Goal: Book appointment/travel/reservation

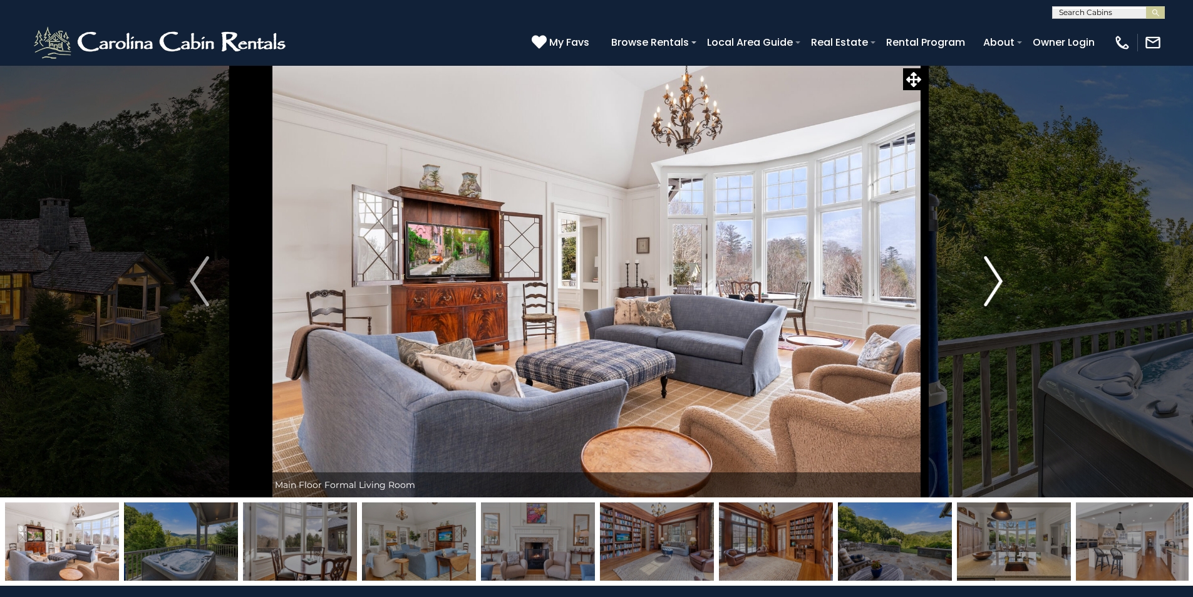
click at [985, 285] on img "Next" at bounding box center [993, 281] width 19 height 50
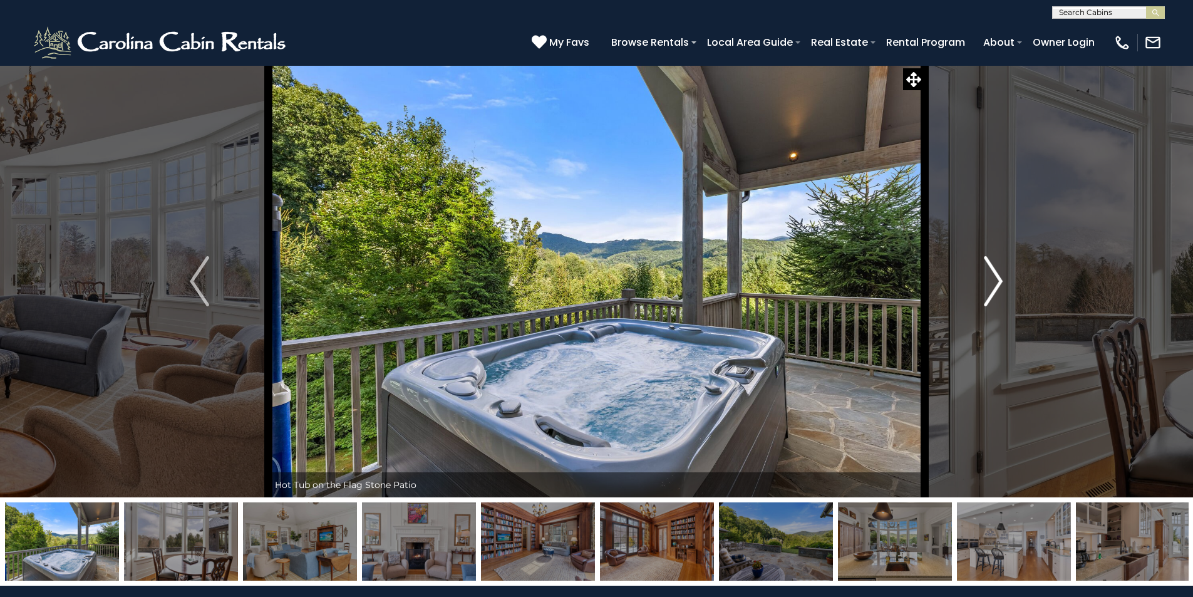
click at [985, 285] on img "Next" at bounding box center [993, 281] width 19 height 50
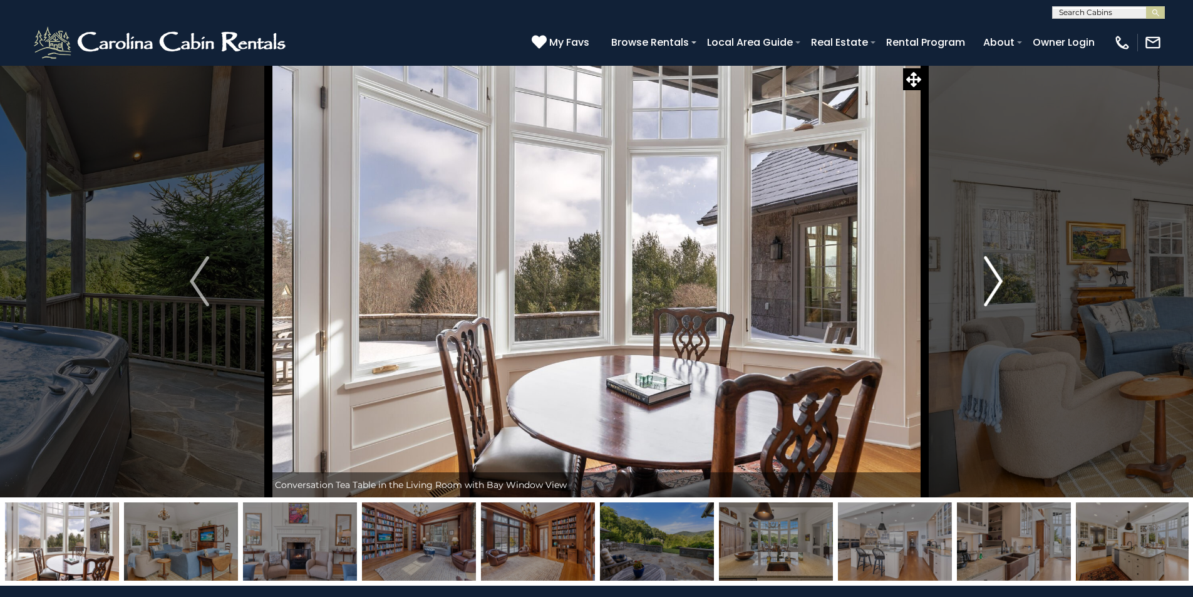
click at [985, 285] on img "Next" at bounding box center [993, 281] width 19 height 50
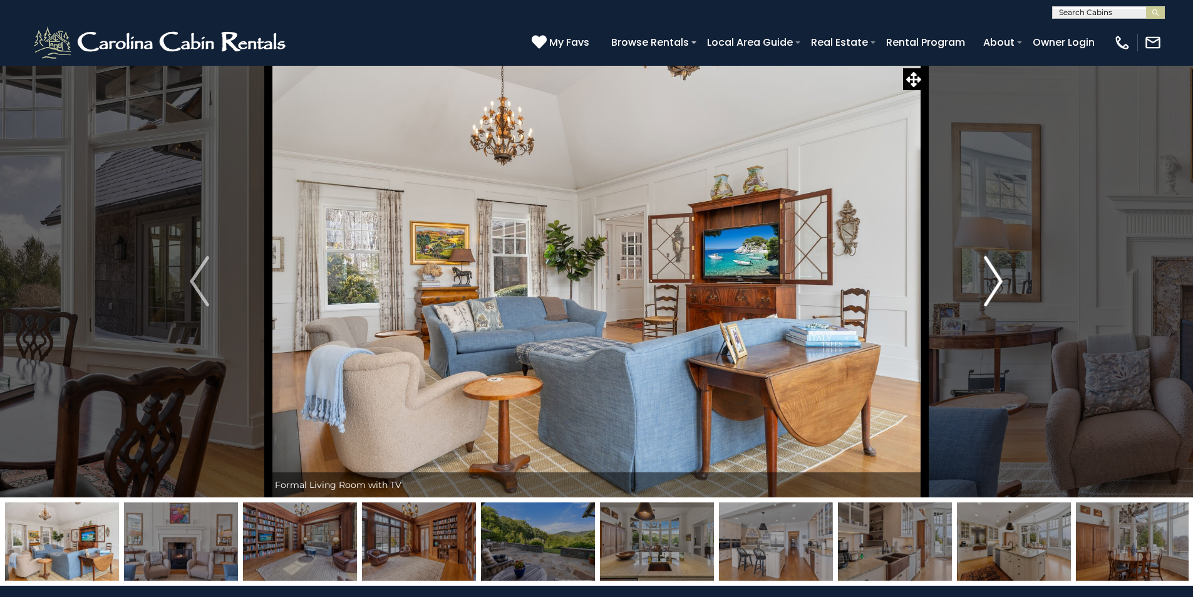
click at [985, 285] on img "Next" at bounding box center [993, 281] width 19 height 50
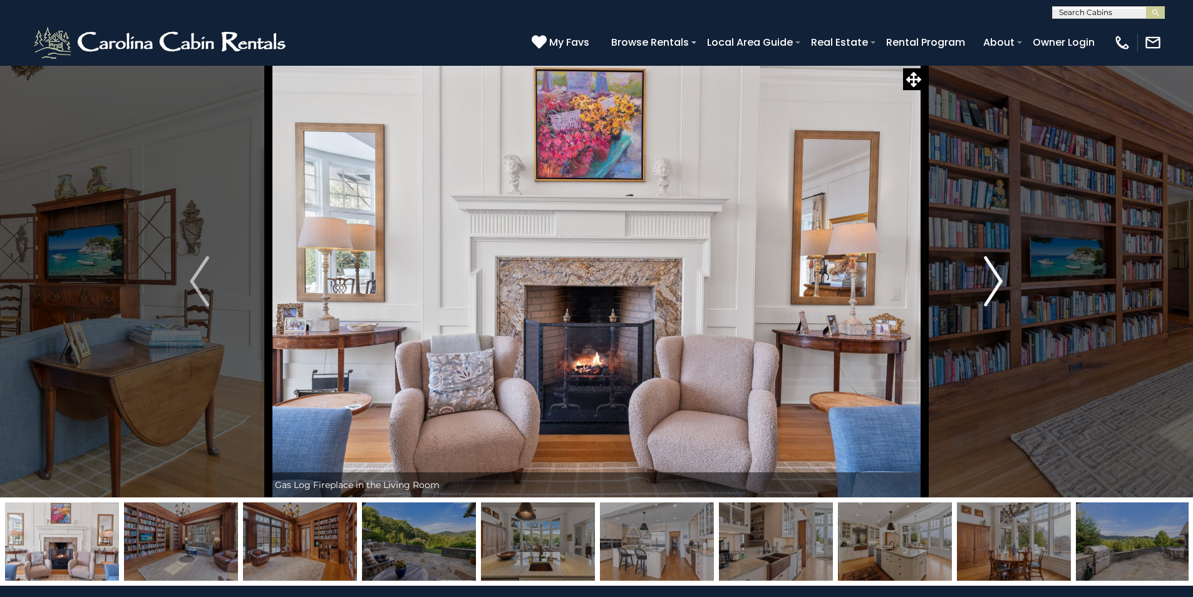
click at [985, 285] on img "Next" at bounding box center [993, 281] width 19 height 50
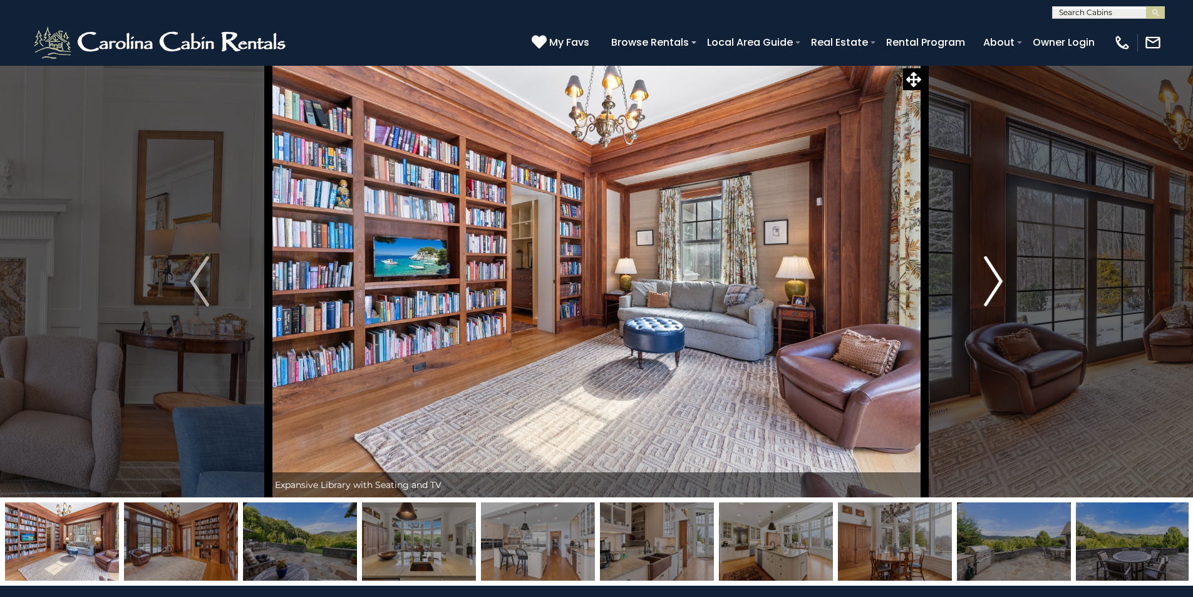
click at [985, 285] on img "Next" at bounding box center [993, 281] width 19 height 50
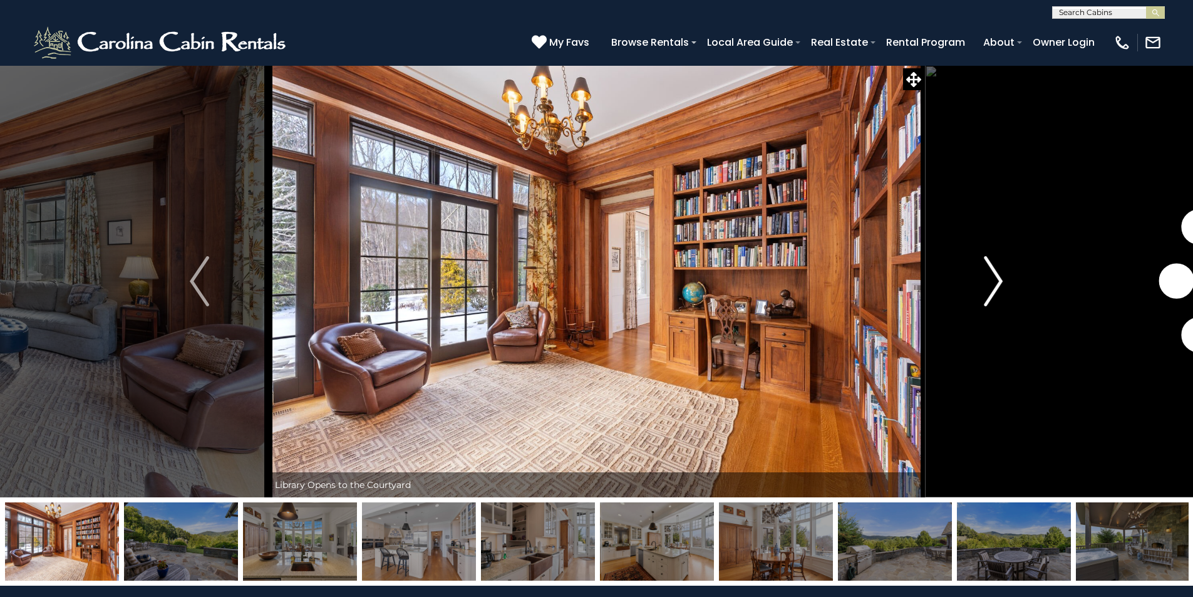
click at [985, 285] on img "Next" at bounding box center [993, 281] width 19 height 50
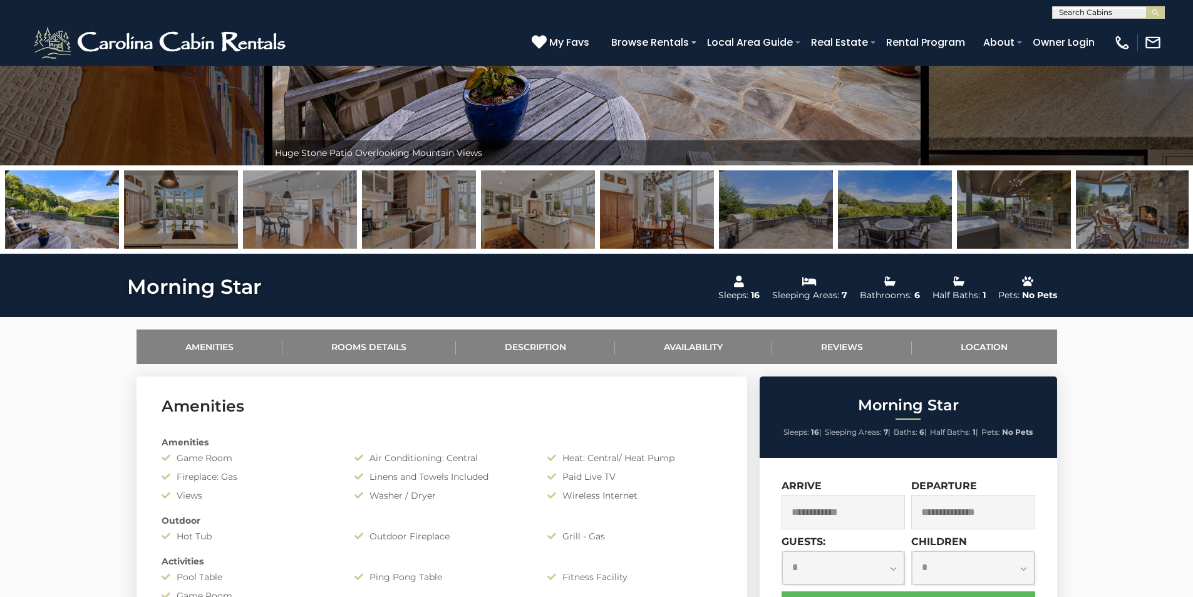
scroll to position [501, 0]
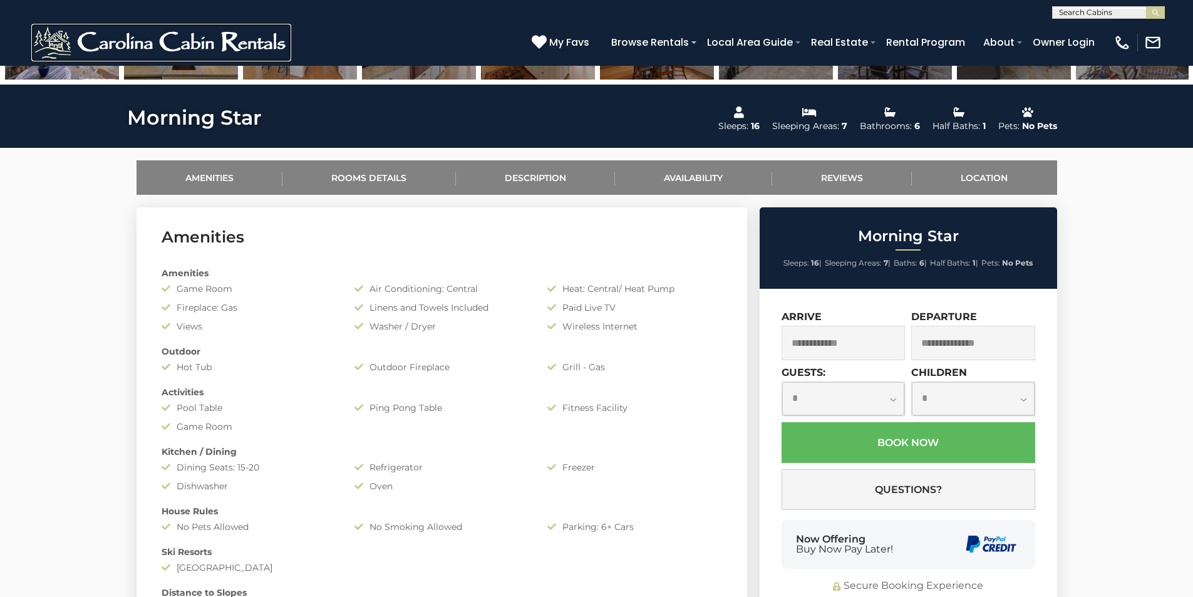
click at [195, 35] on img at bounding box center [161, 43] width 260 height 38
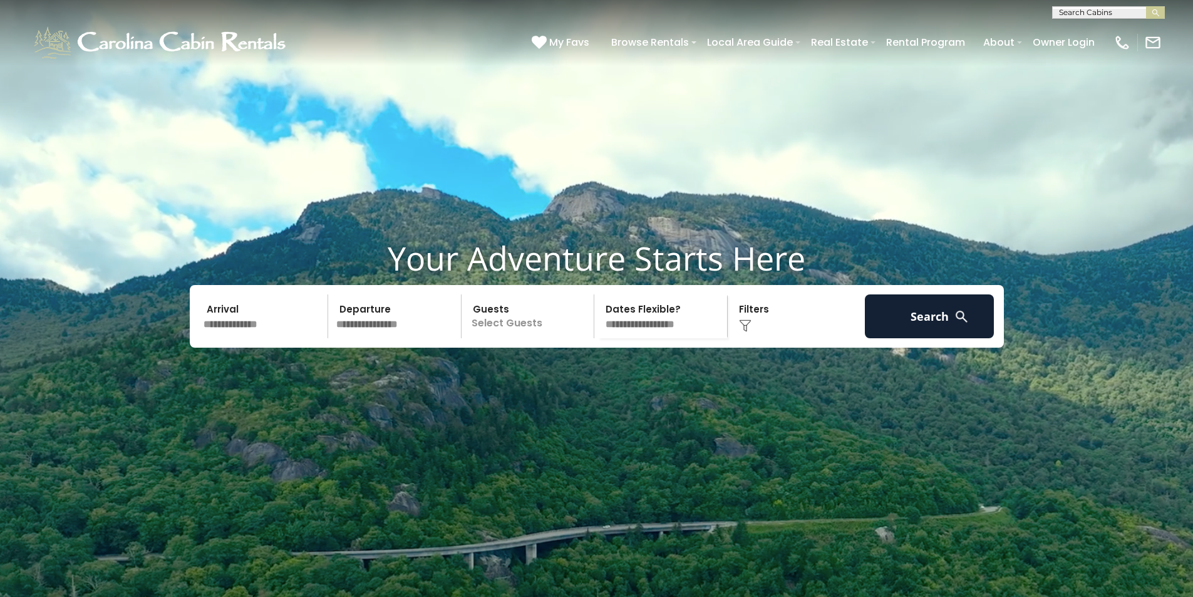
click at [276, 338] on input "text" at bounding box center [264, 316] width 130 height 44
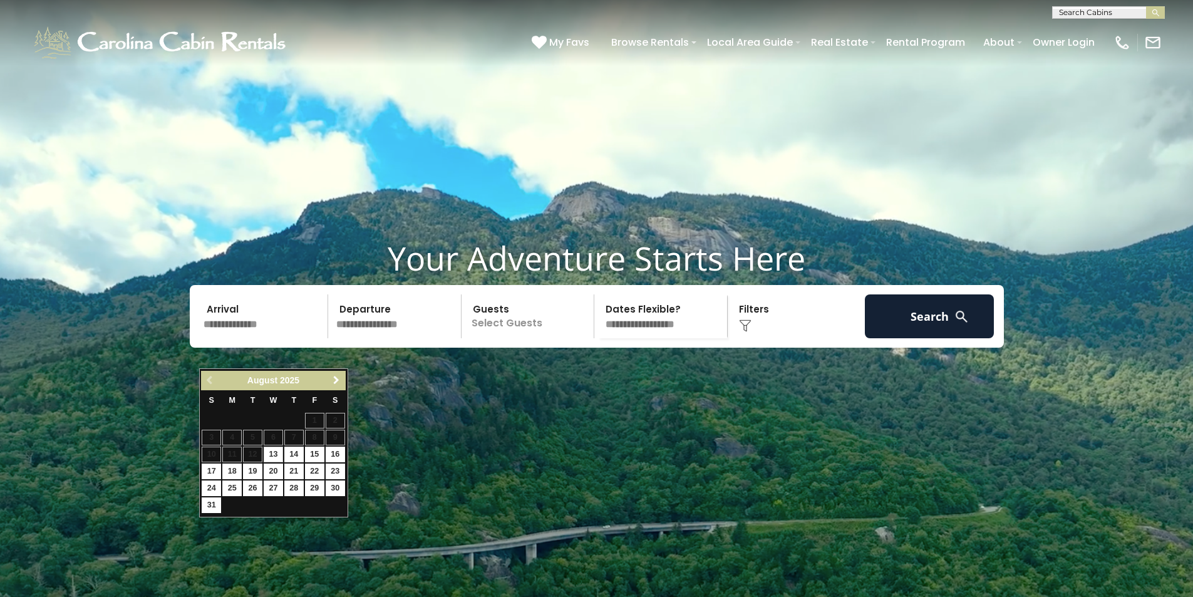
click at [337, 381] on span "Next" at bounding box center [336, 380] width 10 height 10
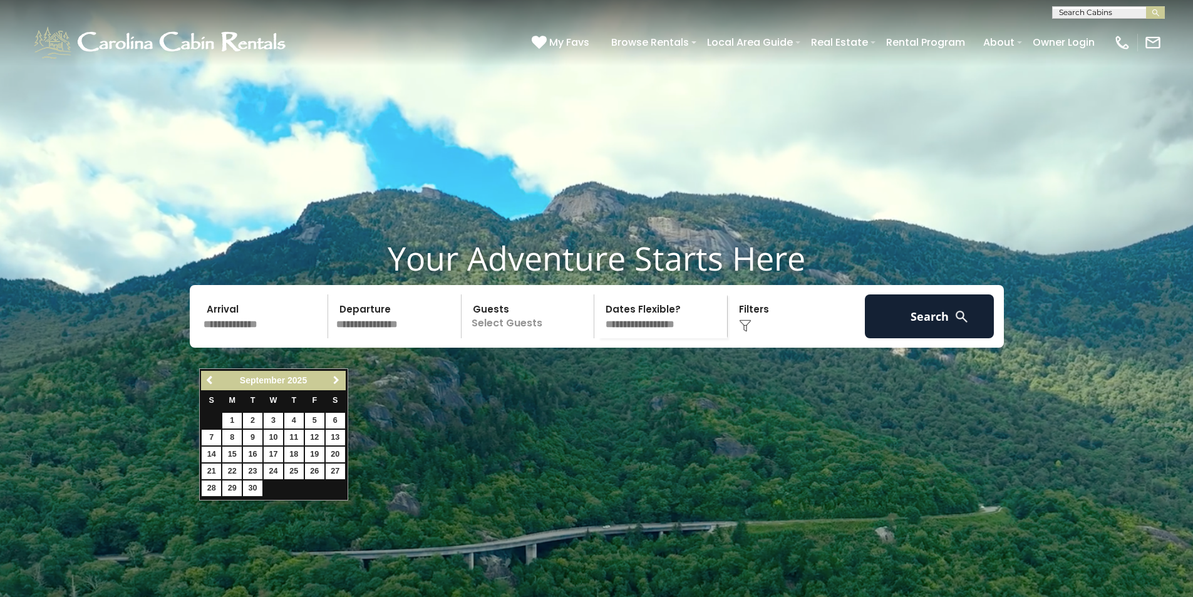
click at [337, 381] on span "Next" at bounding box center [336, 380] width 10 height 10
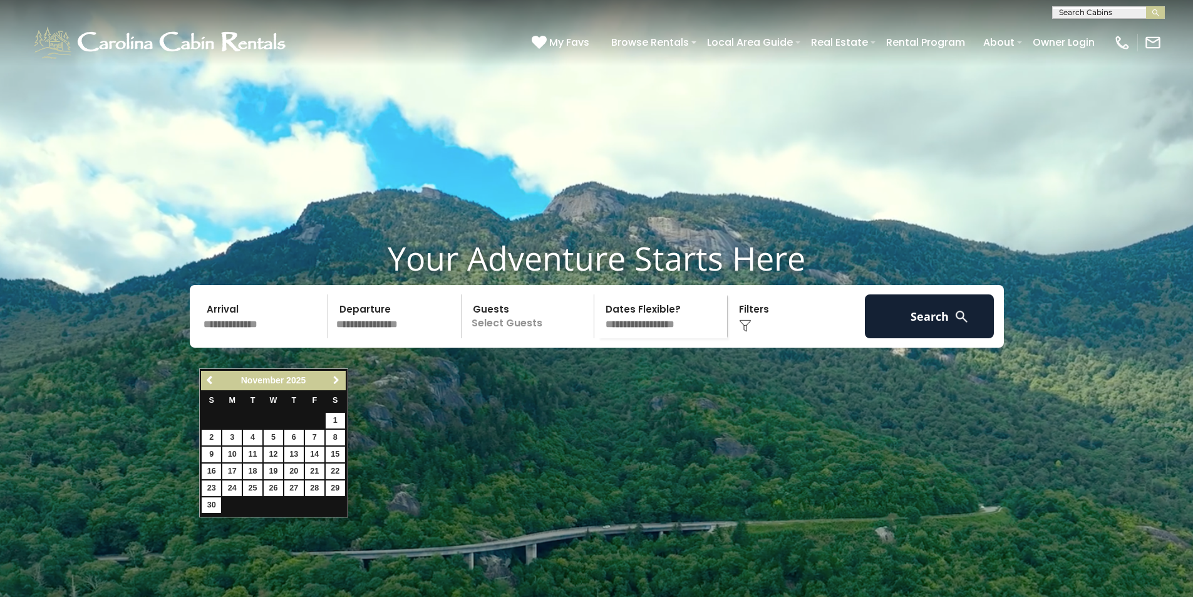
click at [338, 381] on span "Next" at bounding box center [336, 380] width 10 height 10
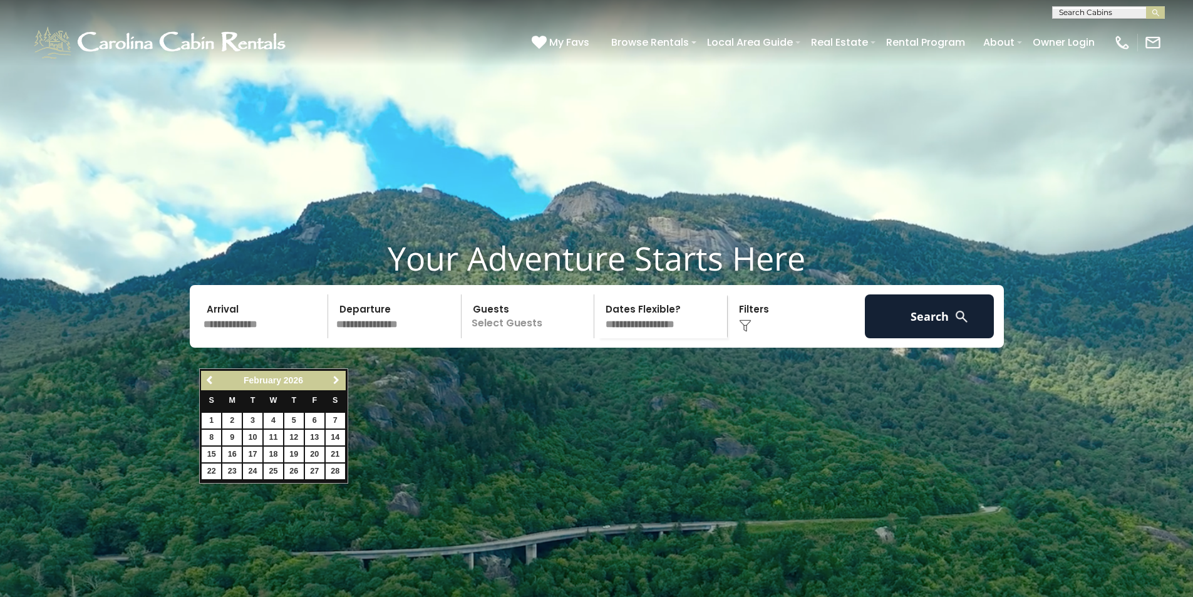
click at [338, 381] on span "Next" at bounding box center [336, 380] width 10 height 10
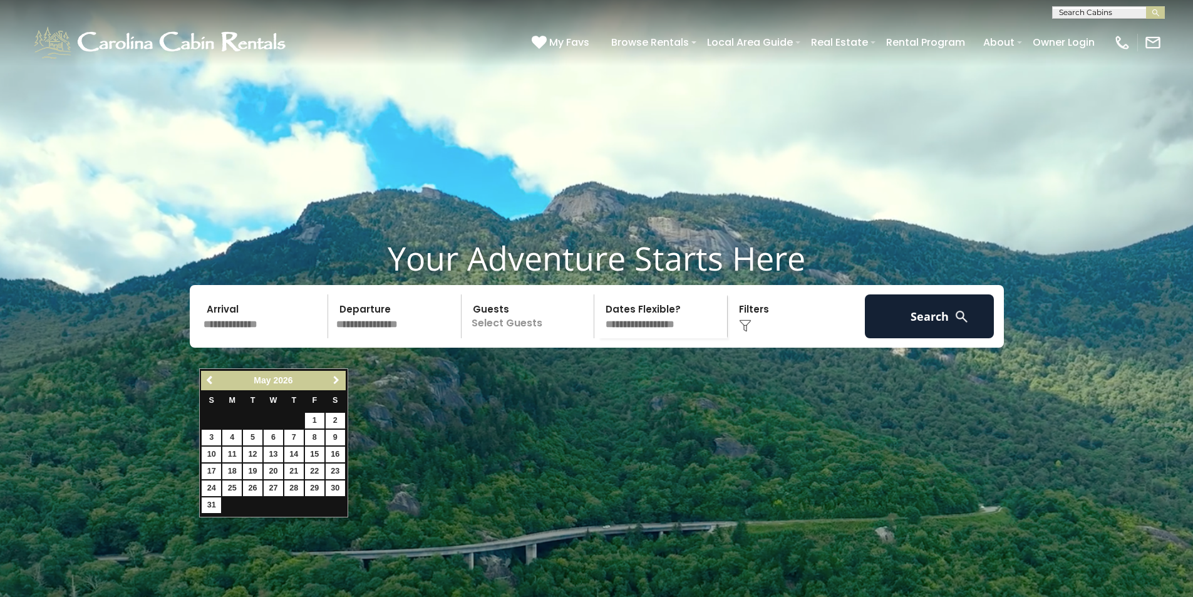
click at [338, 380] on span "Next" at bounding box center [336, 380] width 10 height 10
click at [231, 433] on link "8" at bounding box center [231, 438] width 19 height 16
type input "******"
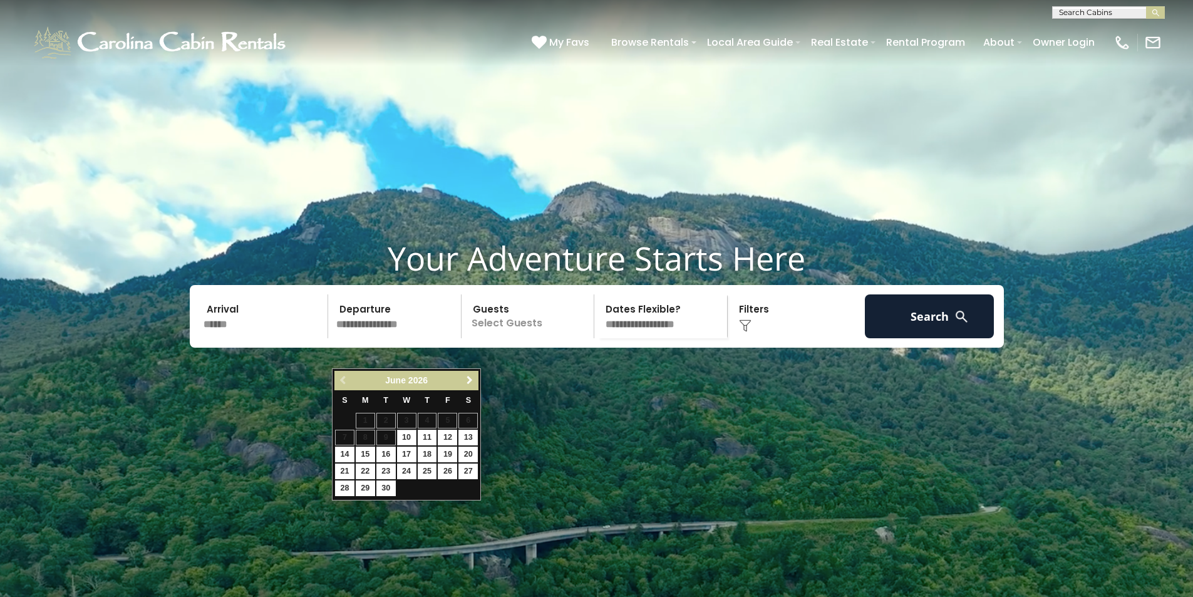
click at [466, 378] on span "Next" at bounding box center [470, 380] width 10 height 10
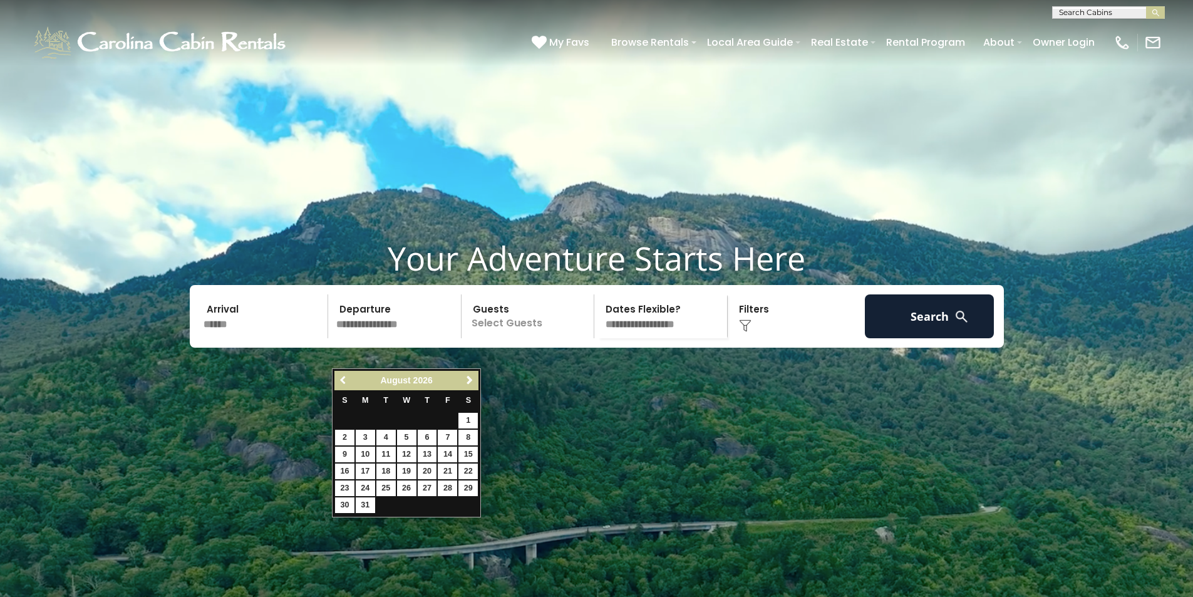
click at [343, 380] on span "Previous" at bounding box center [344, 380] width 10 height 10
click at [408, 491] on link "29" at bounding box center [406, 488] width 19 height 16
type input "*******"
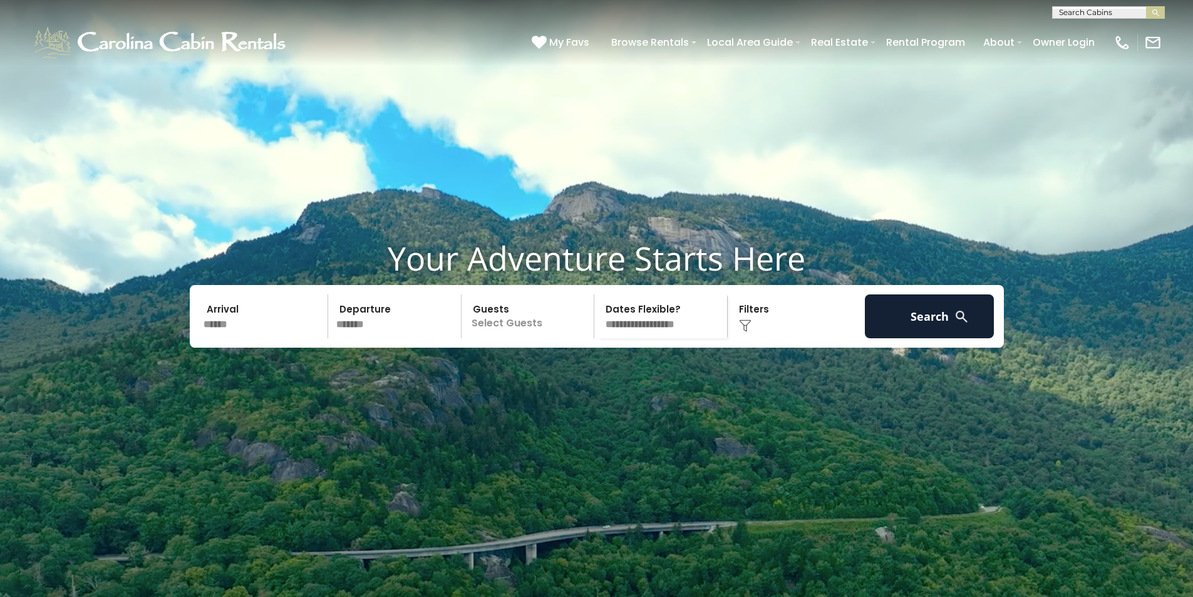
click at [522, 338] on p "Select Guests" at bounding box center [529, 316] width 129 height 44
click at [588, 374] on span "+" at bounding box center [590, 367] width 5 height 13
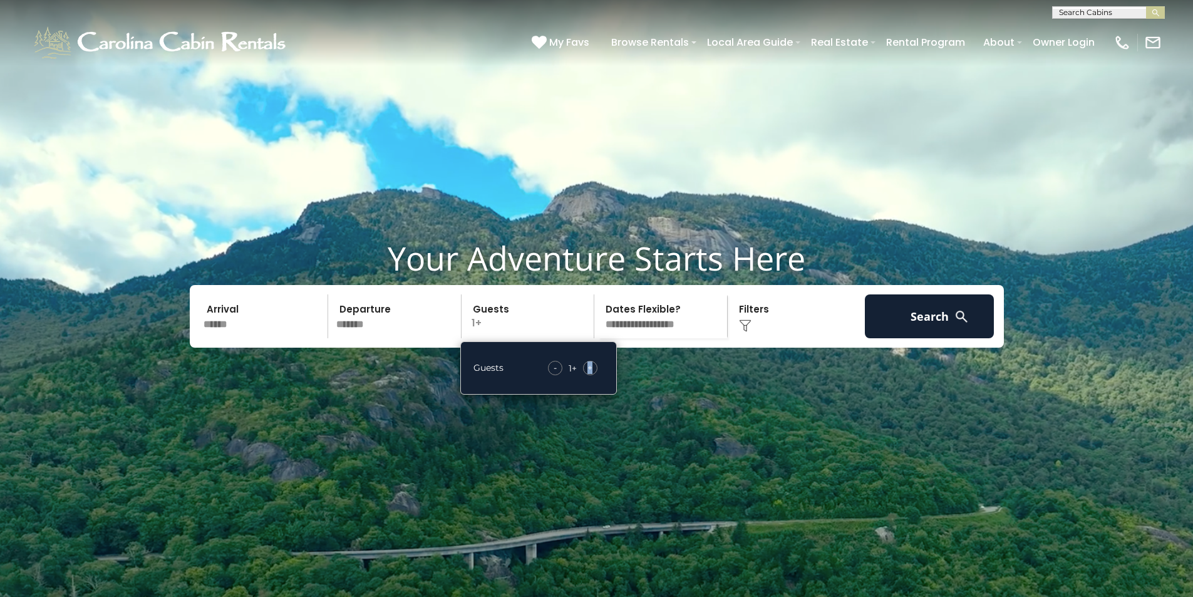
click at [588, 374] on span "+" at bounding box center [590, 367] width 5 height 13
click at [635, 338] on select "**********" at bounding box center [662, 316] width 129 height 44
click at [745, 338] on div "Click to Choose" at bounding box center [797, 316] width 130 height 44
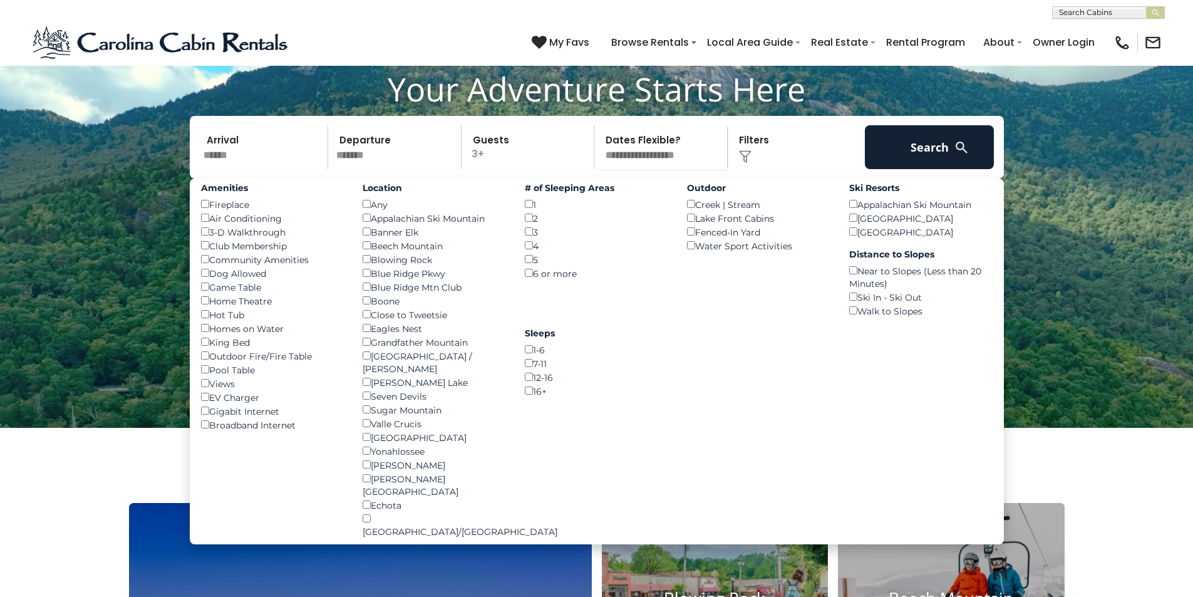
scroll to position [188, 0]
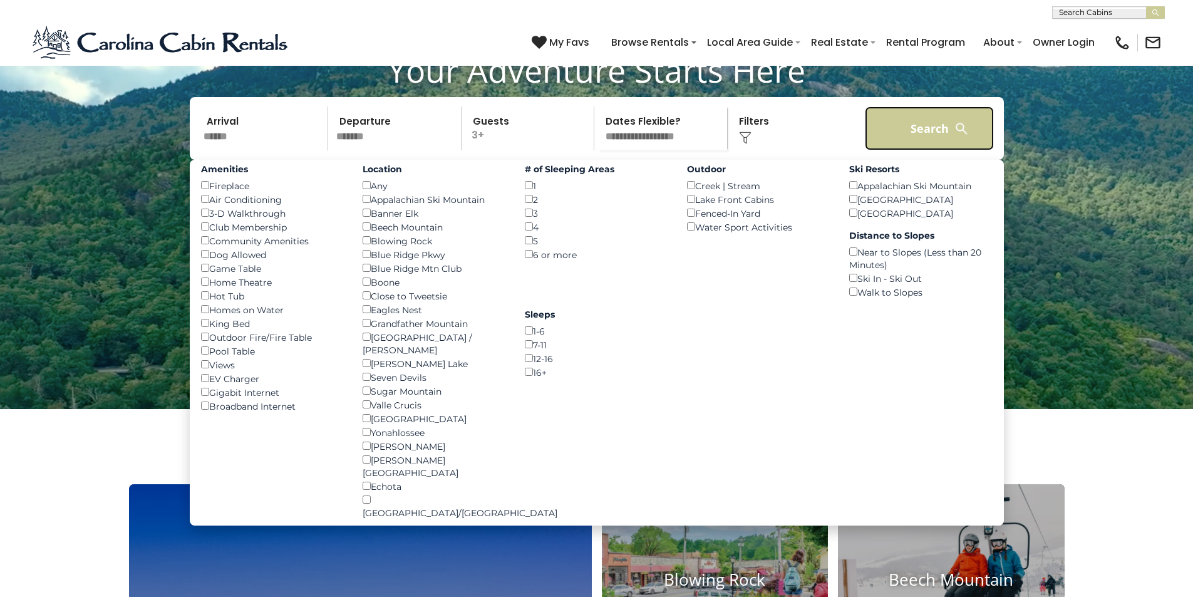
click at [903, 150] on button "Search" at bounding box center [930, 128] width 130 height 44
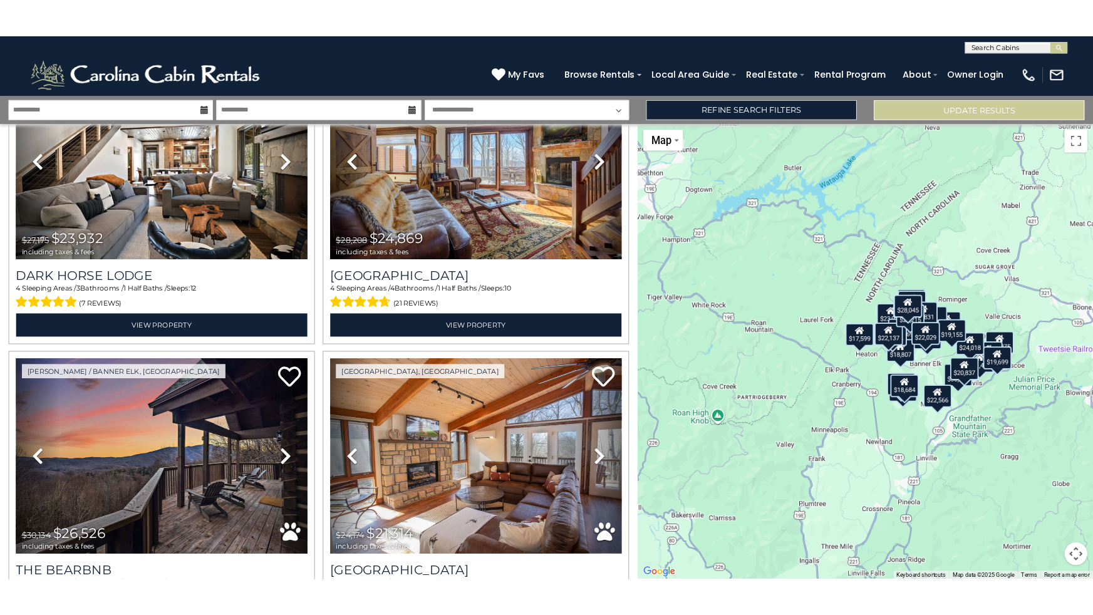
scroll to position [1127, 0]
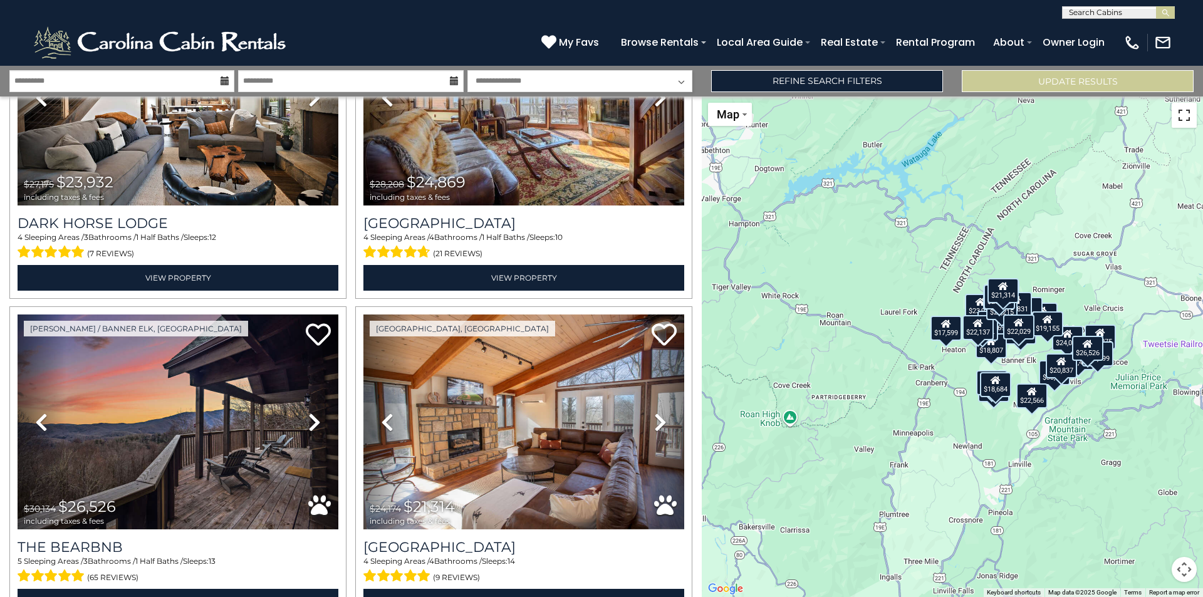
drag, startPoint x: 1186, startPoint y: 120, endPoint x: 1187, endPoint y: 175, distance: 54.5
click at [1187, 120] on button "Toggle fullscreen view" at bounding box center [1183, 115] width 25 height 25
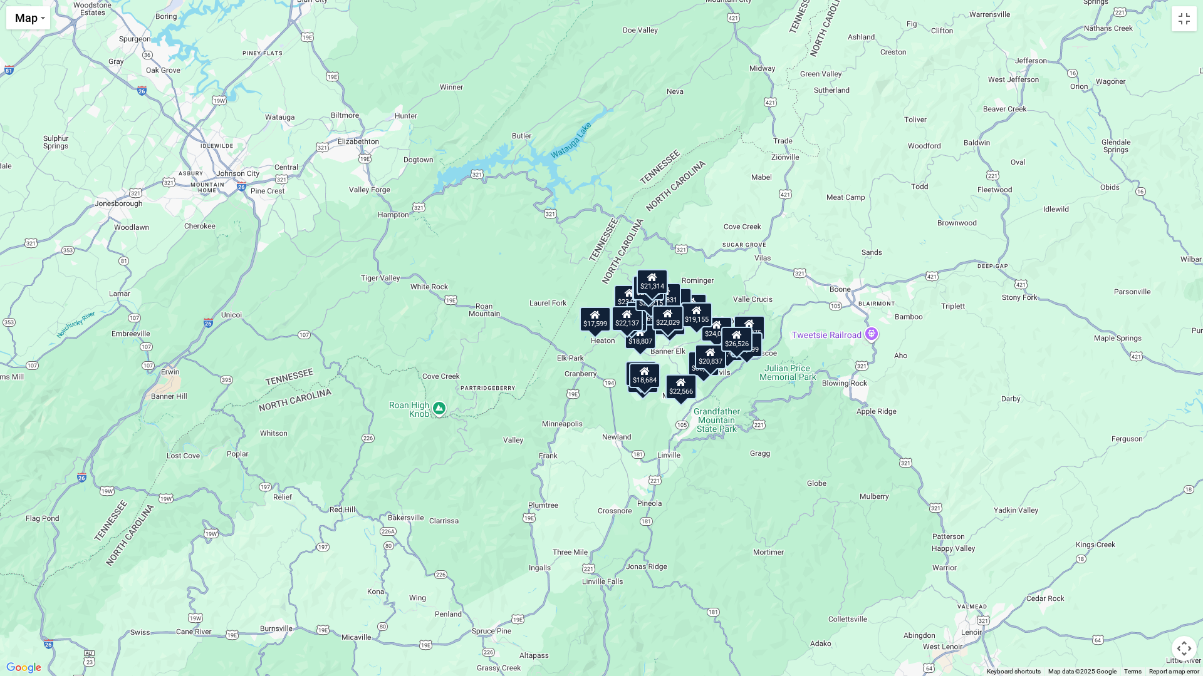
click at [638, 412] on div "$22,029 $18,684 $30,075 $26,321 $55,494 $16,104 $23,932 $24,869 $26,526 $21,314…" at bounding box center [601, 338] width 1203 height 676
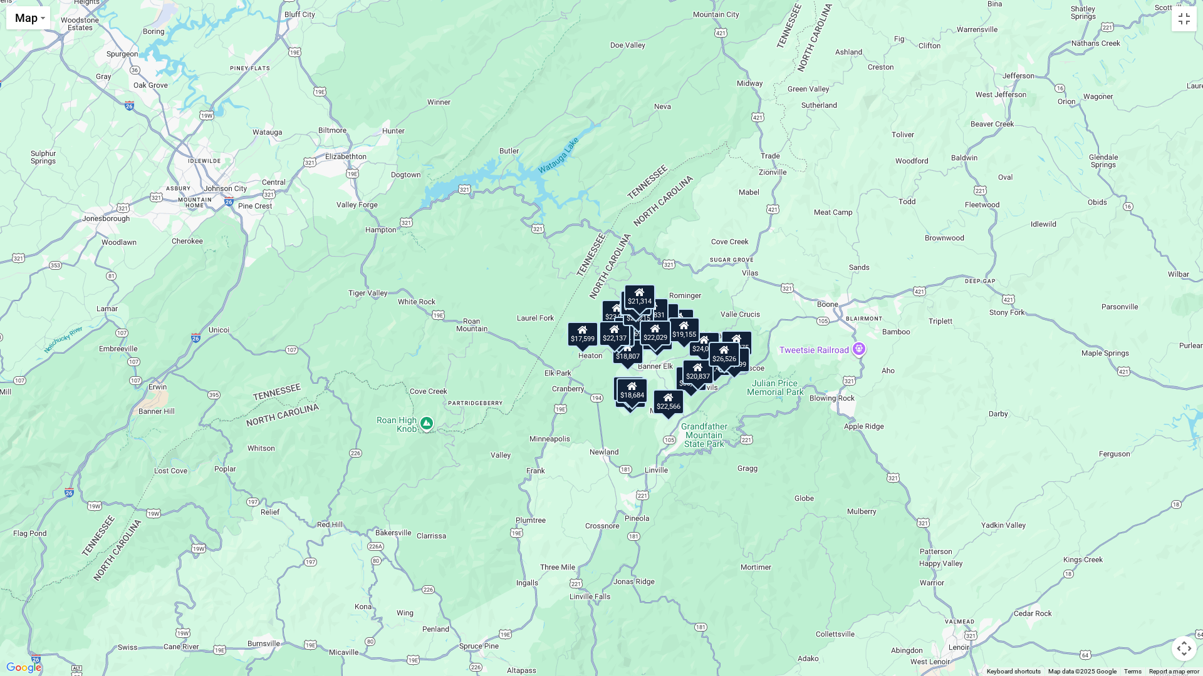
drag, startPoint x: 680, startPoint y: 351, endPoint x: 668, endPoint y: 368, distance: 21.0
click at [668, 368] on div "$22,029 $18,684 $30,075 $26,321 $55,494 $16,104 $23,932 $24,869 $26,526 $21,314…" at bounding box center [601, 338] width 1203 height 676
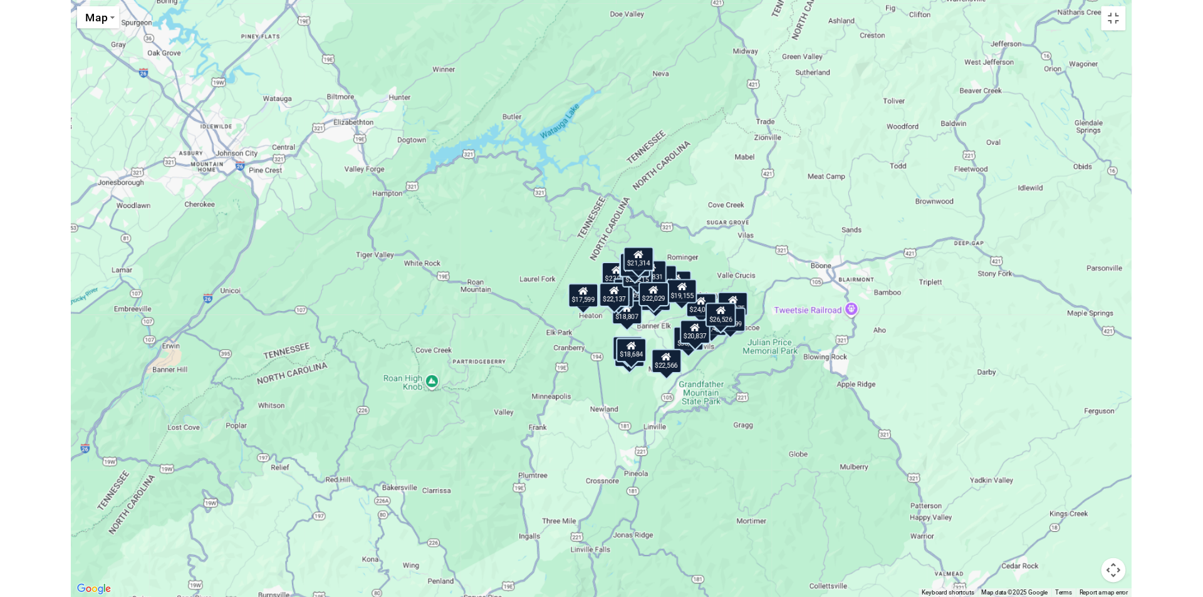
scroll to position [1129, 0]
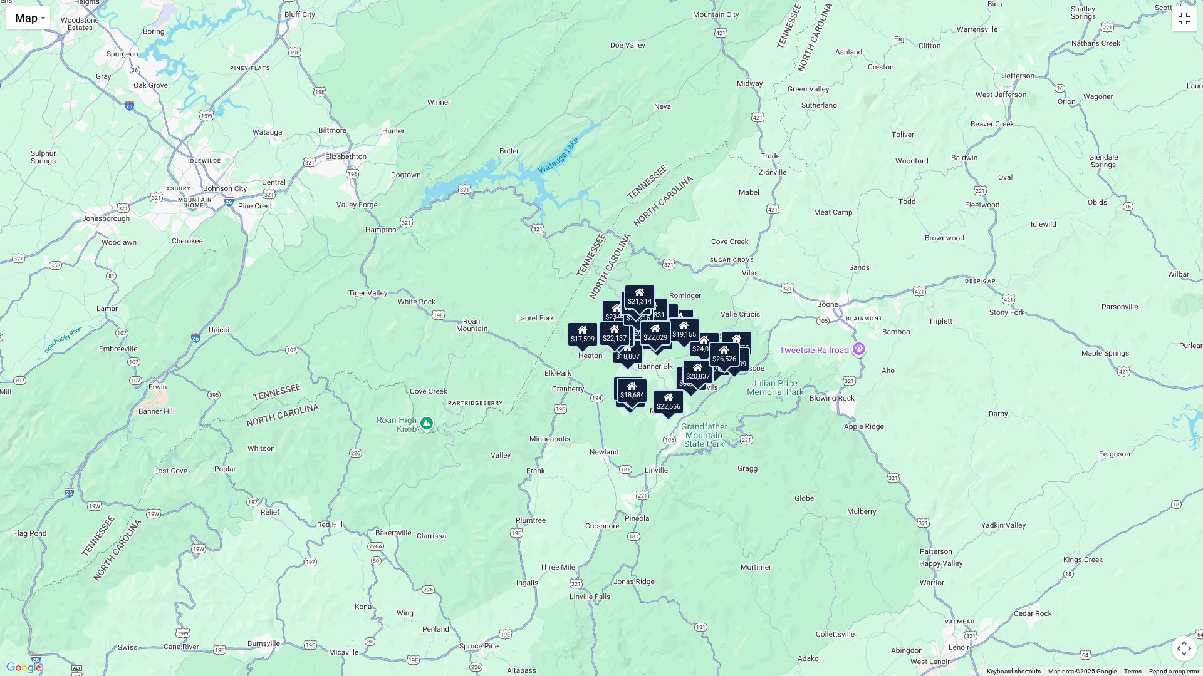
click at [1188, 22] on button "Toggle fullscreen view" at bounding box center [1183, 18] width 25 height 25
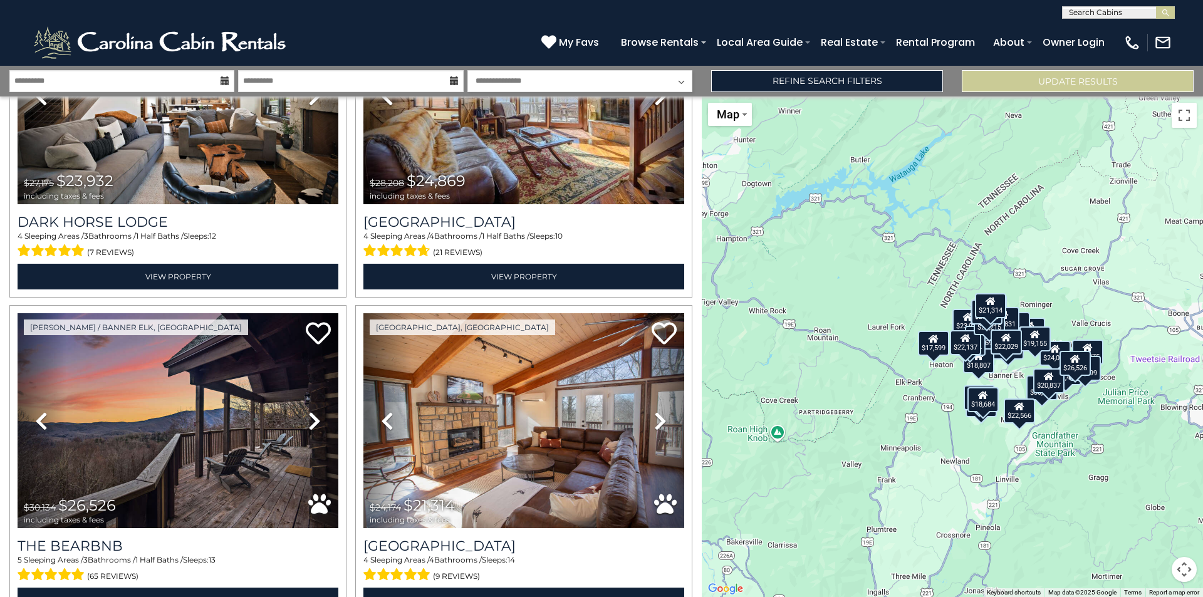
drag, startPoint x: 1181, startPoint y: 571, endPoint x: 1124, endPoint y: 514, distance: 80.2
click at [1124, 514] on div "$22,029 $18,684 $30,075 $26,321 $55,494 $16,104 $23,932 $24,869 $26,526 $21,314…" at bounding box center [952, 346] width 501 height 500
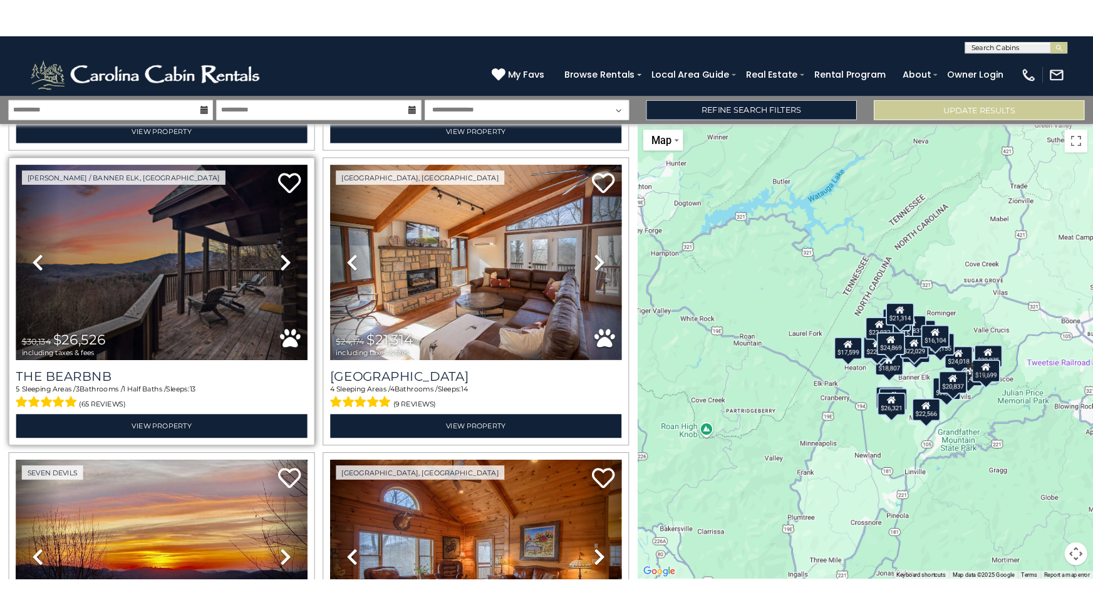
scroll to position [1315, 0]
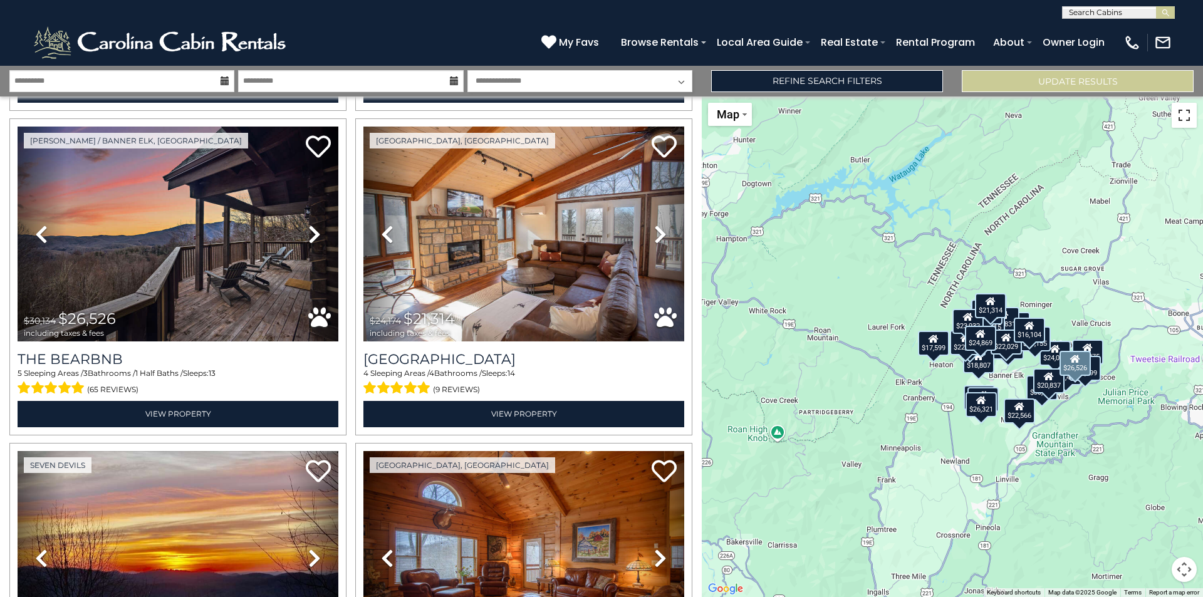
drag, startPoint x: 1184, startPoint y: 124, endPoint x: 1184, endPoint y: 179, distance: 54.5
click at [1184, 124] on button "Toggle fullscreen view" at bounding box center [1183, 115] width 25 height 25
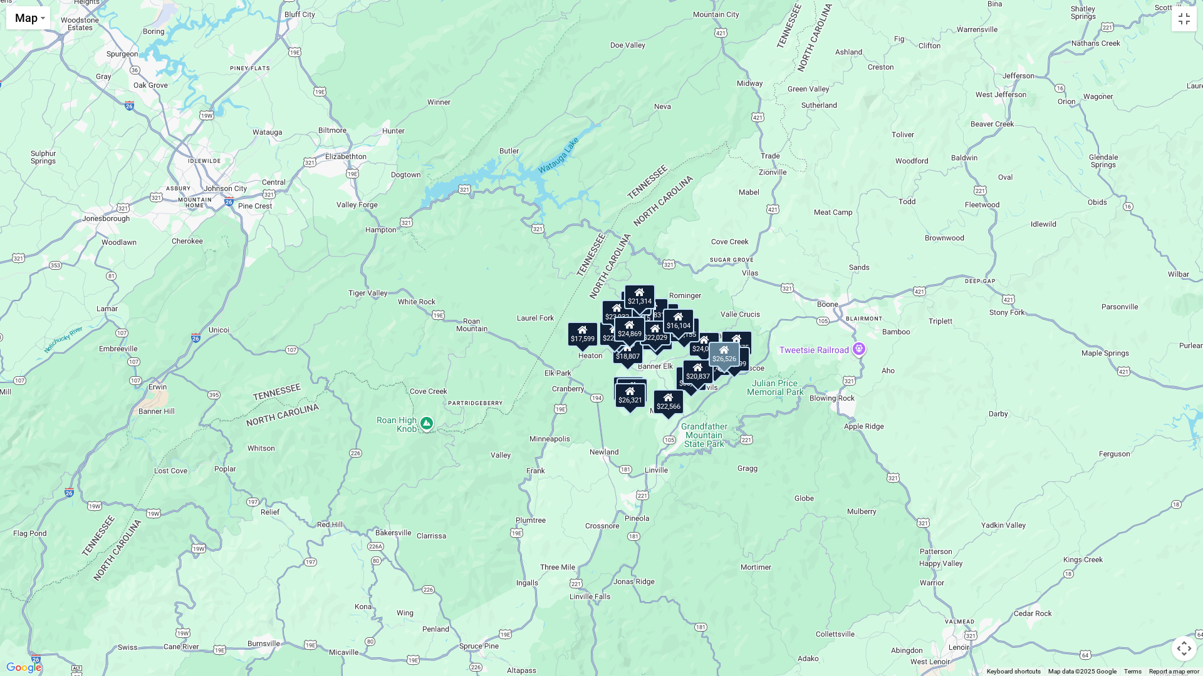
click at [632, 402] on div "$26,321" at bounding box center [629, 395] width 31 height 25
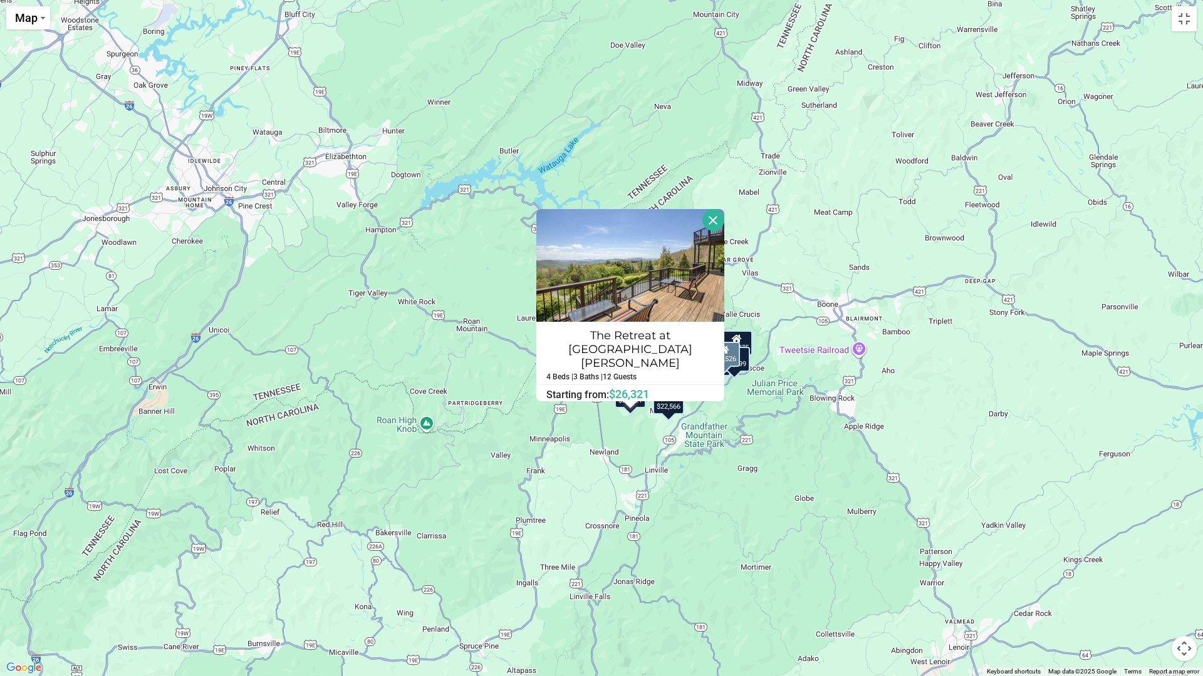
click at [671, 414] on div "$22,566" at bounding box center [668, 402] width 31 height 25
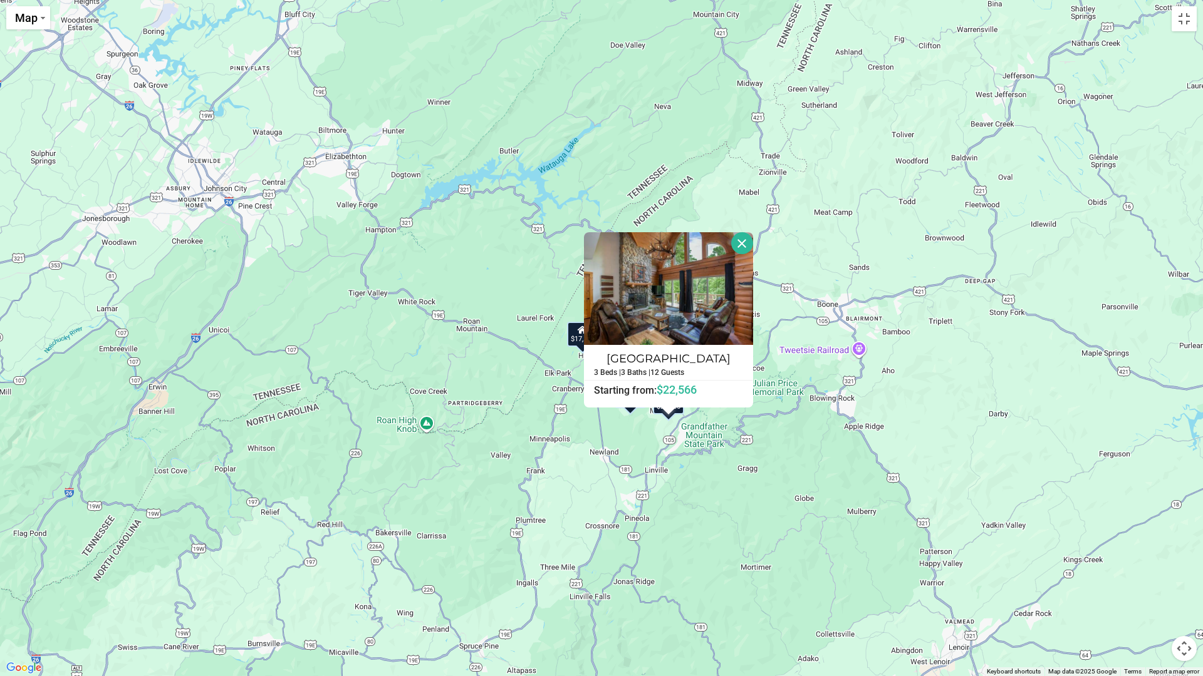
click at [742, 241] on button "Close" at bounding box center [742, 243] width 22 height 22
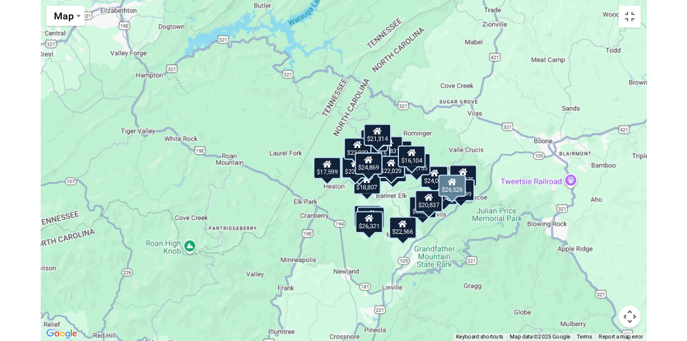
scroll to position [1316, 0]
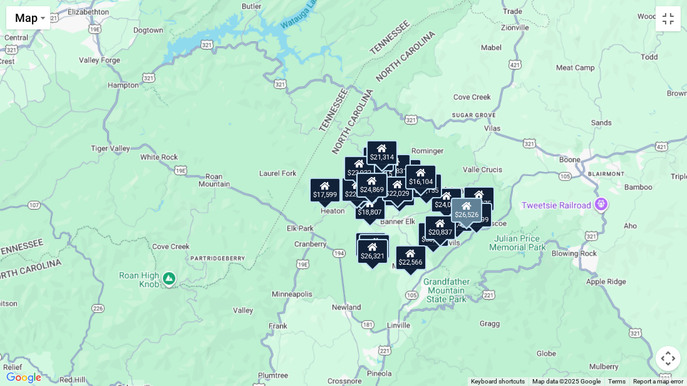
click at [371, 216] on div "$18,807" at bounding box center [369, 207] width 31 height 25
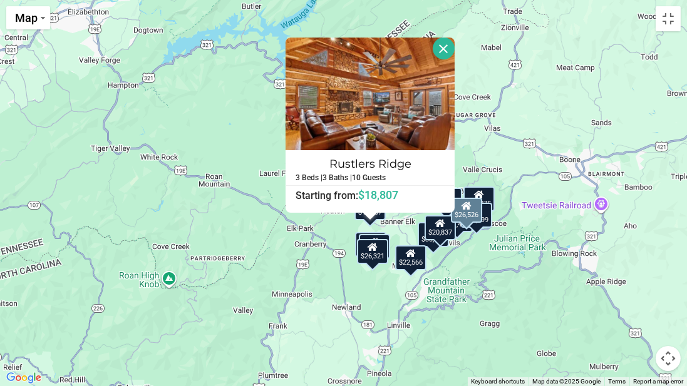
click at [443, 50] on button "Close" at bounding box center [444, 49] width 22 height 22
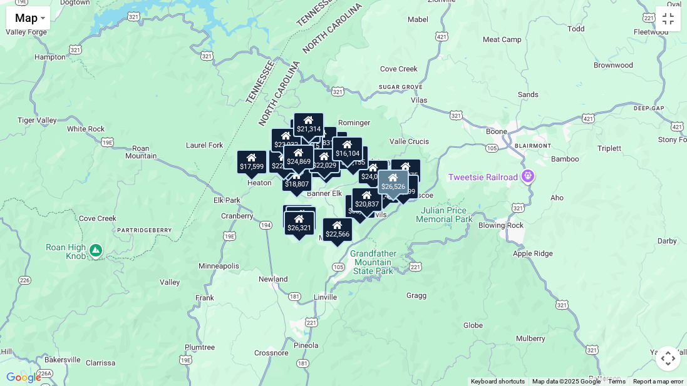
drag, startPoint x: 332, startPoint y: 289, endPoint x: 257, endPoint y: 259, distance: 80.6
click at [257, 259] on div "$22,029 $18,684 $30,075 $26,321 $55,494 $16,104 $23,932 $24,869 $26,526 $21,314…" at bounding box center [343, 193] width 687 height 386
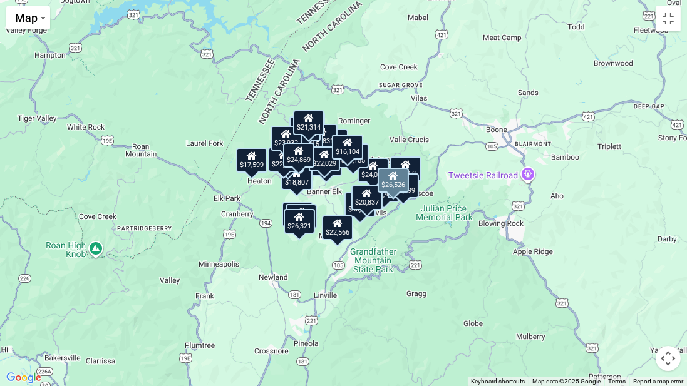
click at [308, 208] on div "$18,684" at bounding box center [301, 216] width 31 height 25
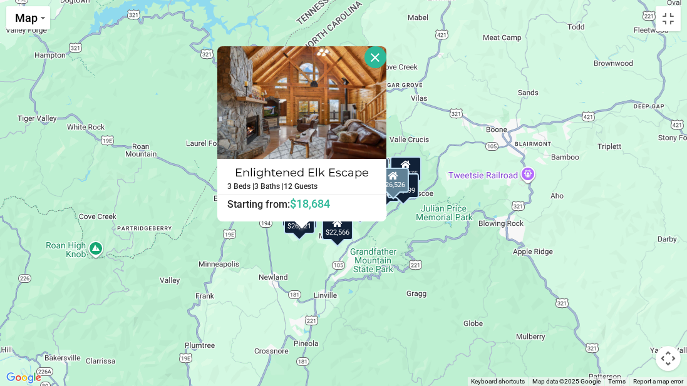
click at [380, 59] on button "Close" at bounding box center [376, 57] width 22 height 22
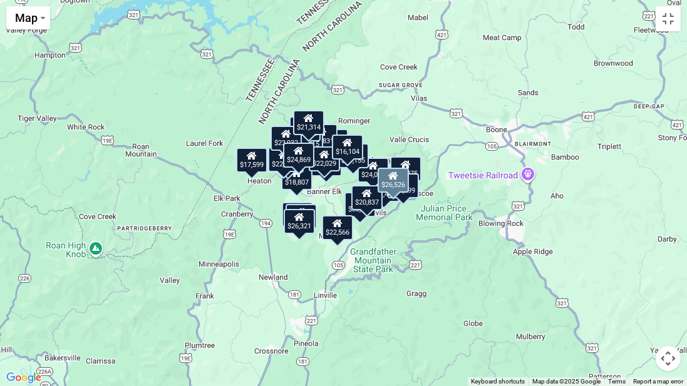
click at [336, 231] on div "$22,566" at bounding box center [336, 227] width 31 height 25
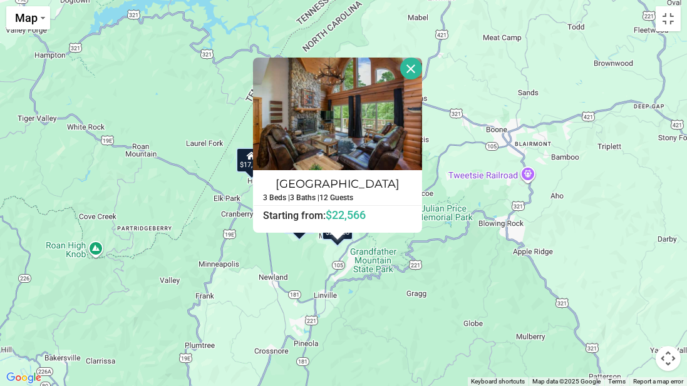
click at [413, 65] on button "Close" at bounding box center [411, 69] width 22 height 22
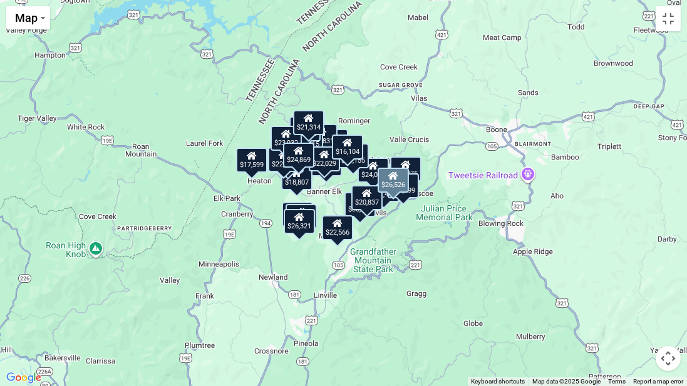
click at [369, 200] on div "$20,837" at bounding box center [366, 197] width 31 height 25
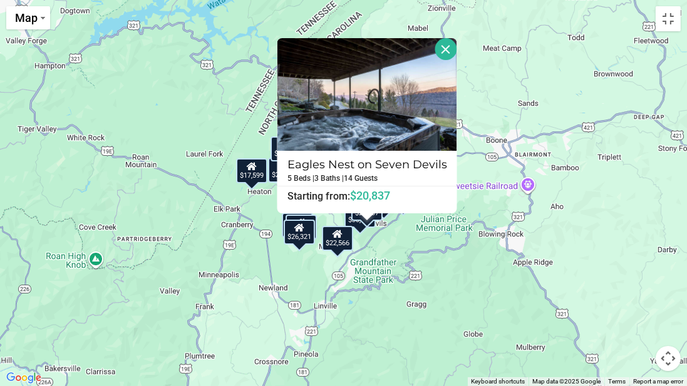
click at [445, 45] on button "Close" at bounding box center [446, 49] width 22 height 22
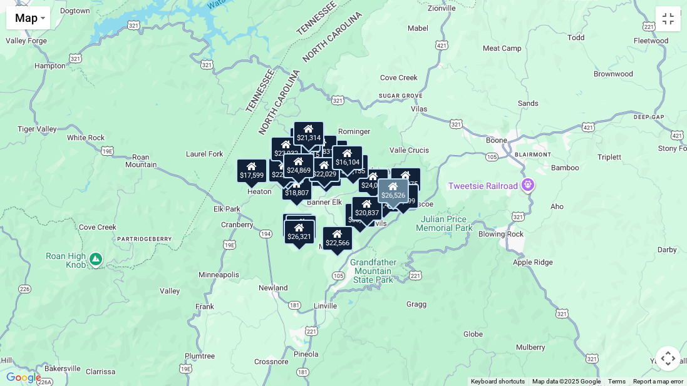
click at [326, 175] on div "$22,029" at bounding box center [323, 169] width 31 height 25
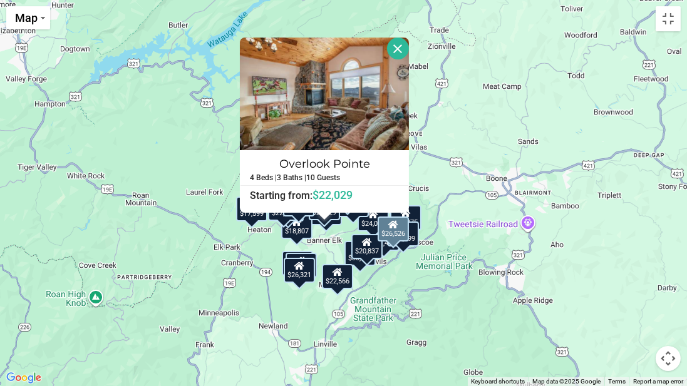
click at [345, 232] on div "$22,029 $18,684 $30,075 $26,321 $55,494 $16,104 $23,932 $24,869 $26,526 $21,314…" at bounding box center [343, 193] width 687 height 386
click at [403, 44] on button "Close" at bounding box center [398, 49] width 22 height 22
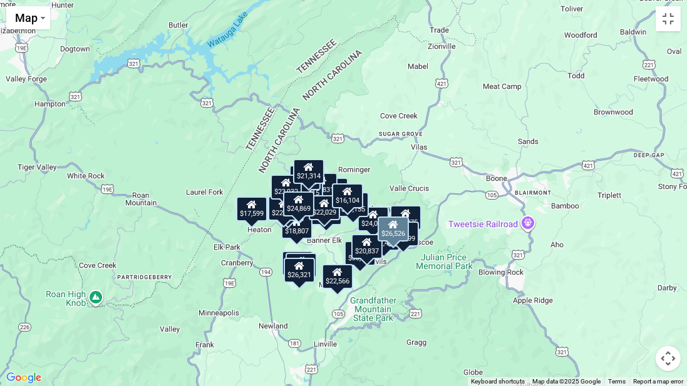
click at [337, 222] on div "$12,120" at bounding box center [326, 212] width 31 height 25
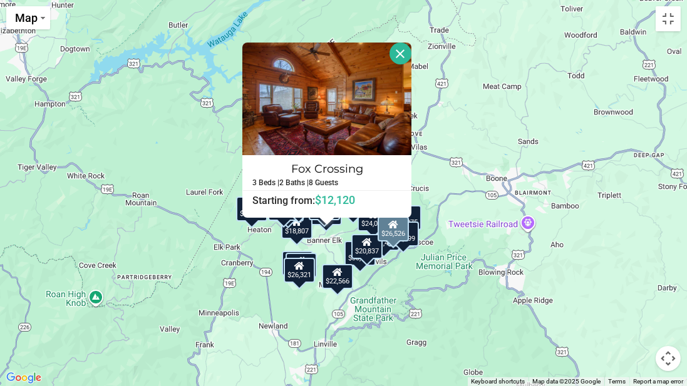
click at [331, 227] on div "$22,029 $18,684 $30,075 $26,321 $55,494 $16,104 $23,932 $24,869 $26,526 $21,314…" at bounding box center [343, 193] width 687 height 386
click at [342, 222] on div "$22,029 $18,684 $30,075 $26,321 $55,494 $16,104 $23,932 $24,869 $26,526 $21,314…" at bounding box center [343, 193] width 687 height 386
click at [403, 53] on button "Close" at bounding box center [401, 54] width 22 height 22
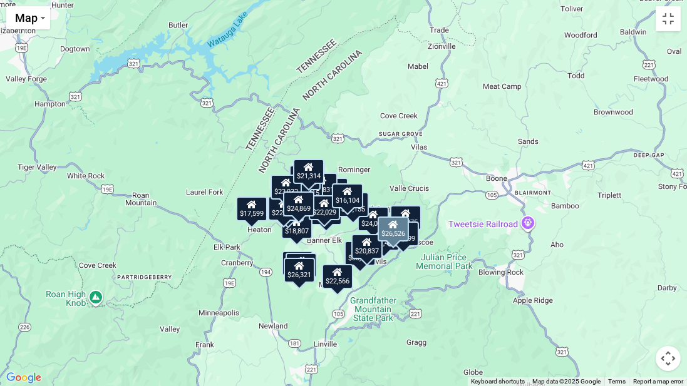
click at [306, 174] on div "$21,314" at bounding box center [308, 170] width 31 height 25
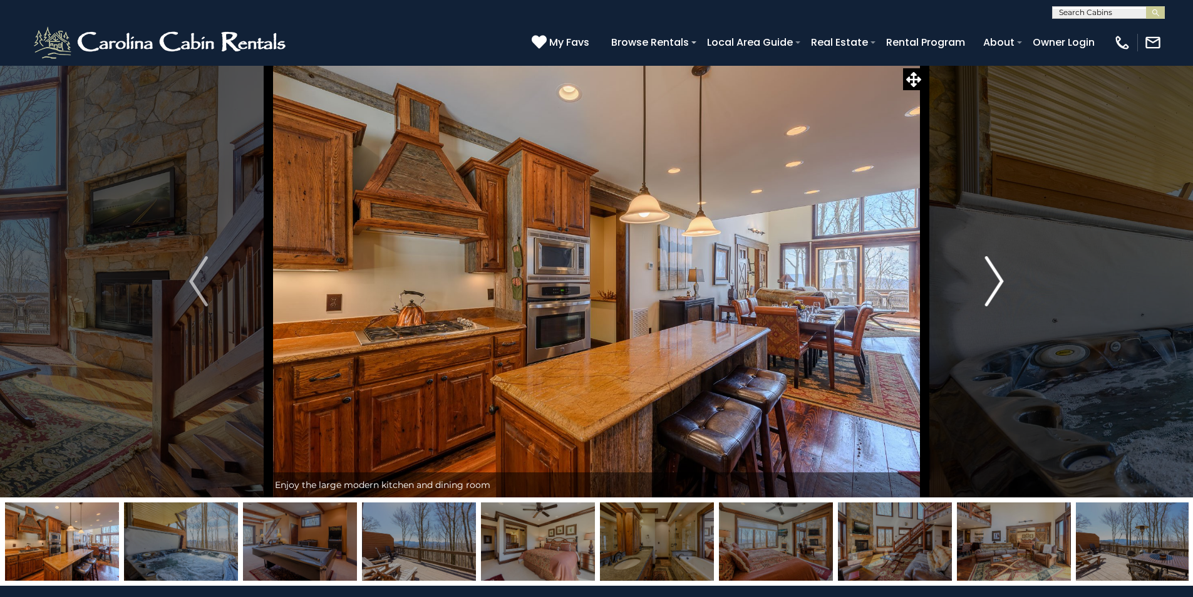
click at [995, 282] on img "Next" at bounding box center [994, 281] width 19 height 50
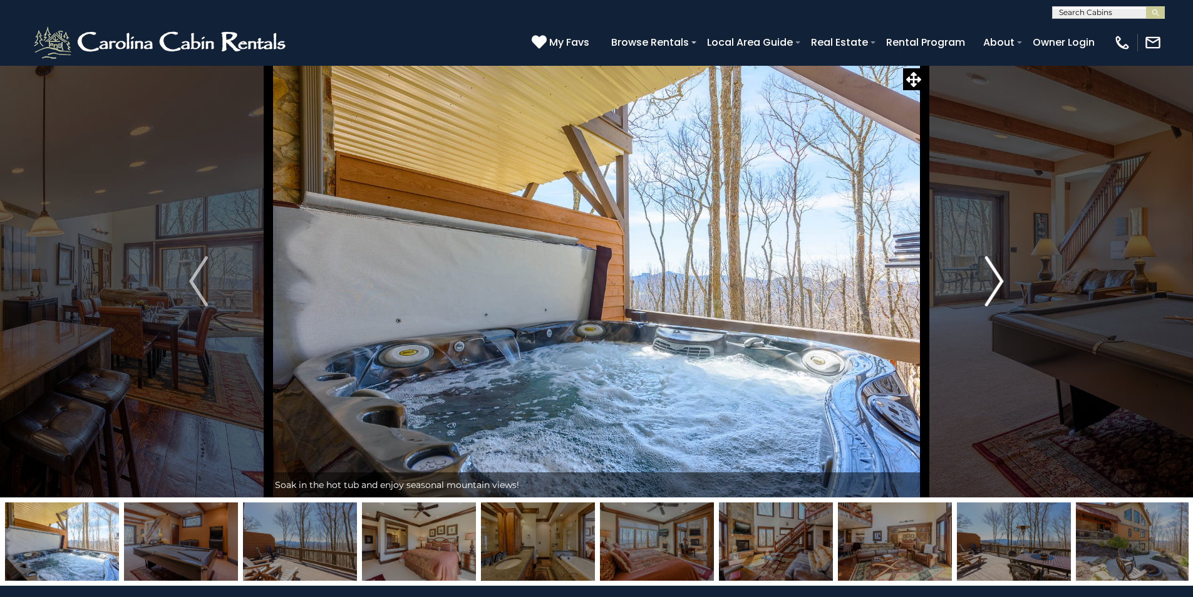
click at [995, 282] on img "Next" at bounding box center [994, 281] width 19 height 50
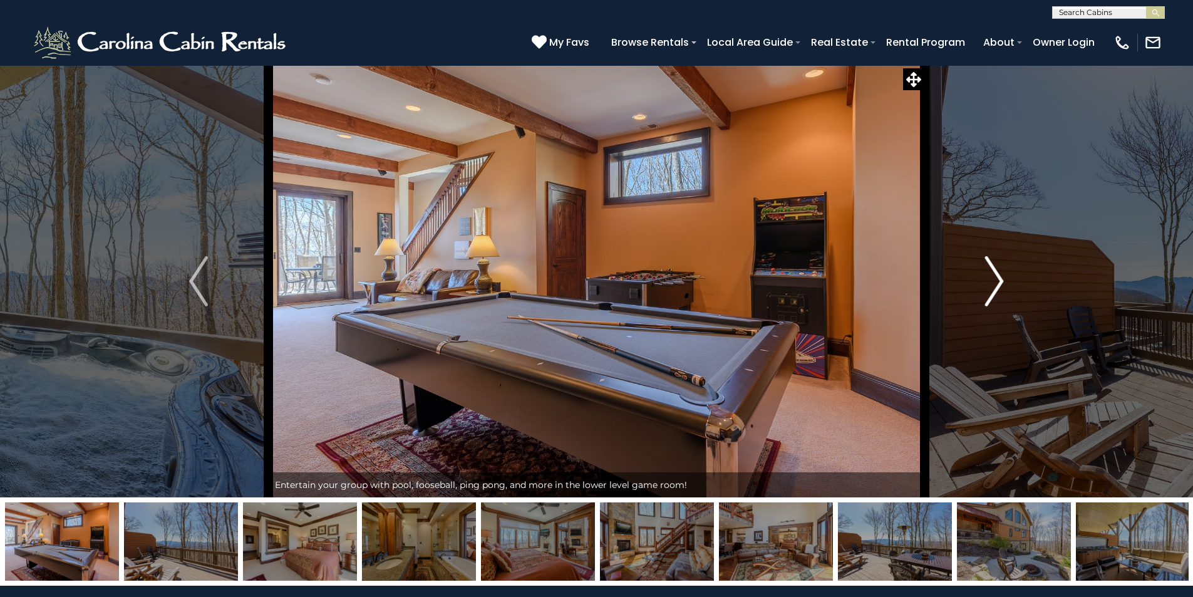
click at [995, 282] on img "Next" at bounding box center [994, 281] width 19 height 50
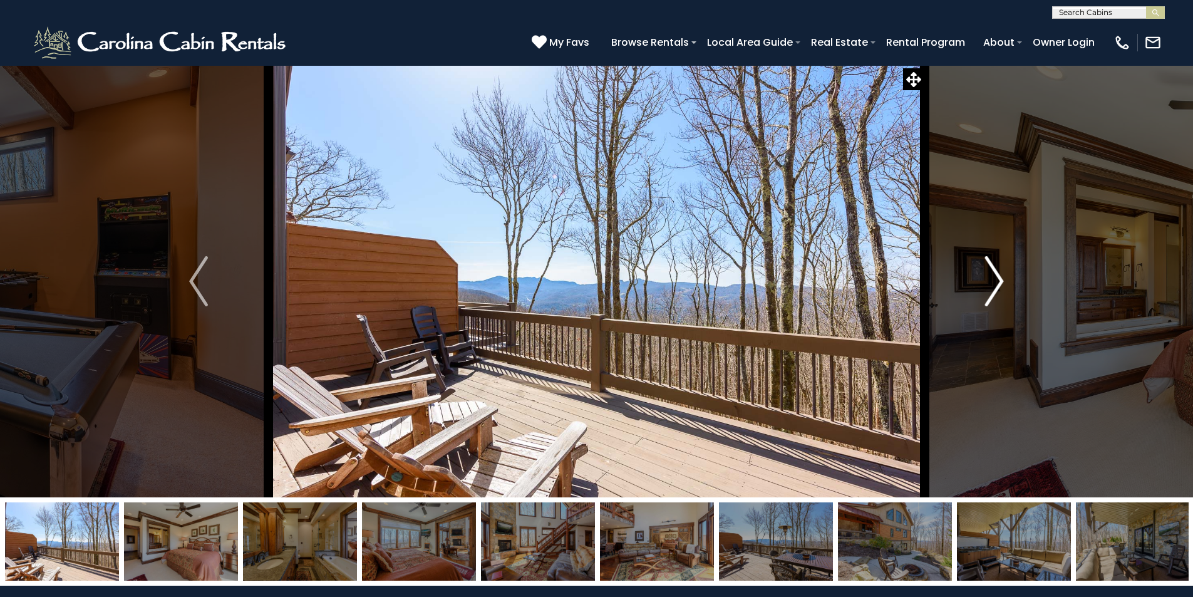
click at [995, 282] on img "Next" at bounding box center [994, 281] width 19 height 50
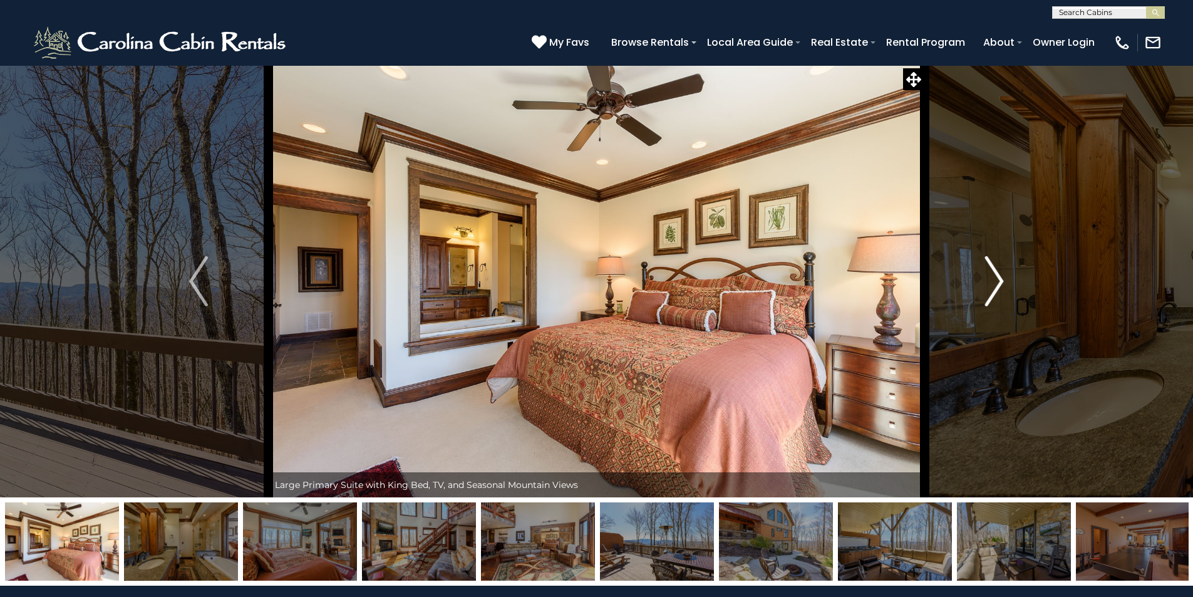
click at [995, 282] on img "Next" at bounding box center [994, 281] width 19 height 50
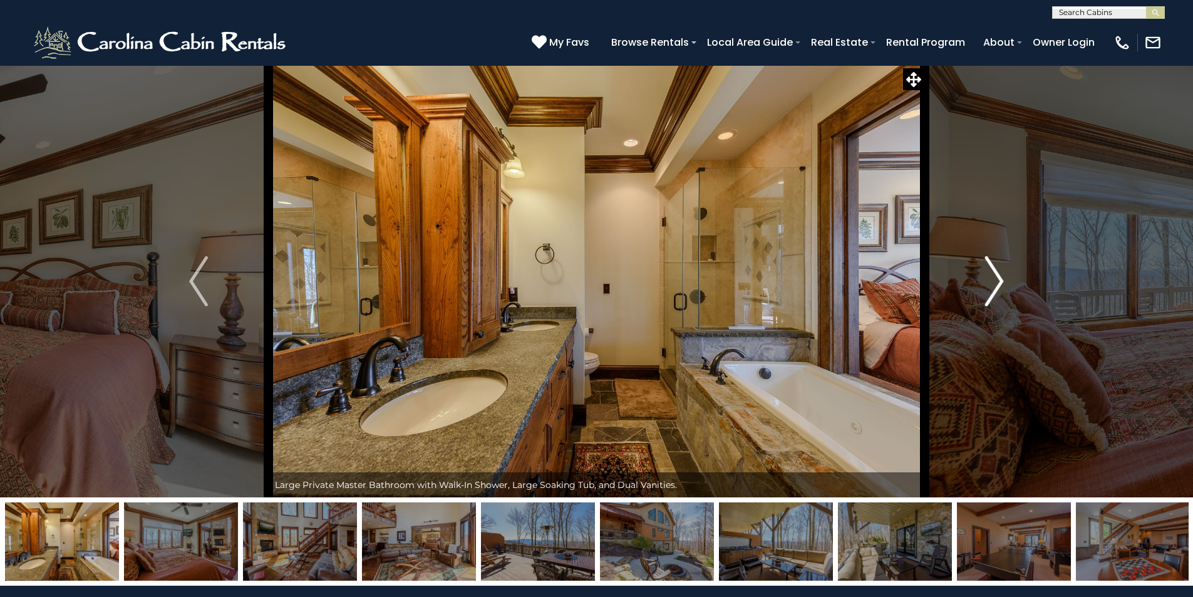
click at [995, 282] on img "Next" at bounding box center [994, 281] width 19 height 50
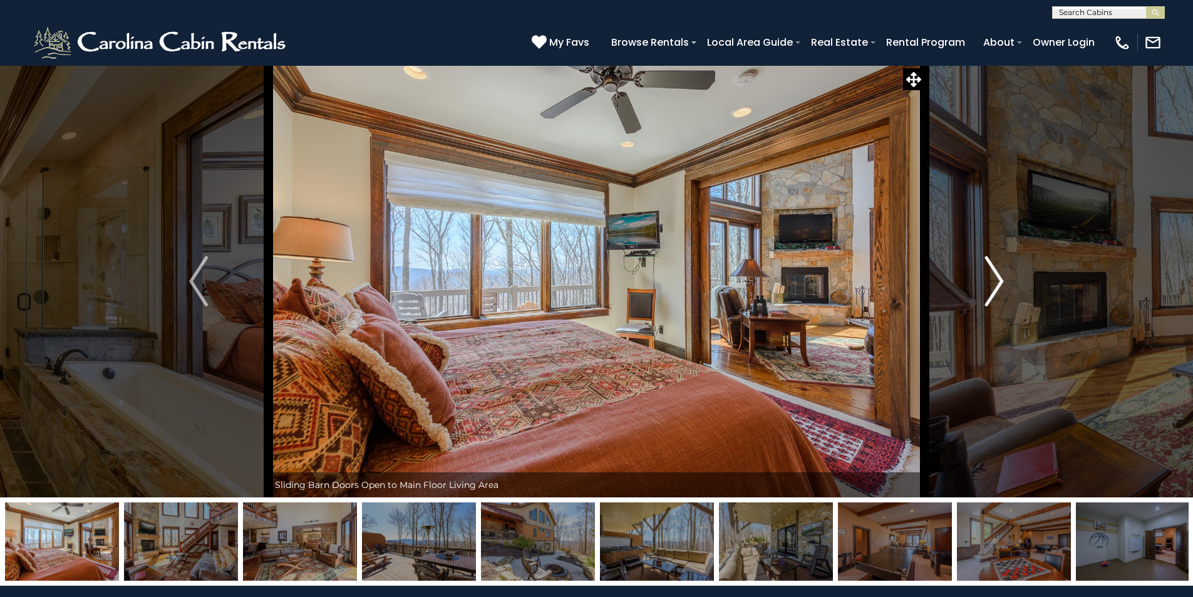
click at [995, 282] on img "Next" at bounding box center [994, 281] width 19 height 50
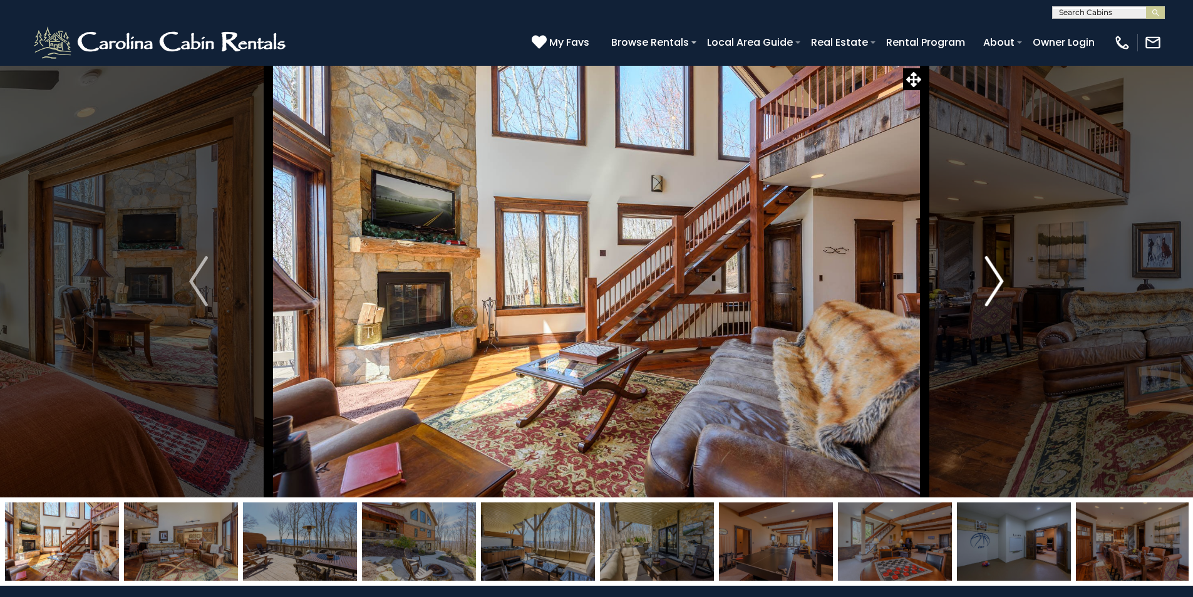
click at [995, 282] on img "Next" at bounding box center [994, 281] width 19 height 50
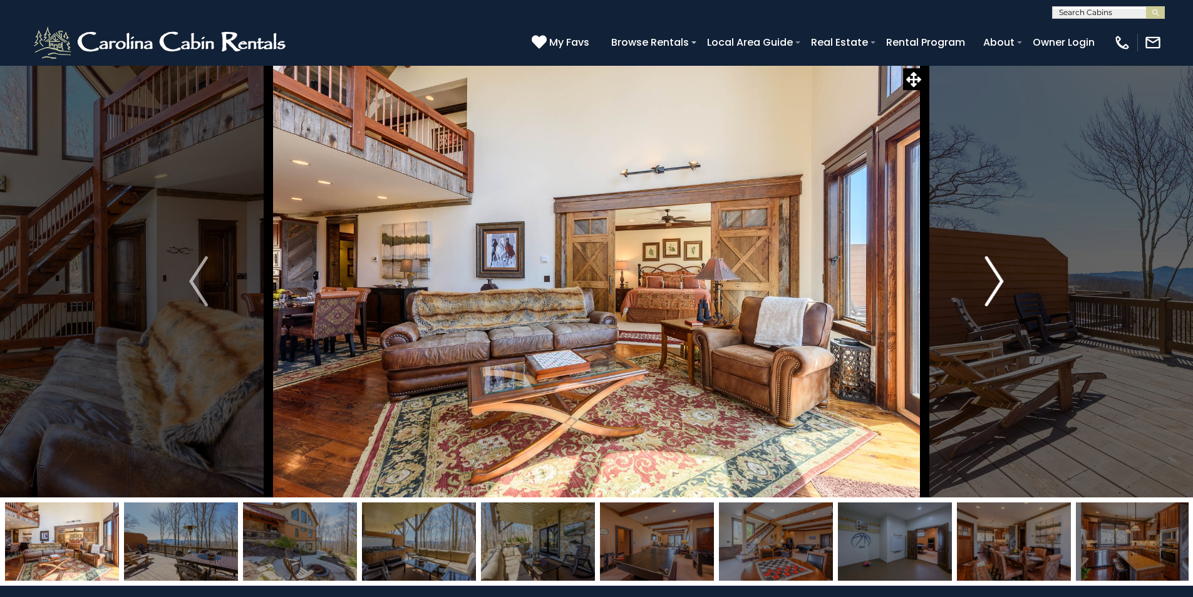
click at [995, 281] on img "Next" at bounding box center [994, 281] width 19 height 50
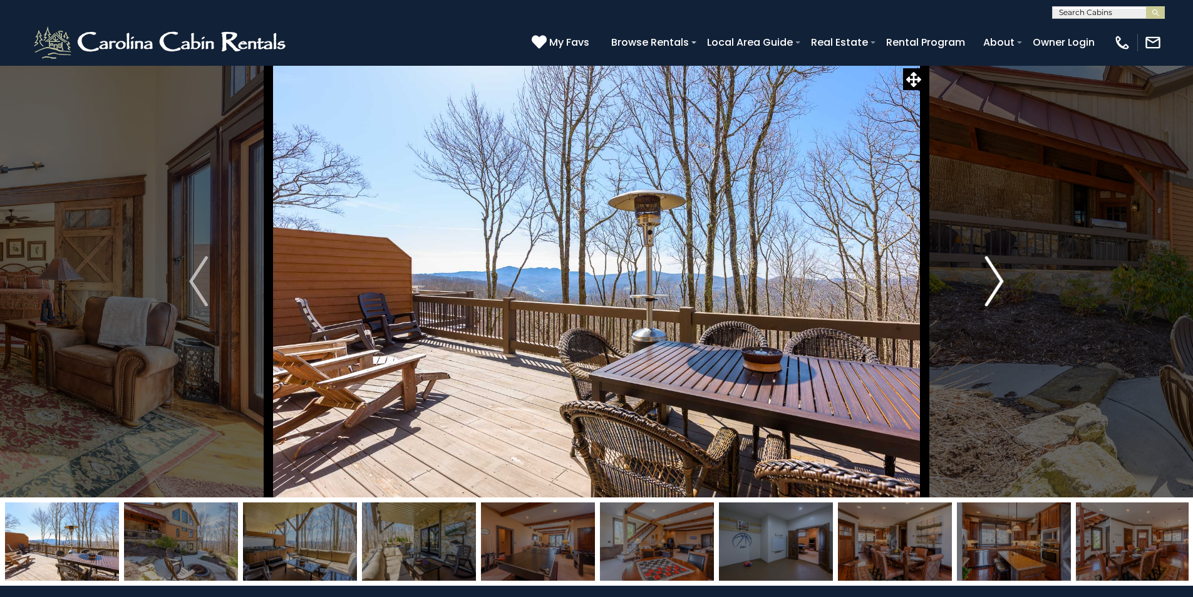
click at [995, 280] on img "Next" at bounding box center [994, 281] width 19 height 50
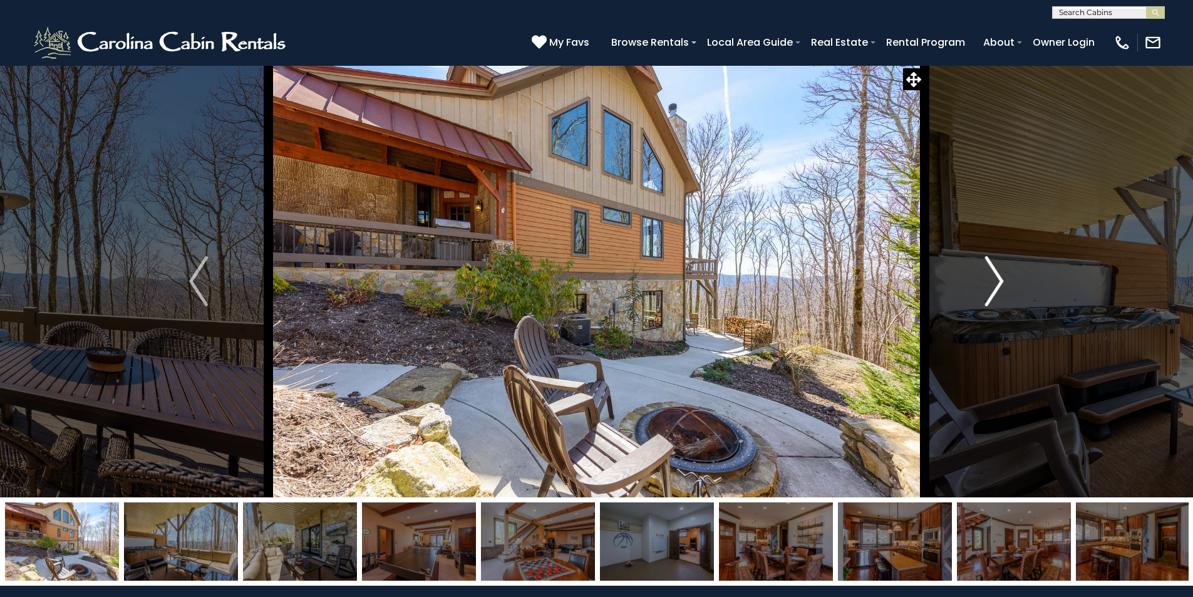
click at [995, 279] on img "Next" at bounding box center [994, 281] width 19 height 50
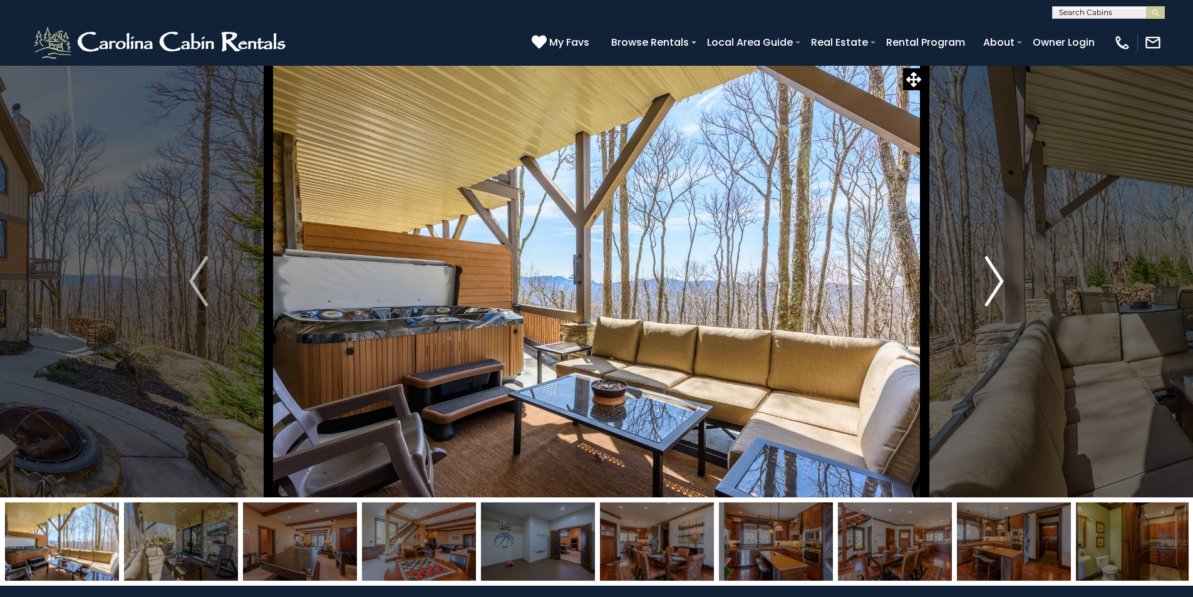
click at [995, 279] on img "Next" at bounding box center [994, 281] width 19 height 50
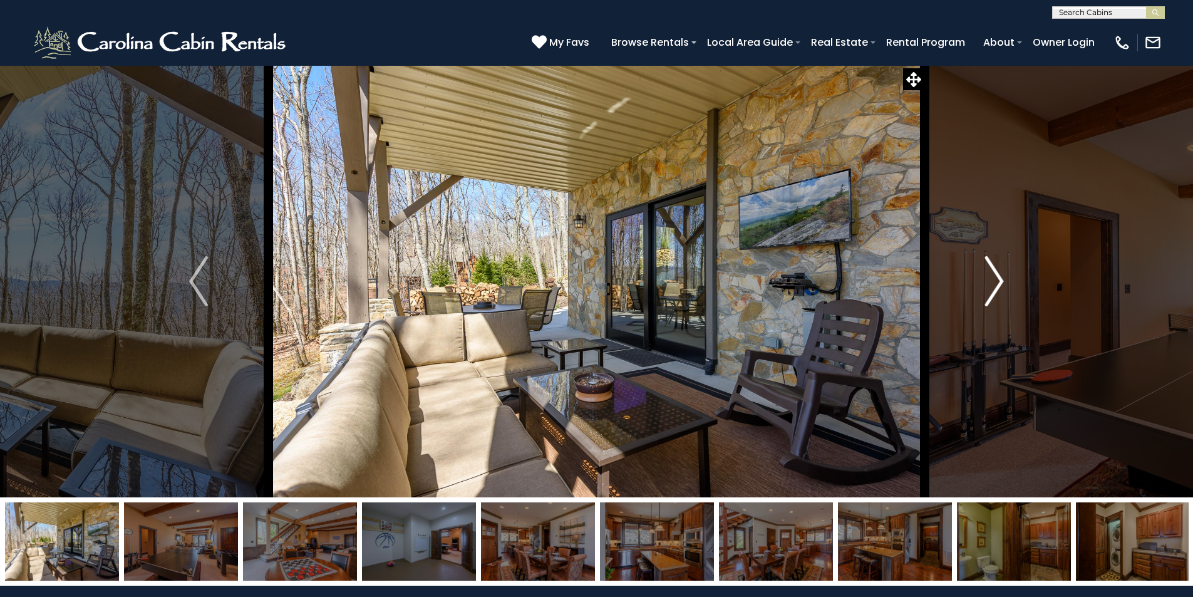
click at [993, 277] on img "Next" at bounding box center [994, 281] width 19 height 50
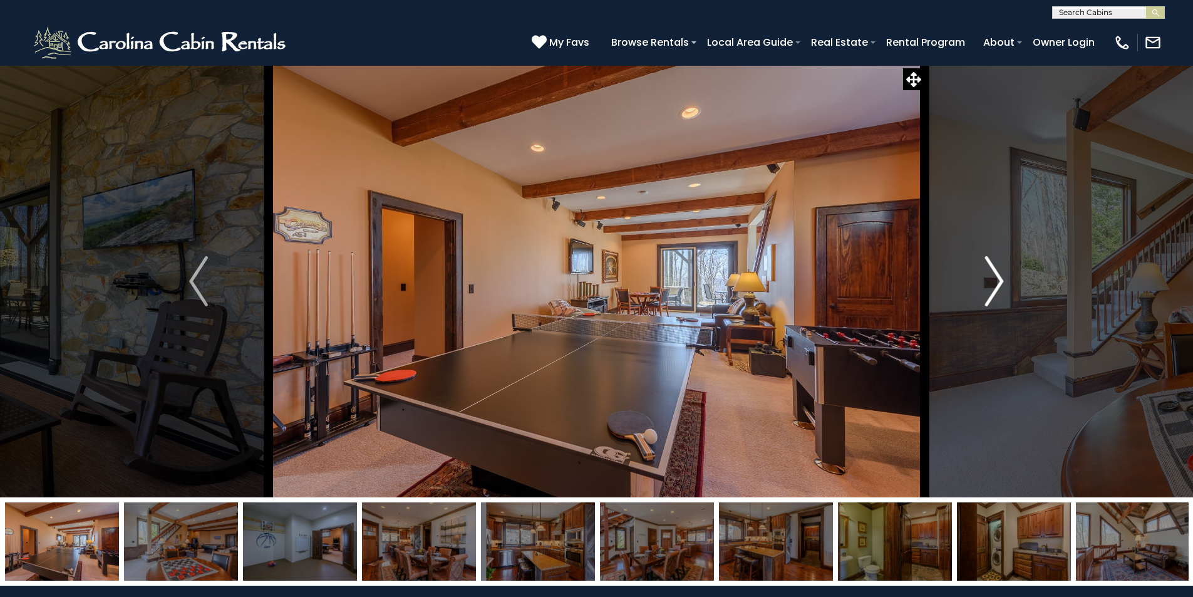
click at [993, 277] on img "Next" at bounding box center [994, 281] width 19 height 50
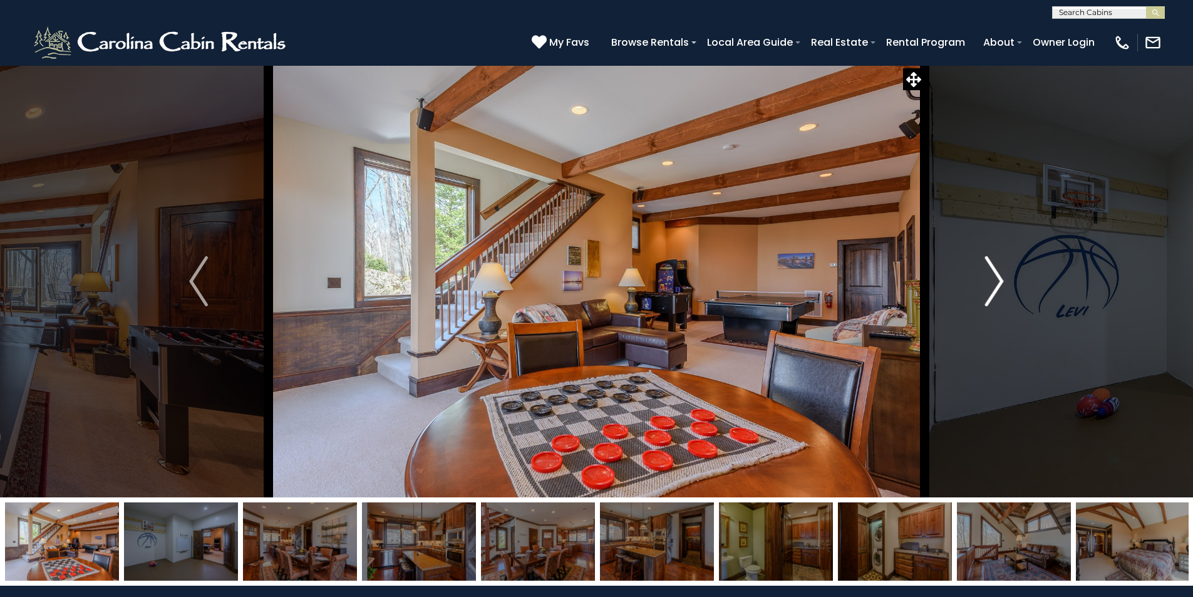
click at [993, 277] on img "Next" at bounding box center [994, 281] width 19 height 50
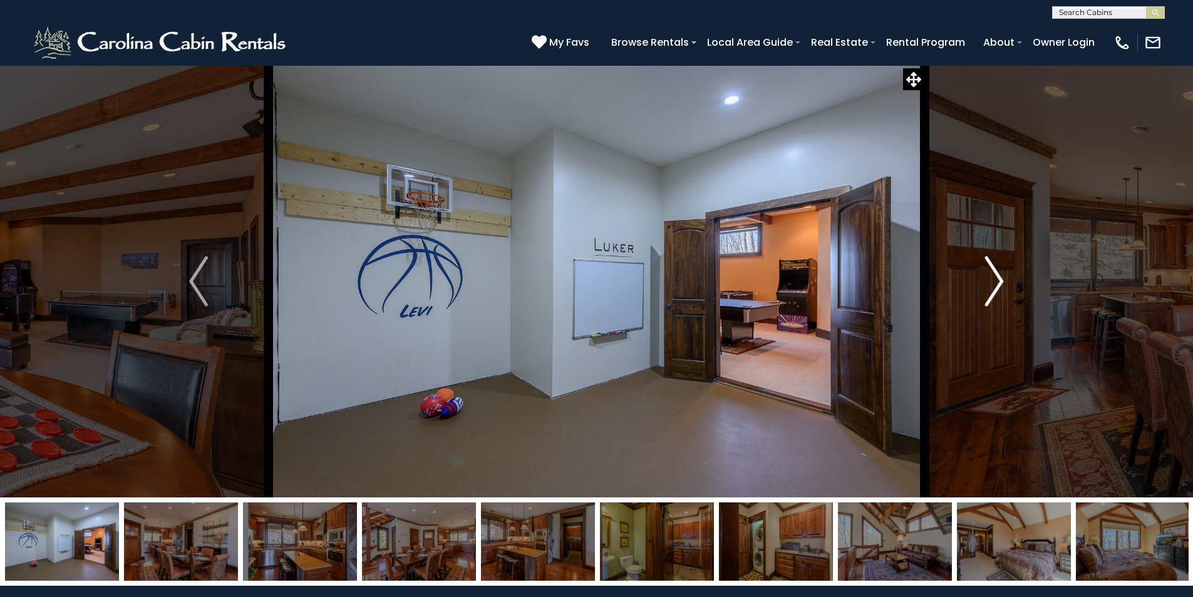
click at [993, 277] on img "Next" at bounding box center [994, 281] width 19 height 50
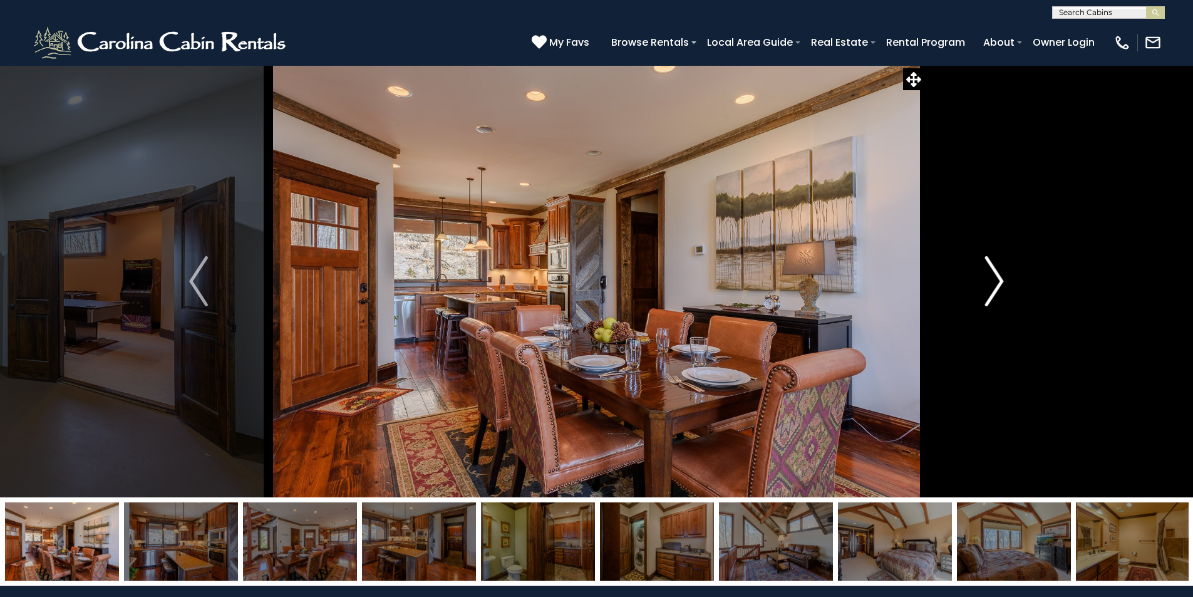
click at [993, 277] on img "Next" at bounding box center [994, 281] width 19 height 50
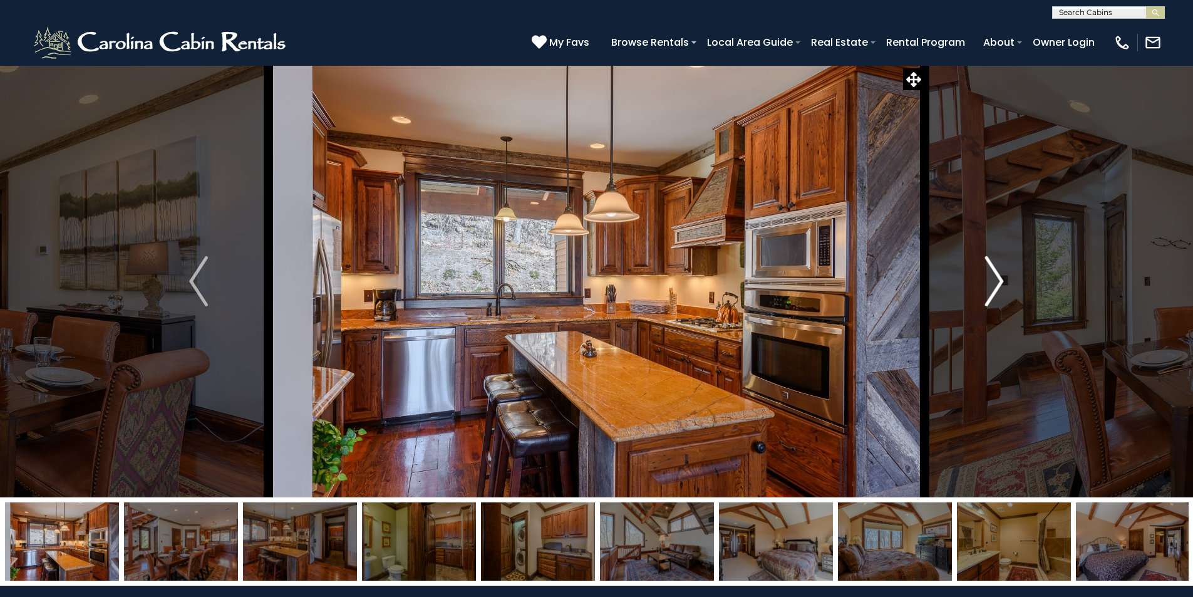
click at [993, 277] on img "Next" at bounding box center [994, 281] width 19 height 50
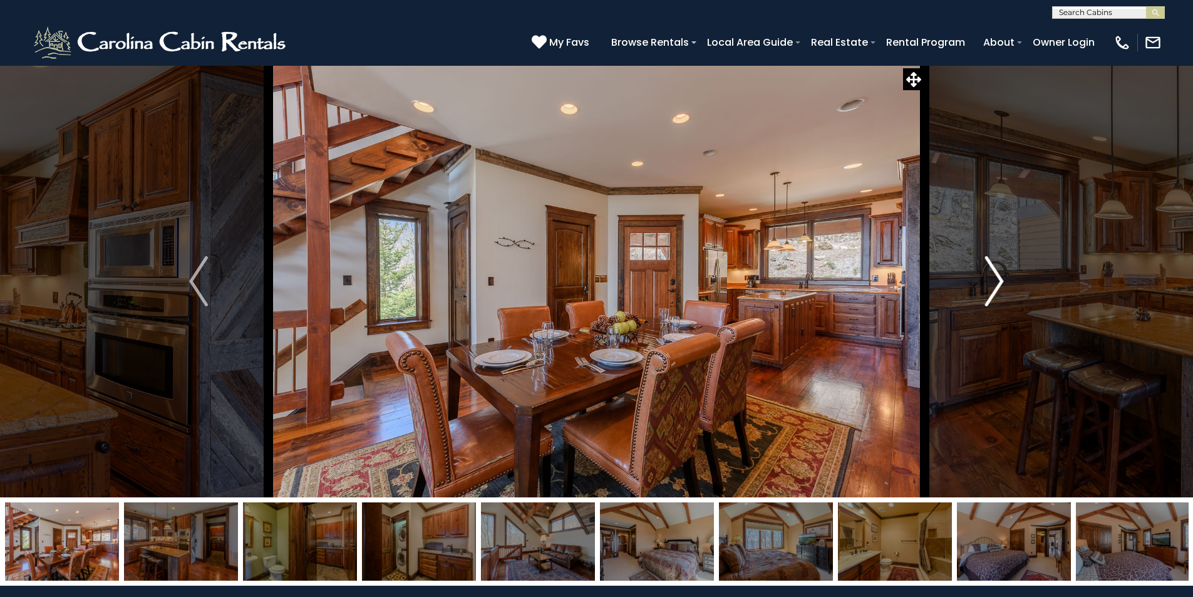
click at [993, 277] on img "Next" at bounding box center [994, 281] width 19 height 50
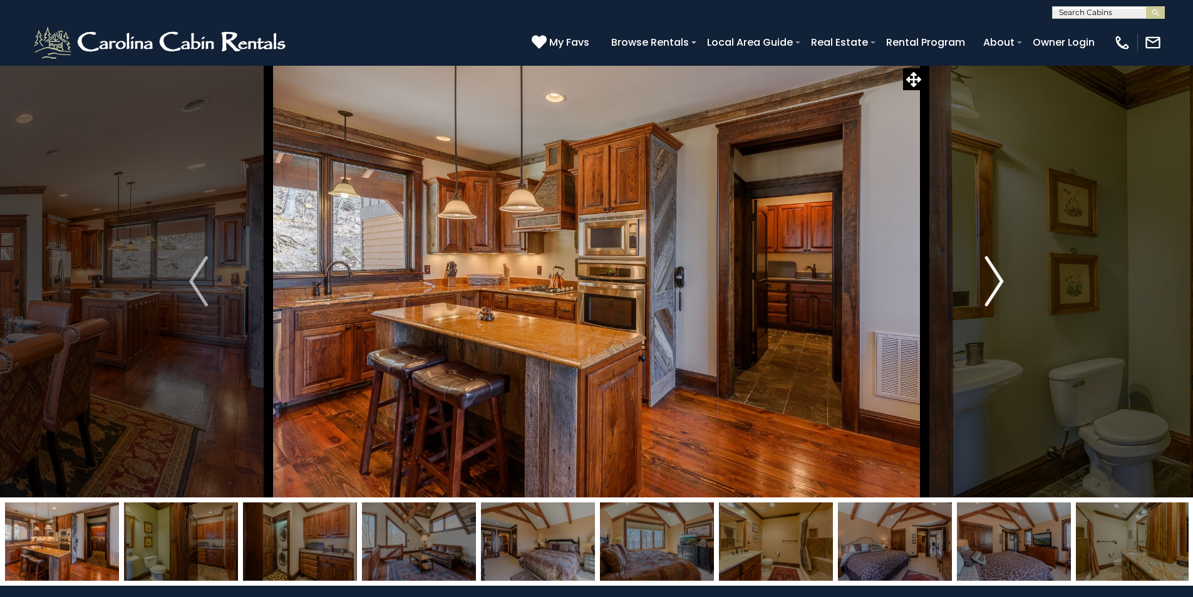
click at [993, 277] on img "Next" at bounding box center [994, 281] width 19 height 50
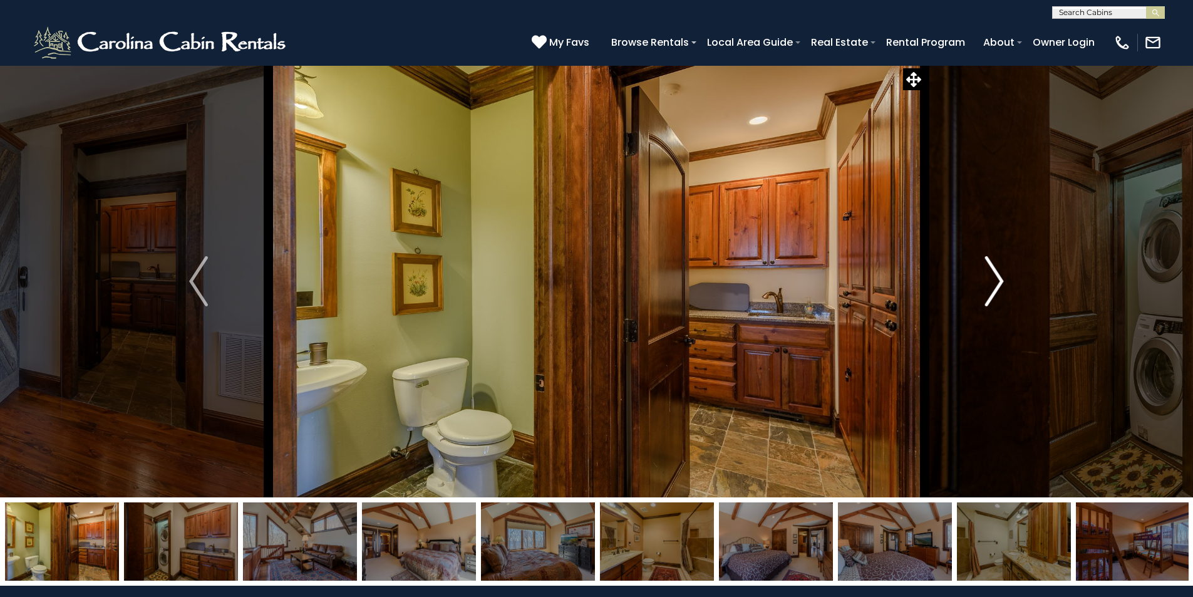
click at [993, 277] on img "Next" at bounding box center [994, 281] width 19 height 50
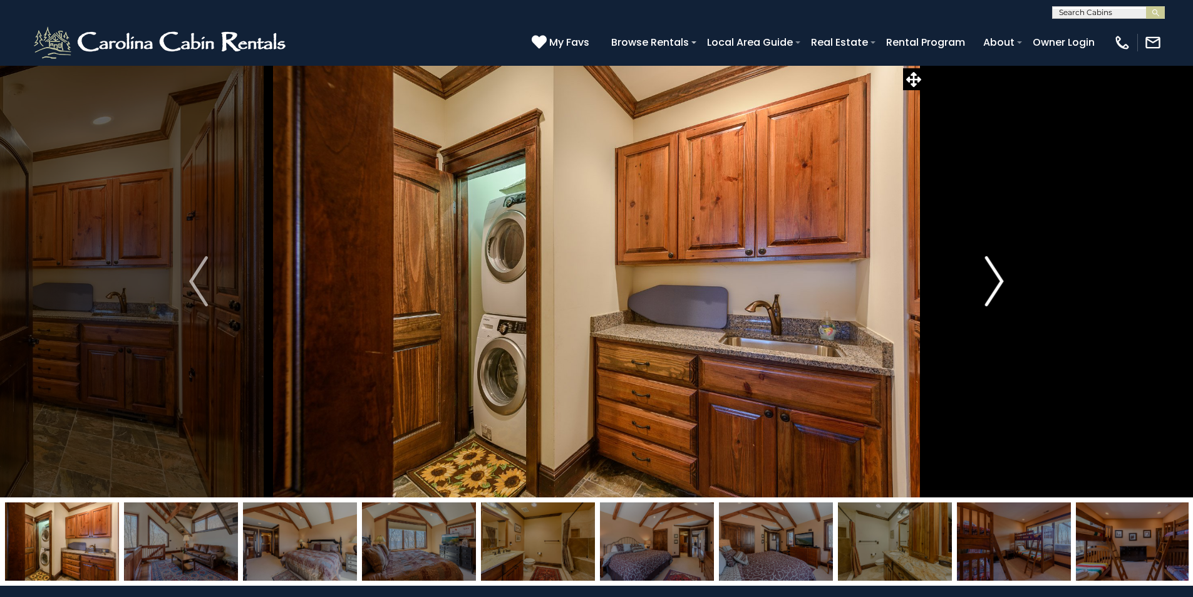
click at [993, 277] on img "Next" at bounding box center [994, 281] width 19 height 50
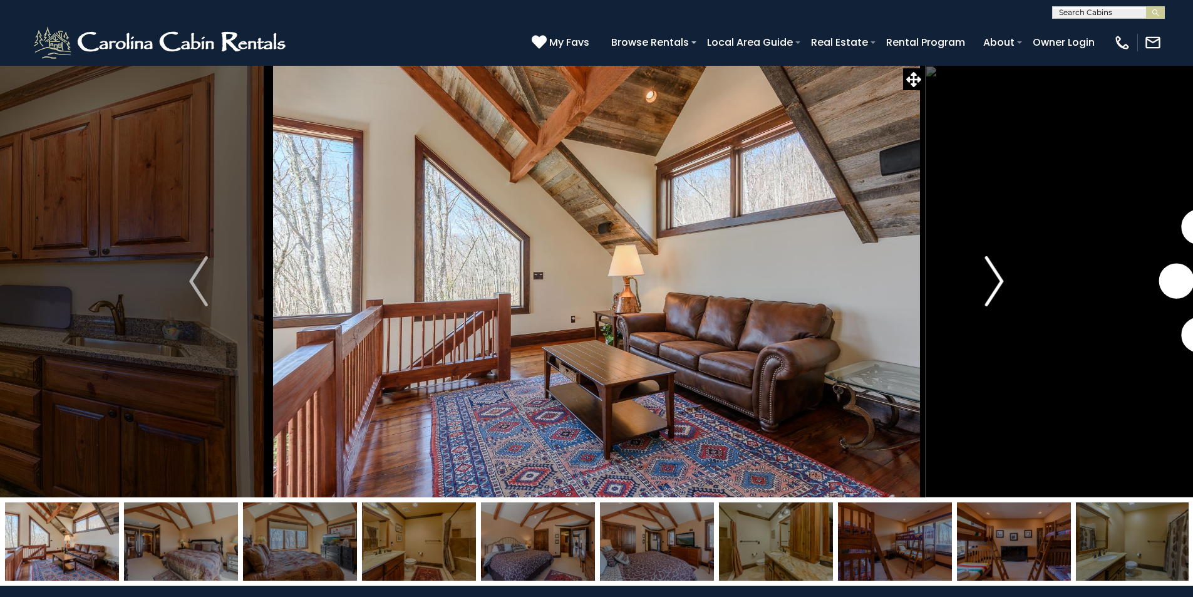
click at [993, 277] on img "Next" at bounding box center [994, 281] width 19 height 50
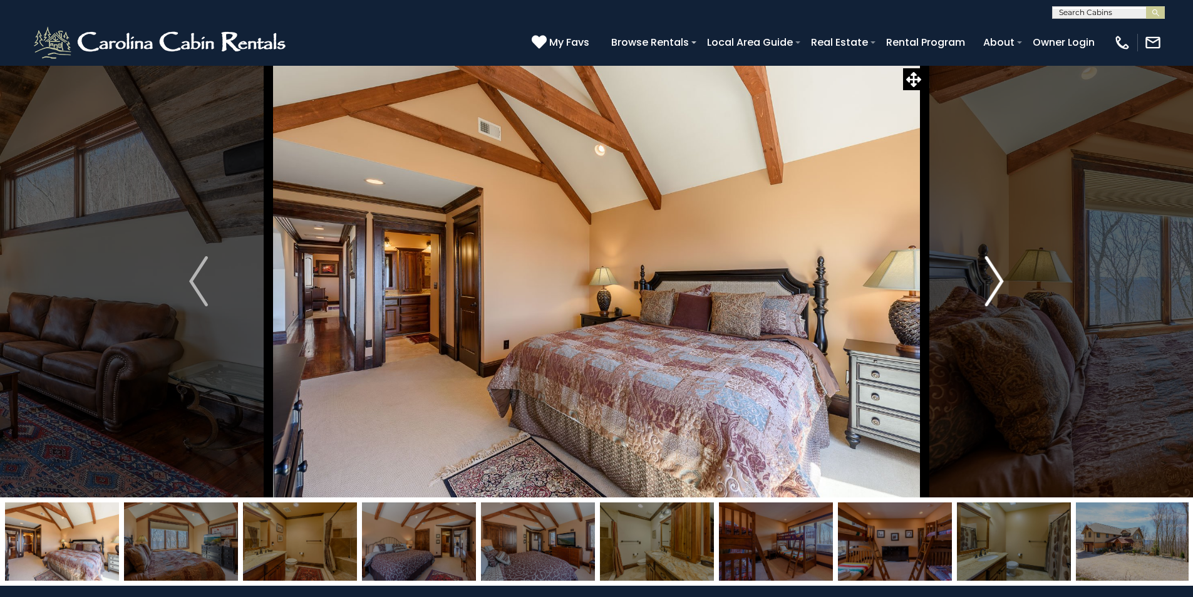
click at [993, 277] on img "Next" at bounding box center [994, 281] width 19 height 50
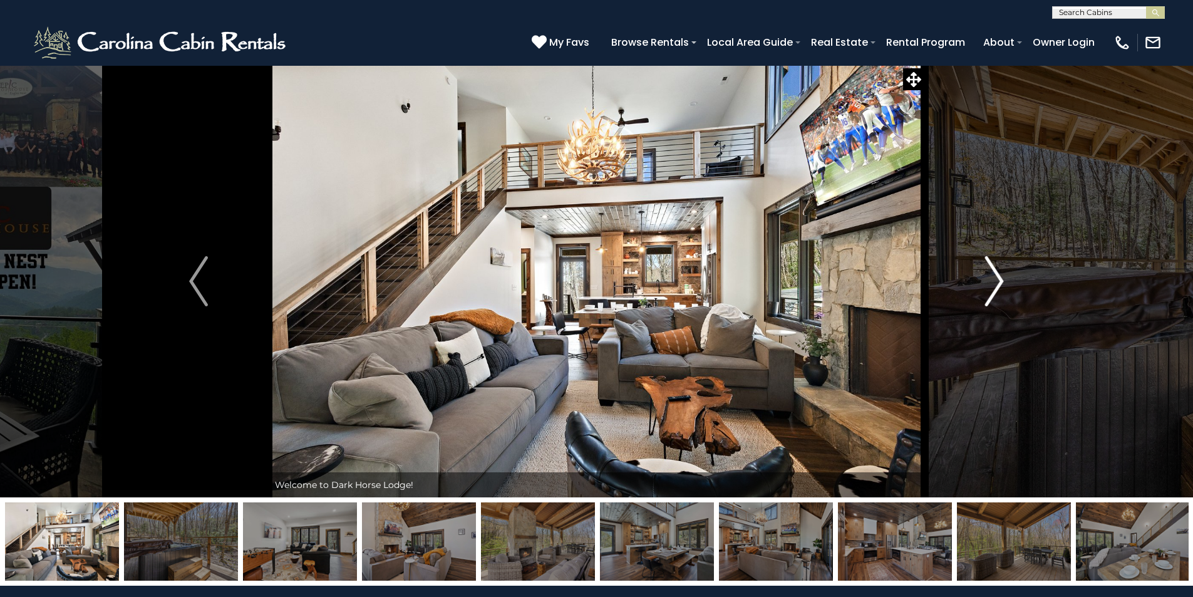
click at [986, 278] on img "Next" at bounding box center [994, 281] width 19 height 50
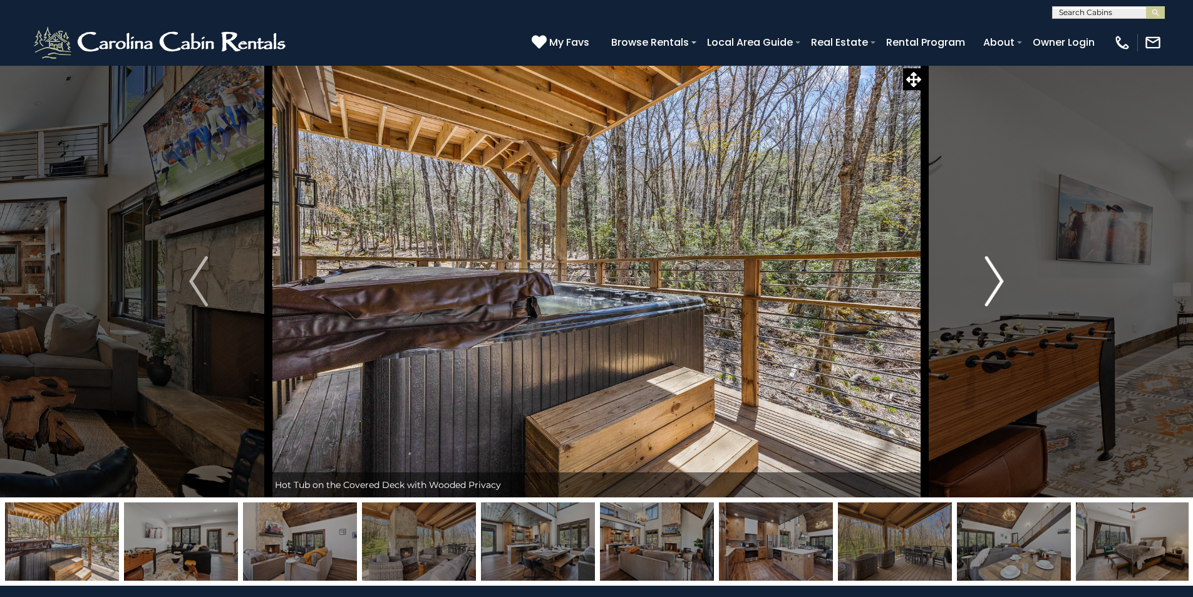
click at [986, 278] on img "Next" at bounding box center [994, 281] width 19 height 50
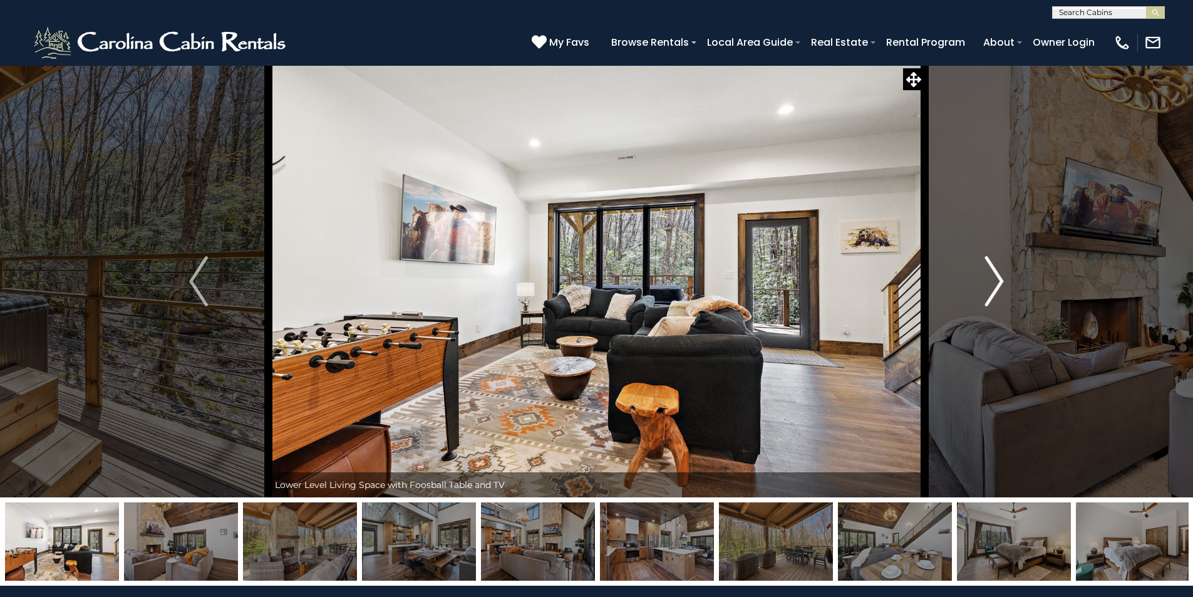
click at [986, 277] on img "Next" at bounding box center [994, 281] width 19 height 50
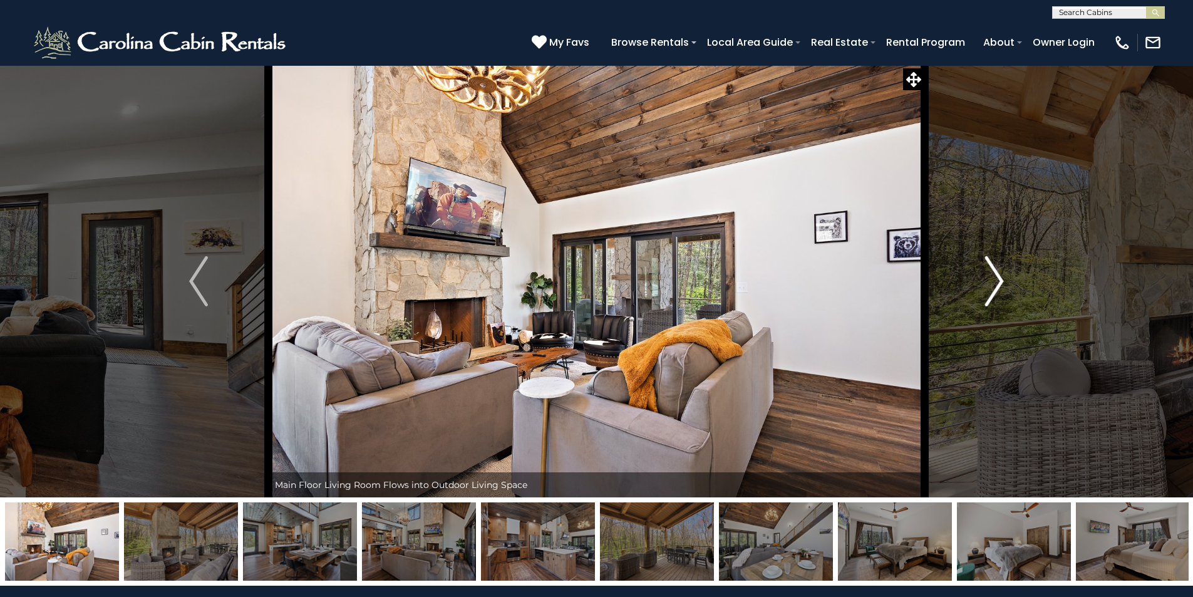
click at [986, 277] on img "Next" at bounding box center [994, 281] width 19 height 50
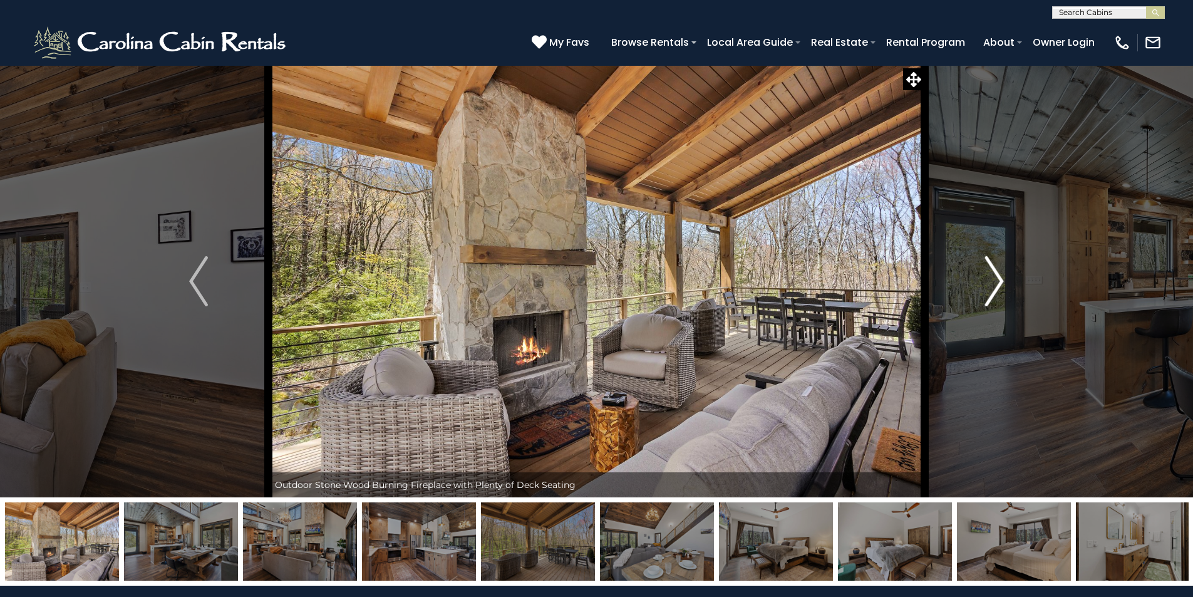
click at [986, 277] on img "Next" at bounding box center [994, 281] width 19 height 50
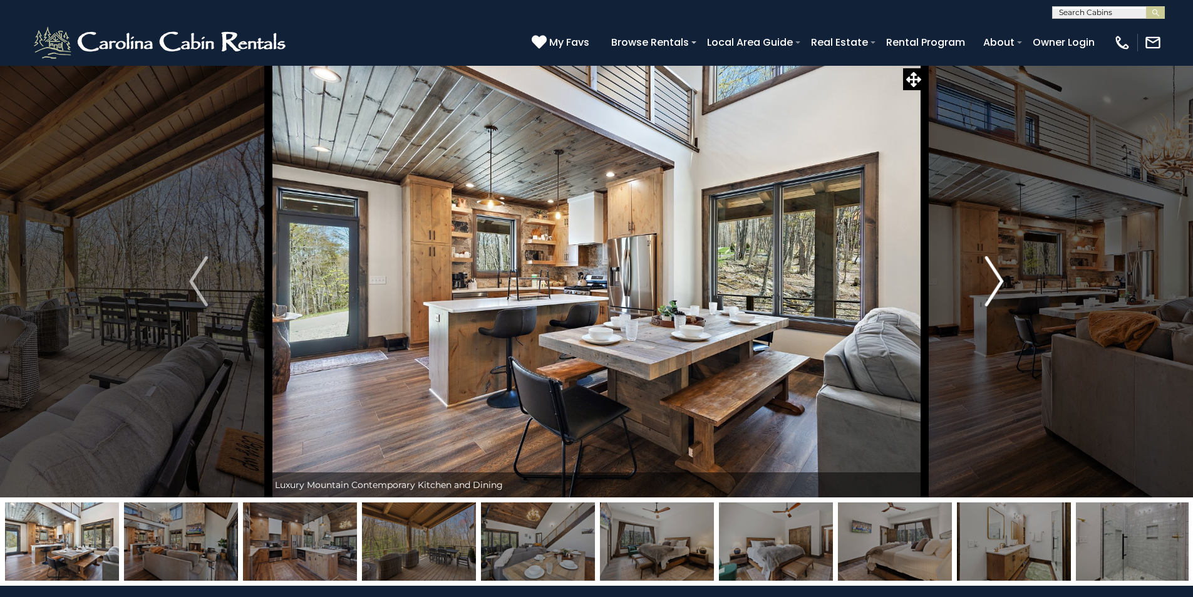
click at [986, 276] on img "Next" at bounding box center [994, 281] width 19 height 50
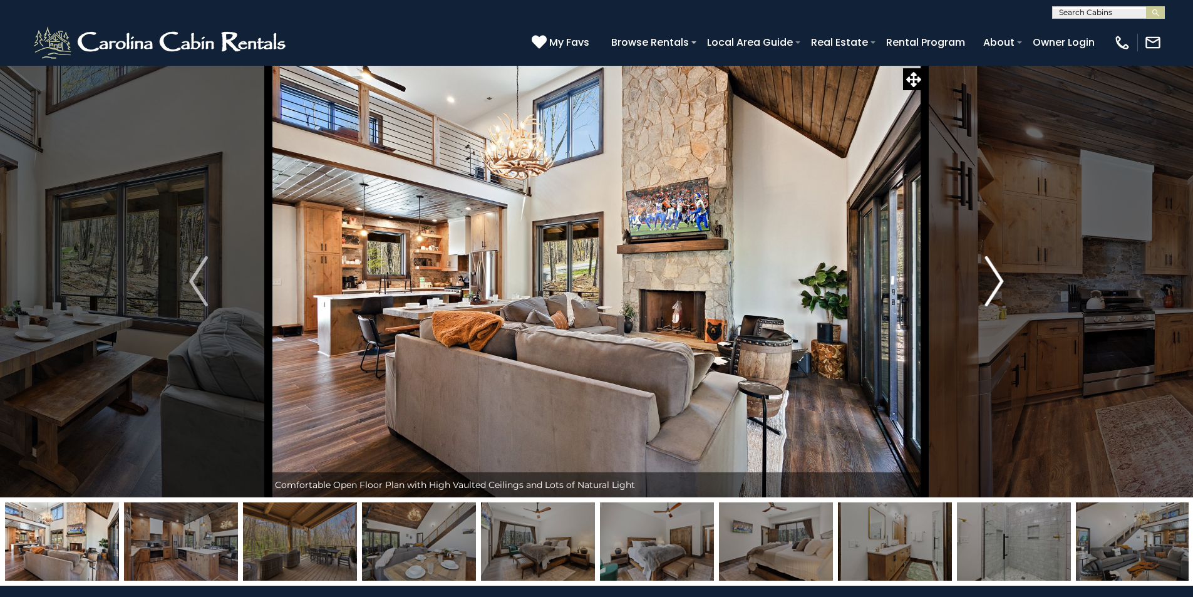
click at [986, 276] on img "Next" at bounding box center [994, 281] width 19 height 50
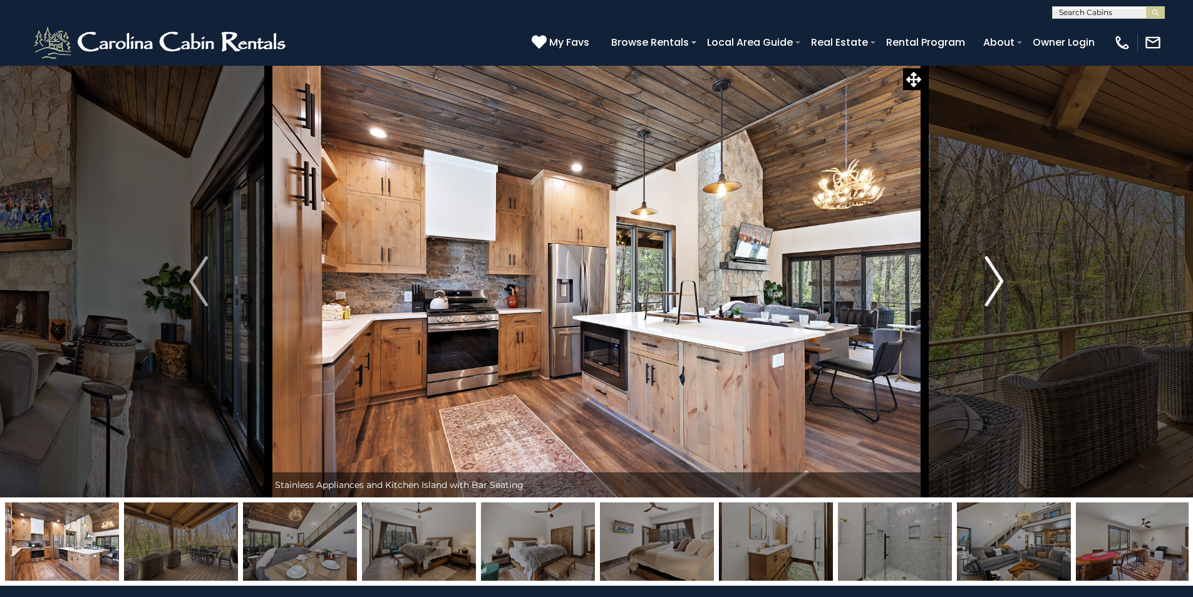
click at [986, 275] on img "Next" at bounding box center [994, 281] width 19 height 50
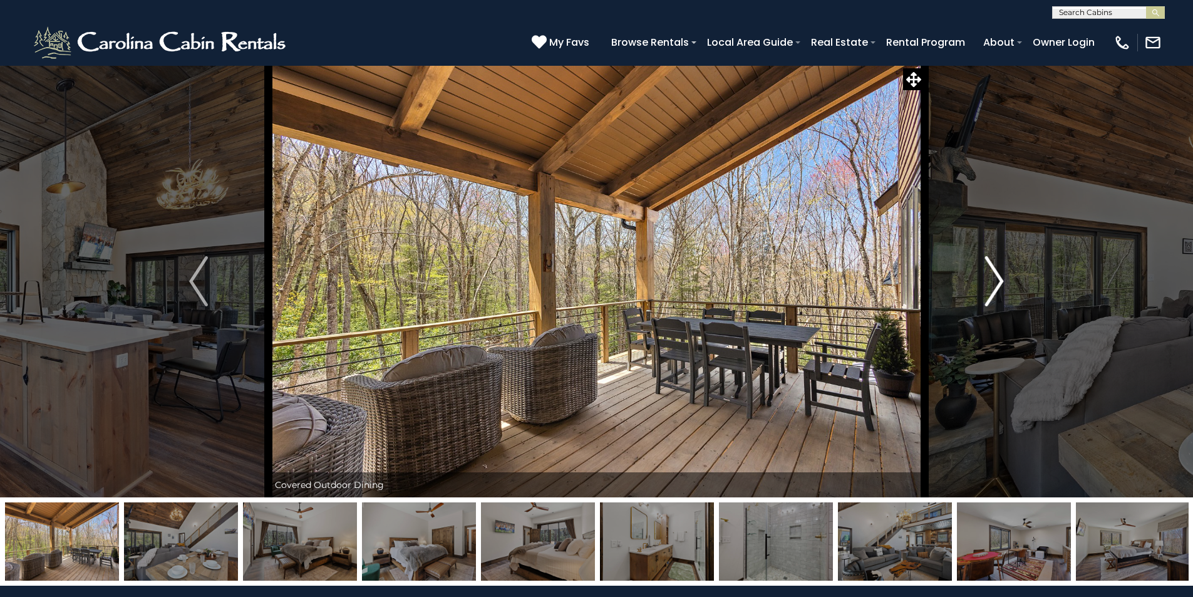
click at [985, 274] on img "Next" at bounding box center [994, 281] width 19 height 50
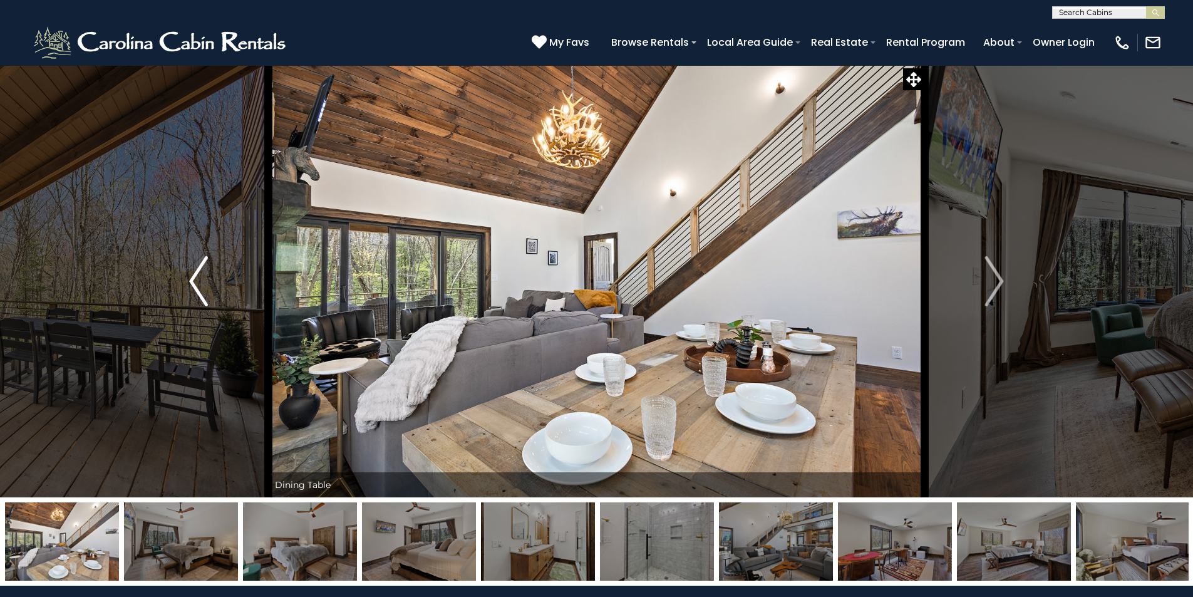
click at [180, 272] on button "Previous" at bounding box center [199, 281] width 140 height 432
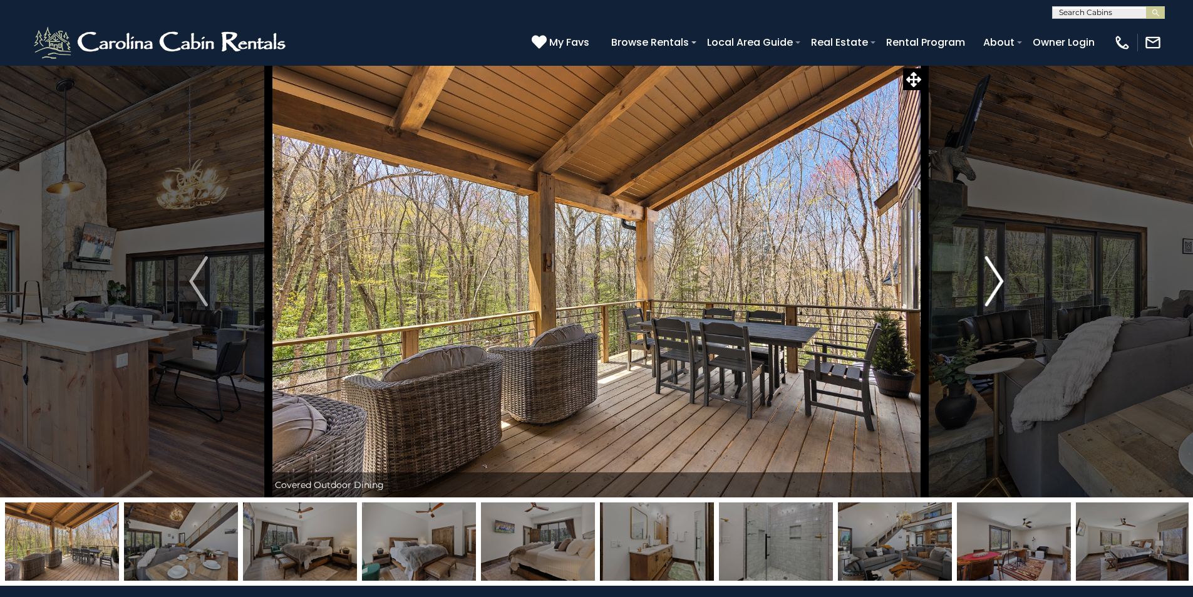
click at [996, 279] on img "Next" at bounding box center [994, 281] width 19 height 50
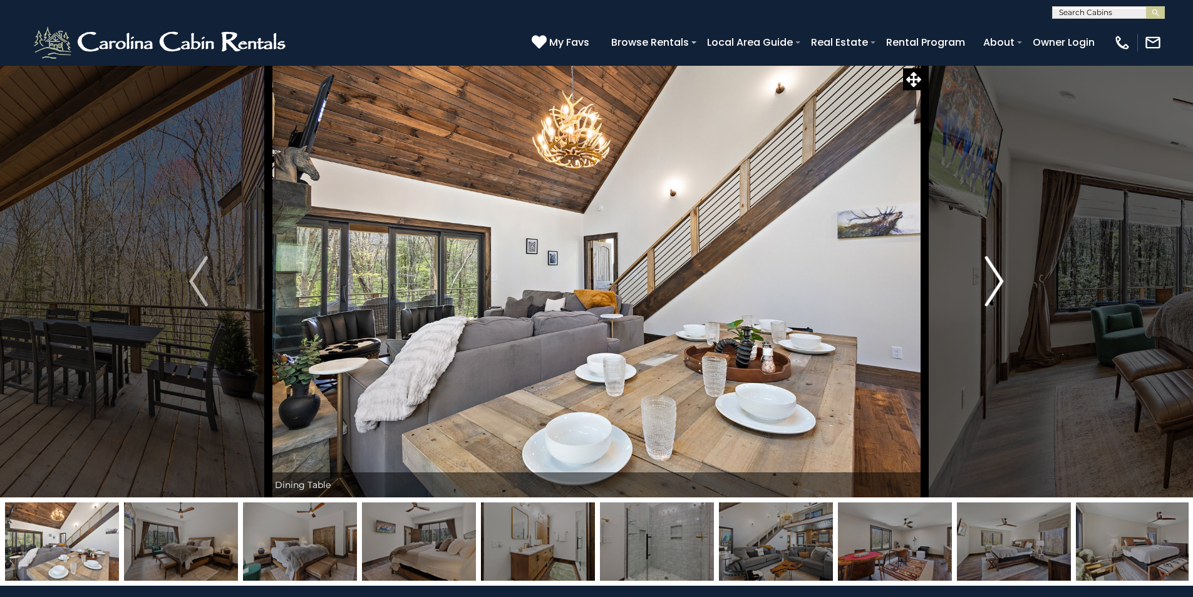
click at [992, 276] on img "Next" at bounding box center [994, 281] width 19 height 50
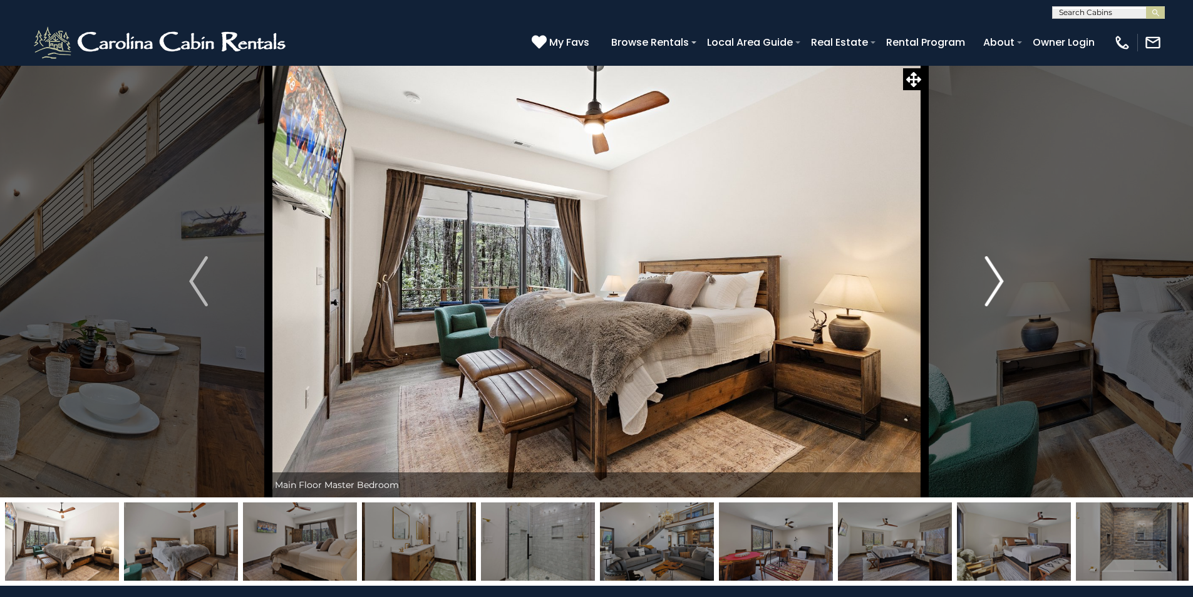
click at [990, 276] on img "Next" at bounding box center [994, 281] width 19 height 50
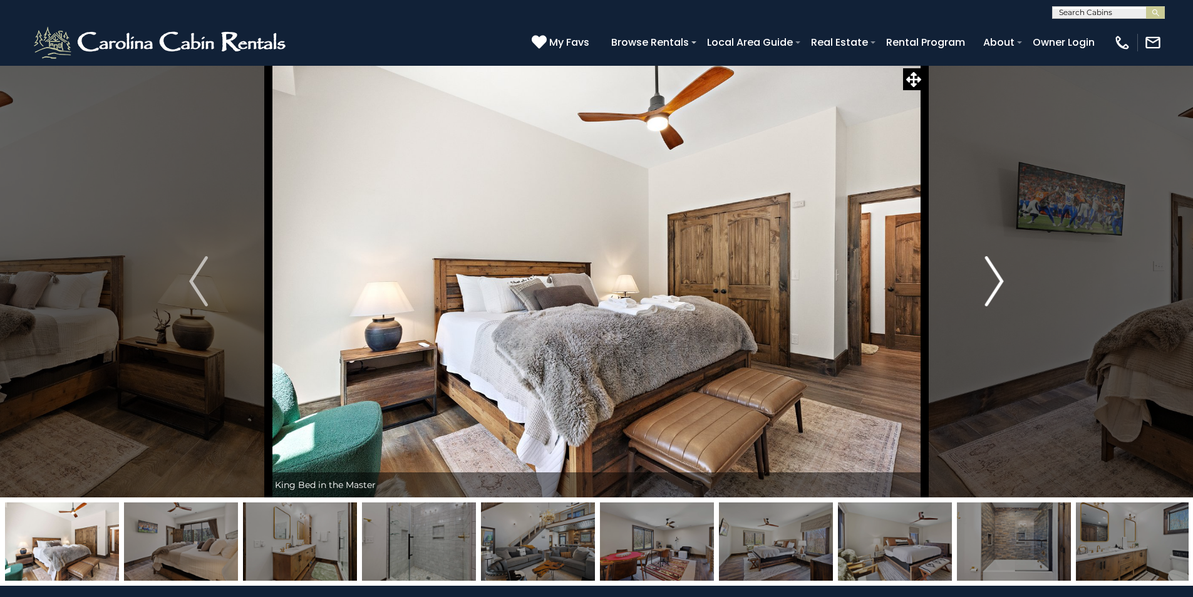
click at [989, 276] on img "Next" at bounding box center [994, 281] width 19 height 50
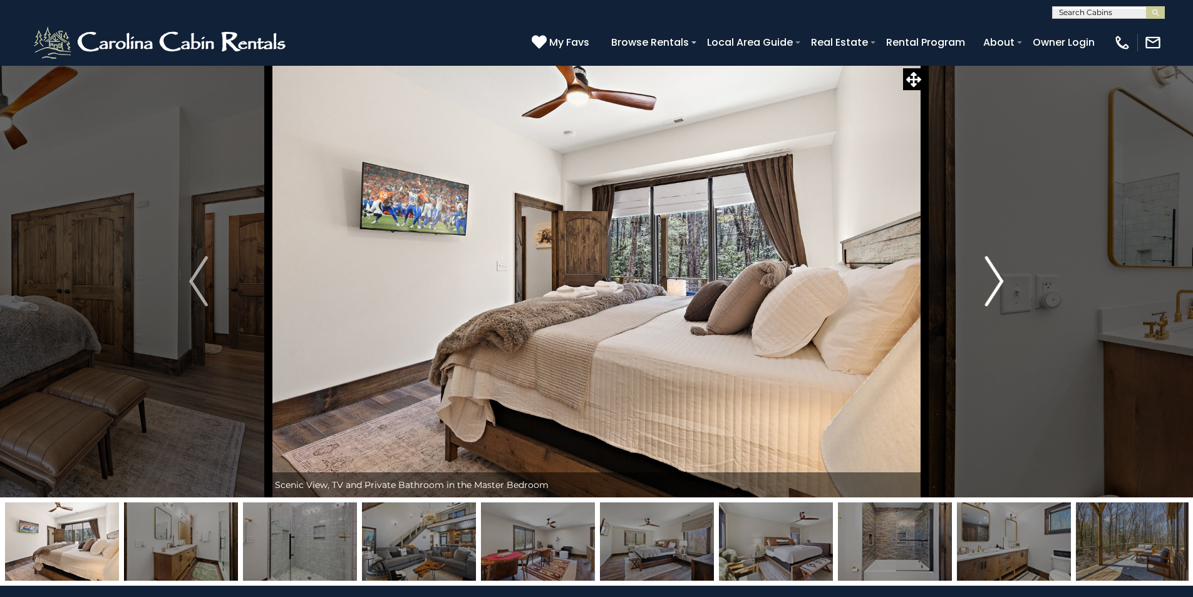
click at [989, 276] on img "Next" at bounding box center [994, 281] width 19 height 50
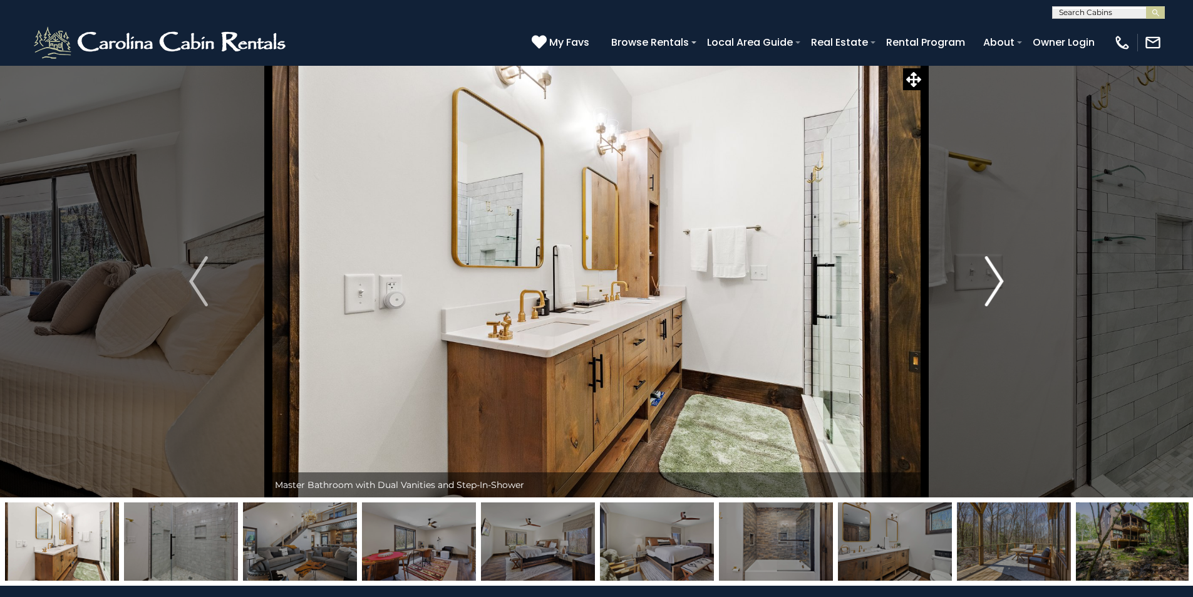
click at [987, 274] on img "Next" at bounding box center [994, 281] width 19 height 50
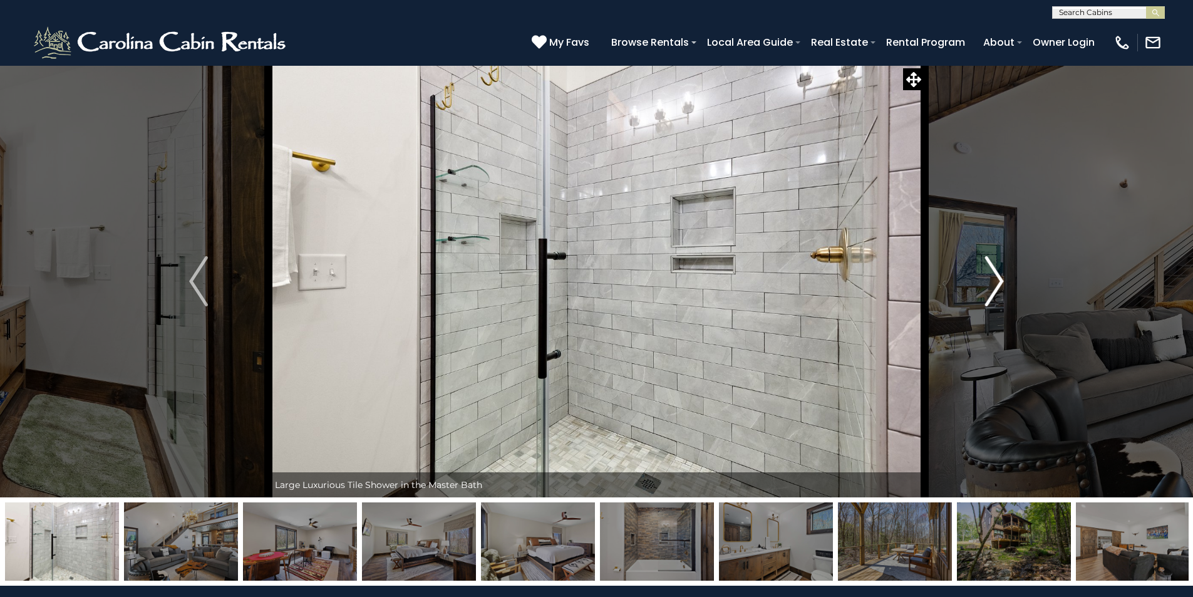
click at [987, 274] on img "Next" at bounding box center [994, 281] width 19 height 50
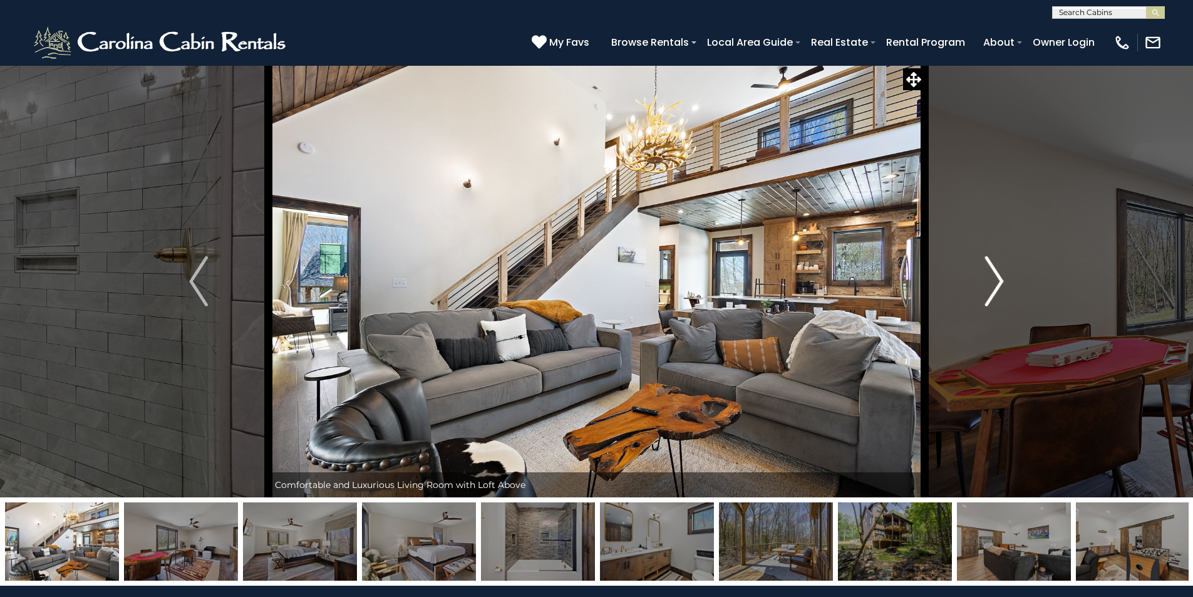
click at [987, 274] on img "Next" at bounding box center [994, 281] width 19 height 50
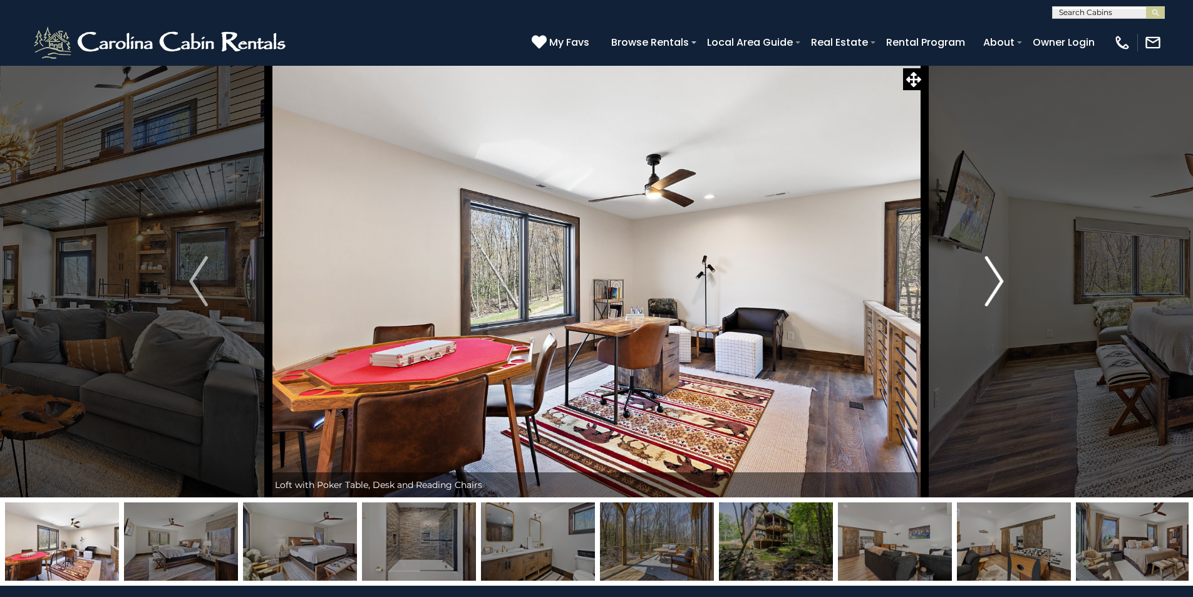
click at [987, 274] on img "Next" at bounding box center [994, 281] width 19 height 50
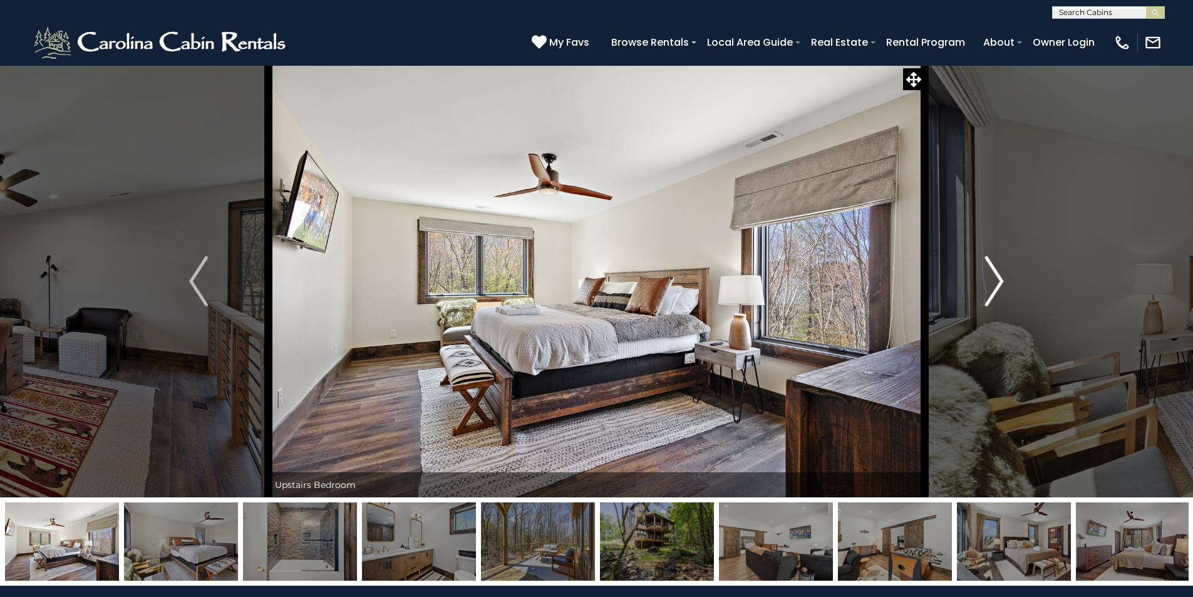
click at [987, 274] on img "Next" at bounding box center [994, 281] width 19 height 50
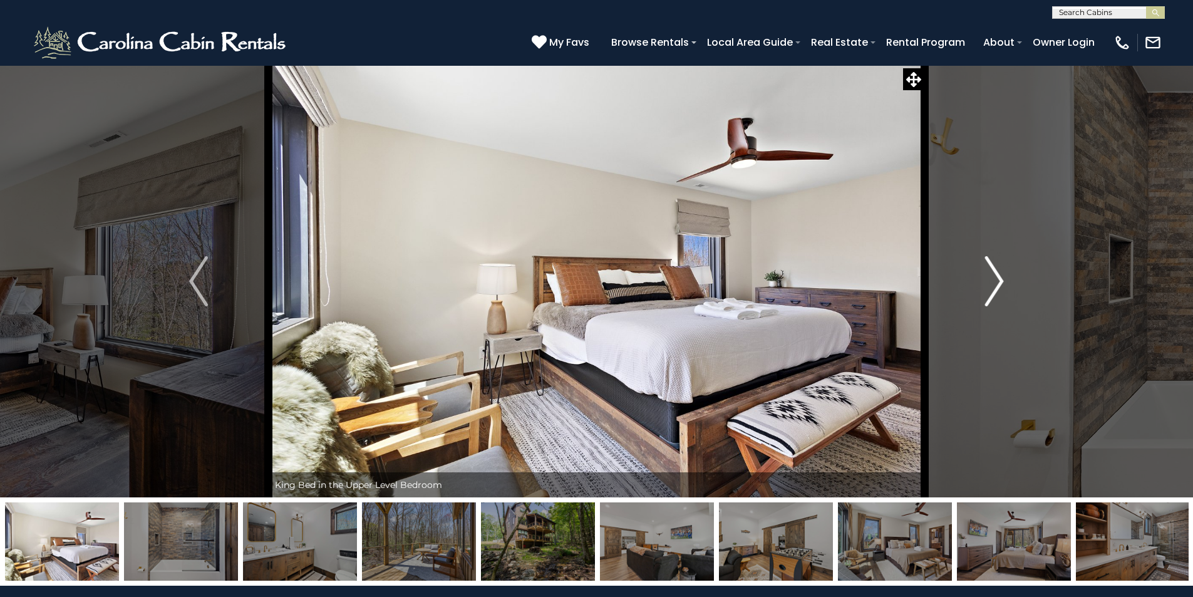
click at [987, 274] on img "Next" at bounding box center [994, 281] width 19 height 50
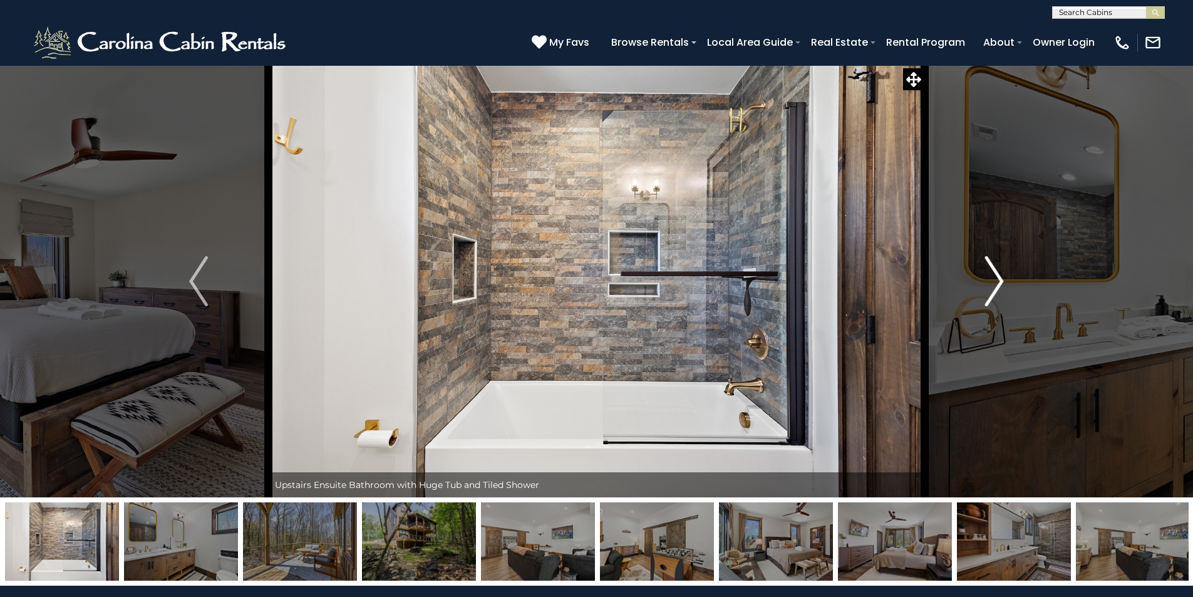
click at [987, 272] on img "Next" at bounding box center [994, 281] width 19 height 50
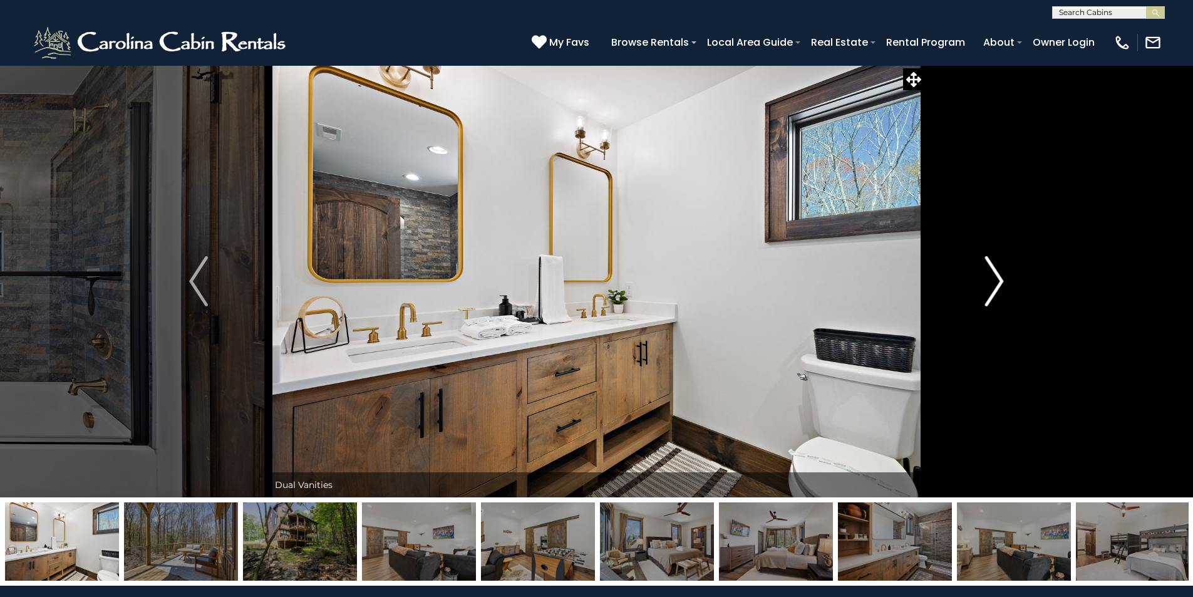
click at [987, 272] on img "Next" at bounding box center [994, 281] width 19 height 50
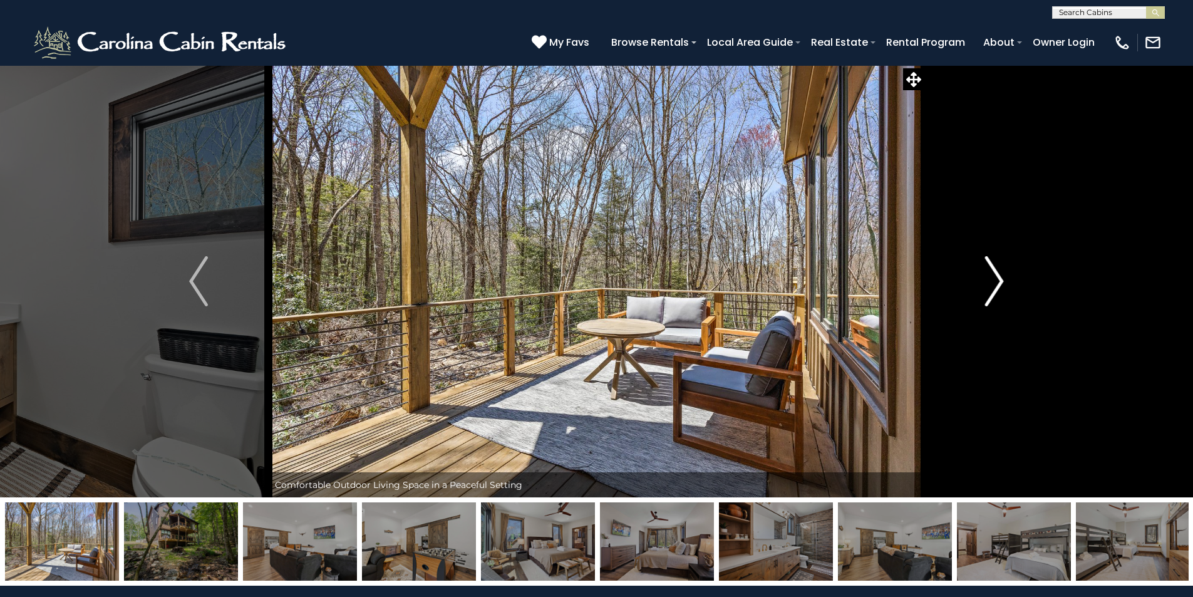
click at [987, 272] on img "Next" at bounding box center [994, 281] width 19 height 50
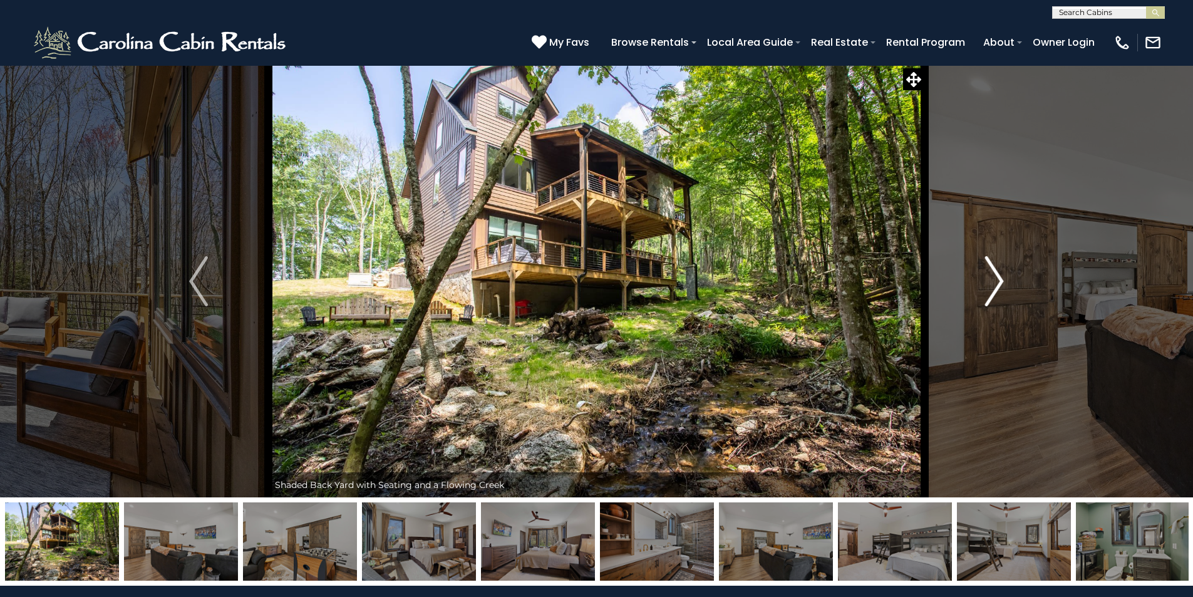
click at [987, 272] on img "Next" at bounding box center [994, 281] width 19 height 50
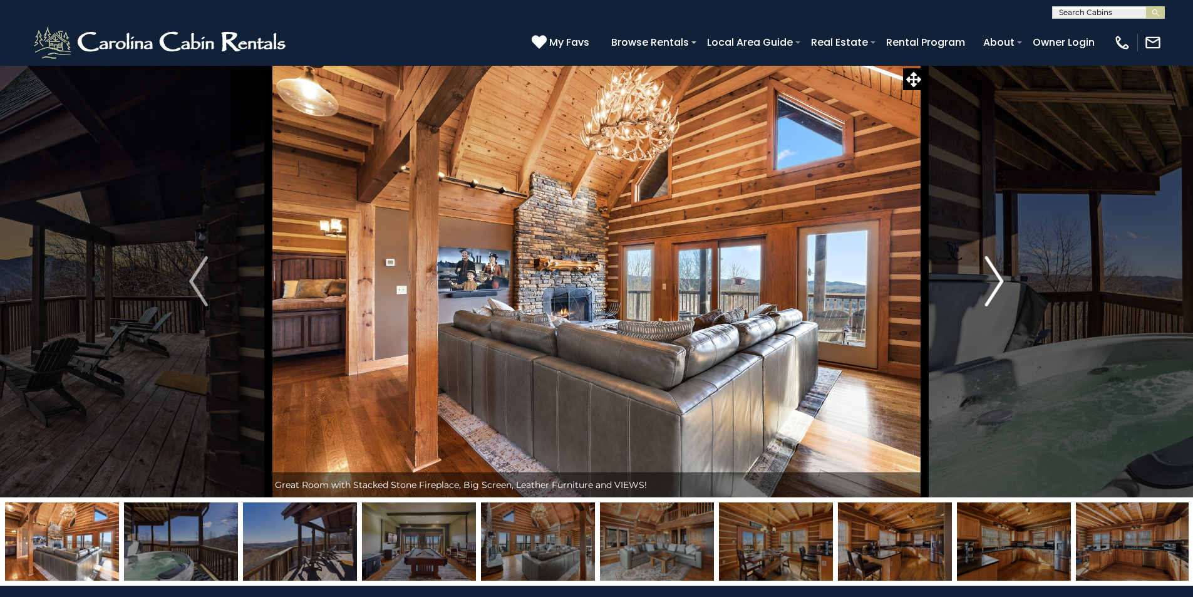
click at [988, 291] on img "Next" at bounding box center [994, 281] width 19 height 50
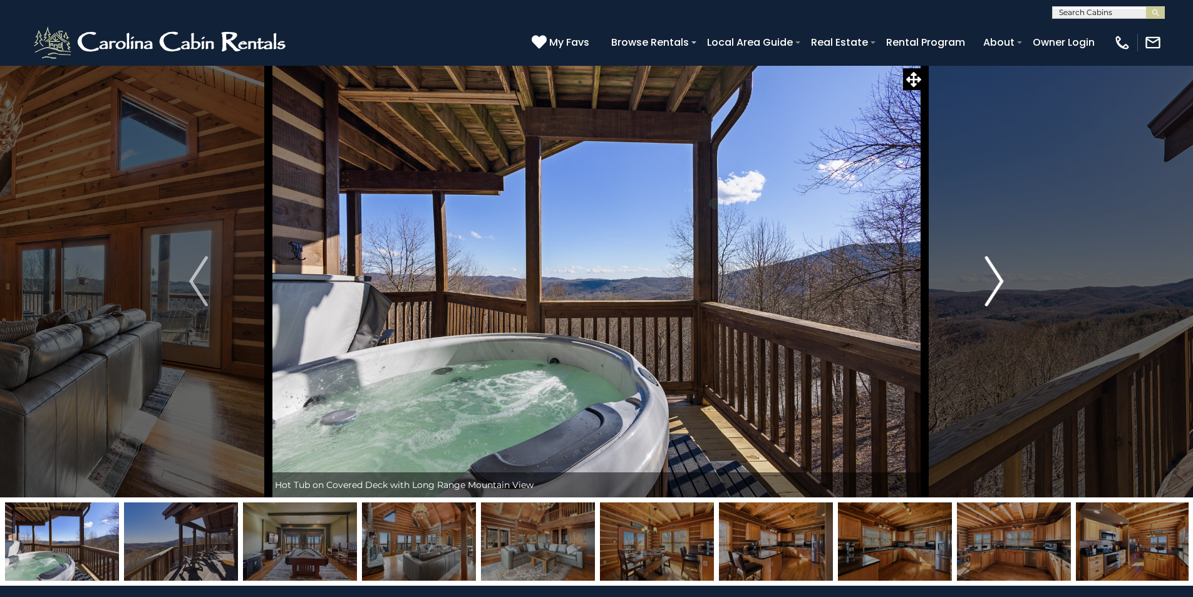
click at [986, 288] on img "Next" at bounding box center [994, 281] width 19 height 50
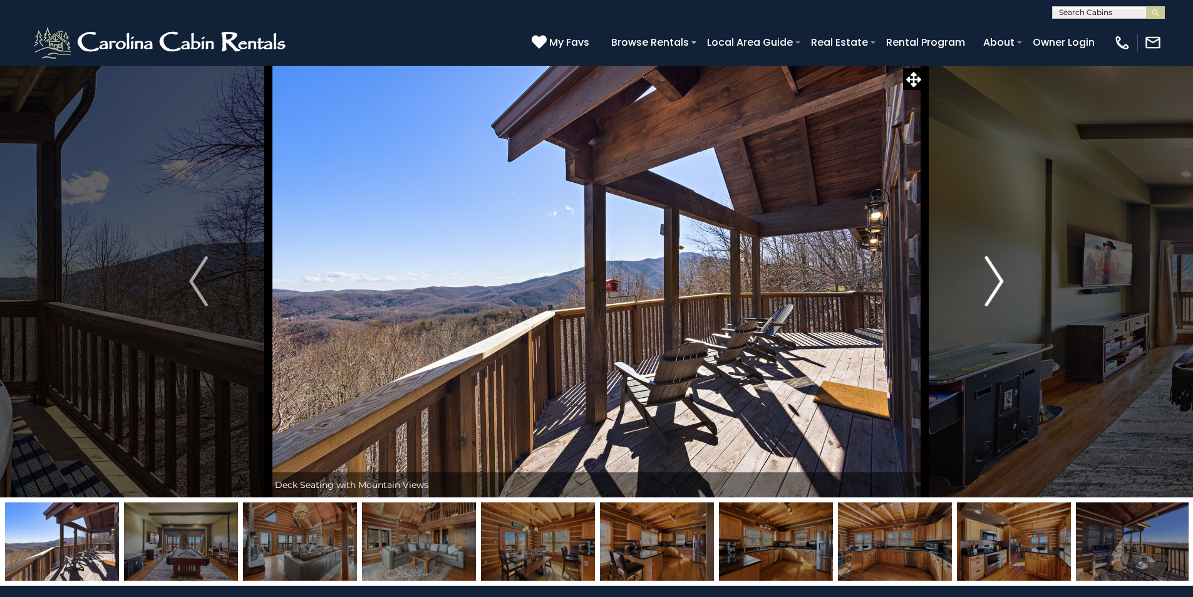
click at [986, 288] on img "Next" at bounding box center [994, 281] width 19 height 50
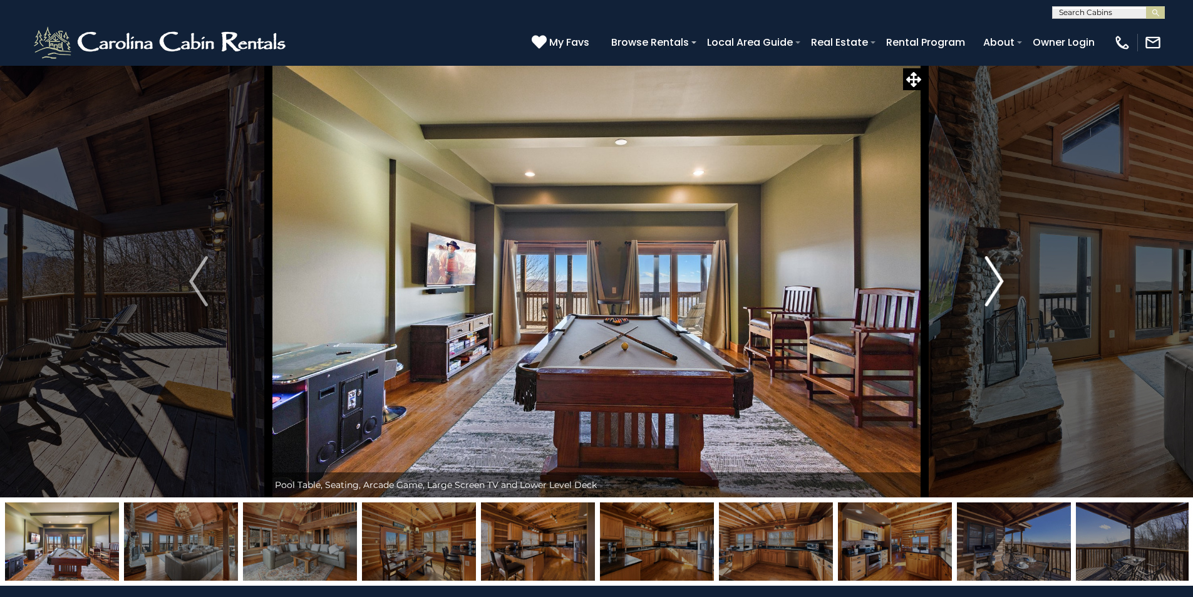
click at [986, 288] on img "Next" at bounding box center [994, 281] width 19 height 50
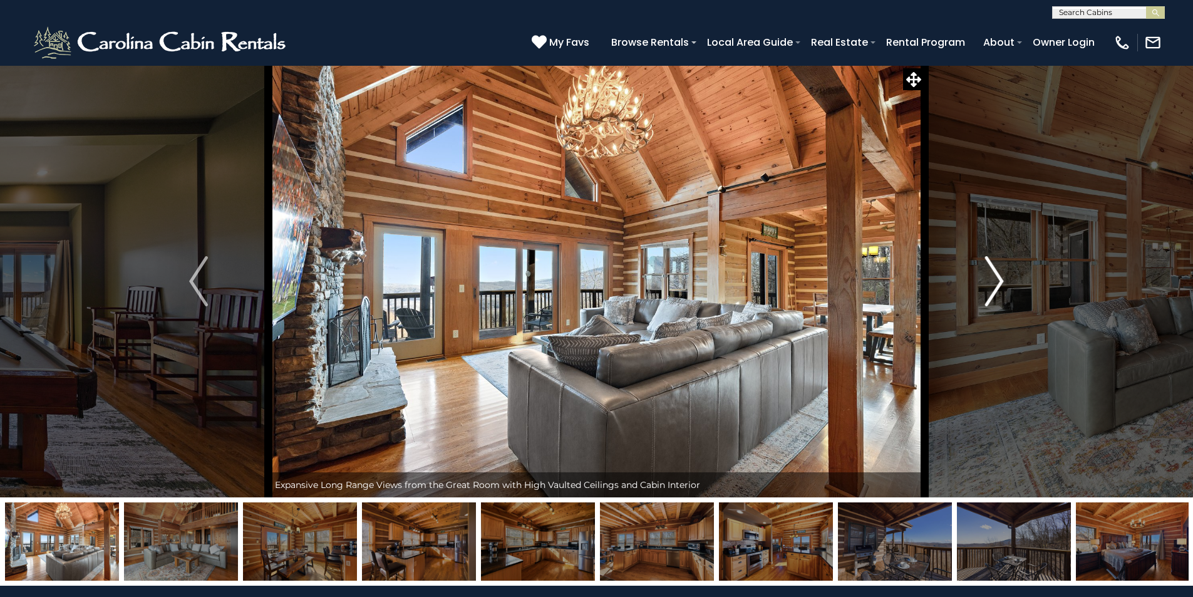
click at [986, 288] on img "Next" at bounding box center [994, 281] width 19 height 50
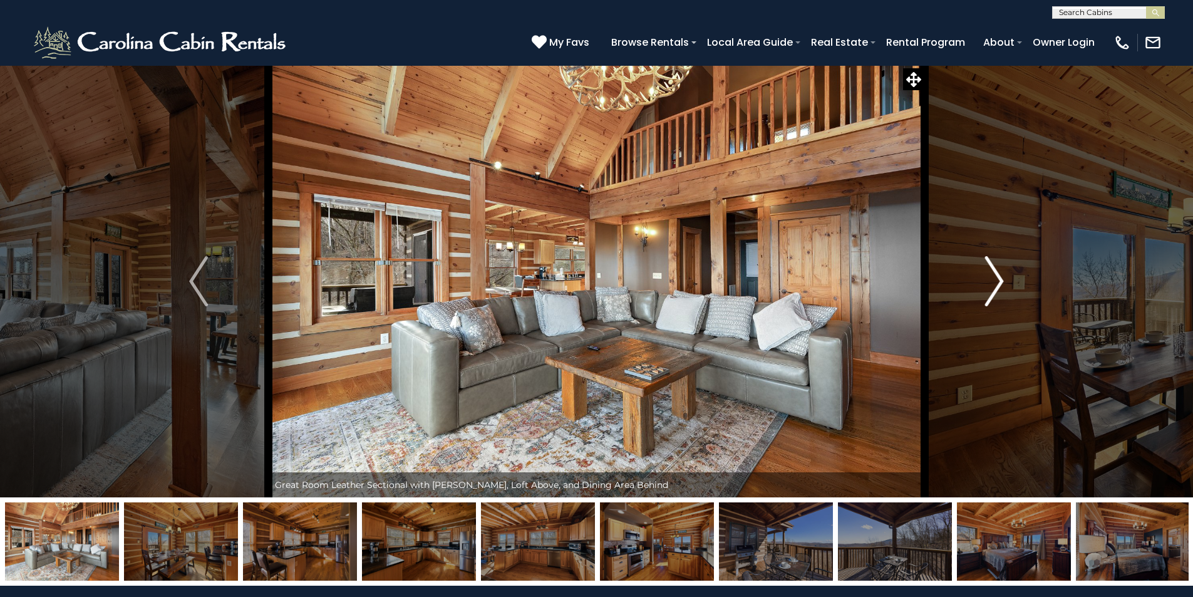
click at [986, 288] on img "Next" at bounding box center [994, 281] width 19 height 50
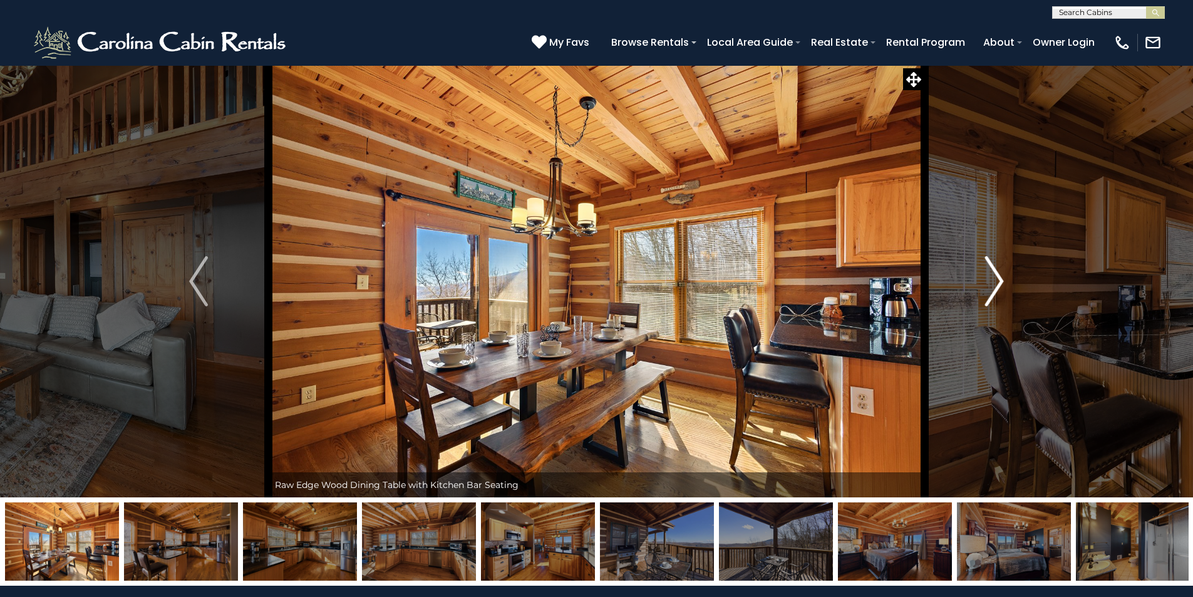
click at [986, 288] on img "Next" at bounding box center [994, 281] width 19 height 50
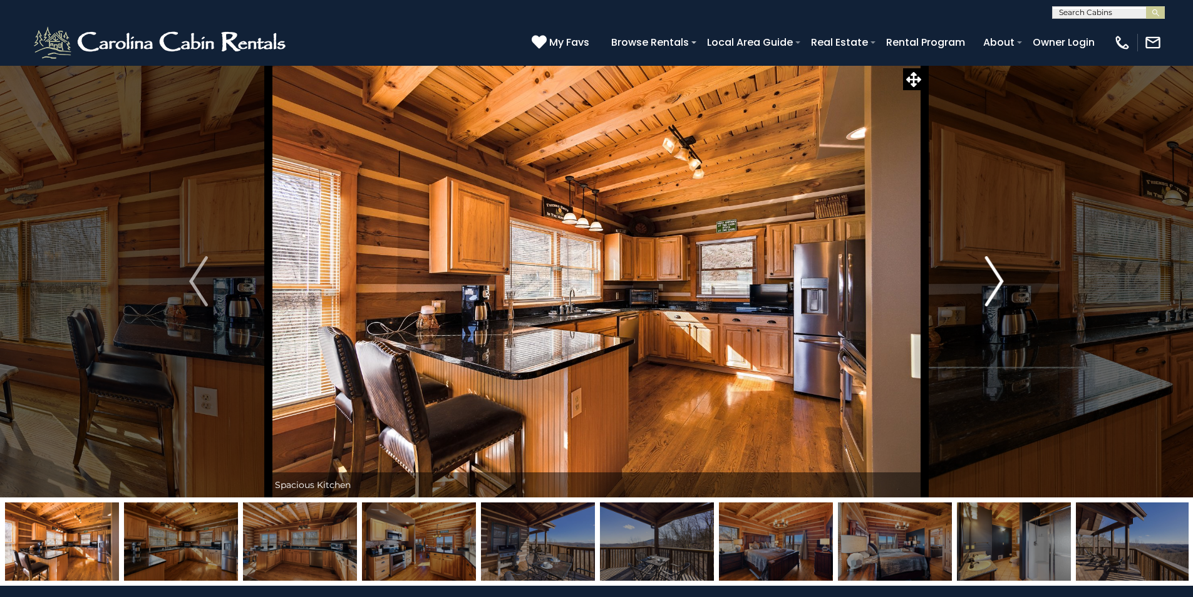
click at [986, 288] on img "Next" at bounding box center [994, 281] width 19 height 50
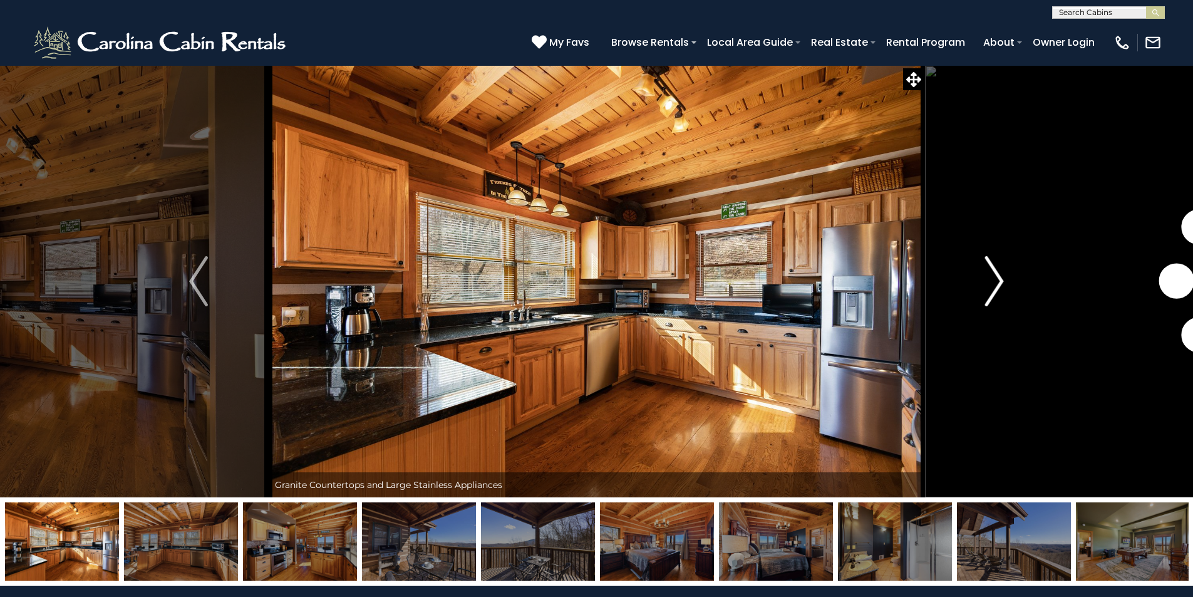
click at [986, 288] on img "Next" at bounding box center [994, 281] width 19 height 50
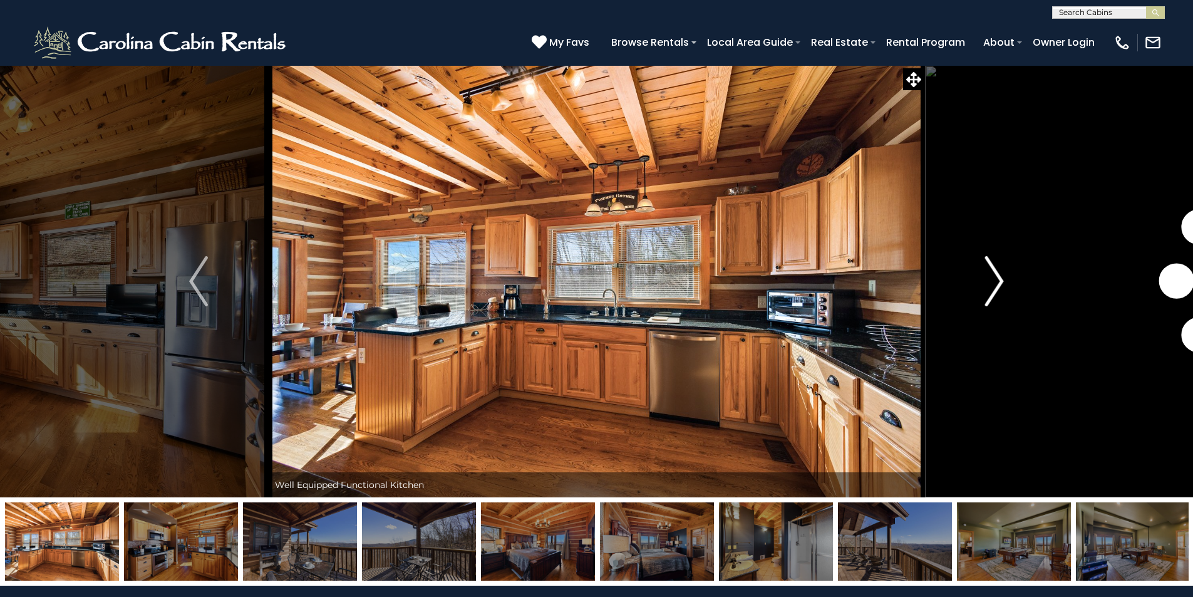
click at [986, 288] on img "Next" at bounding box center [994, 281] width 19 height 50
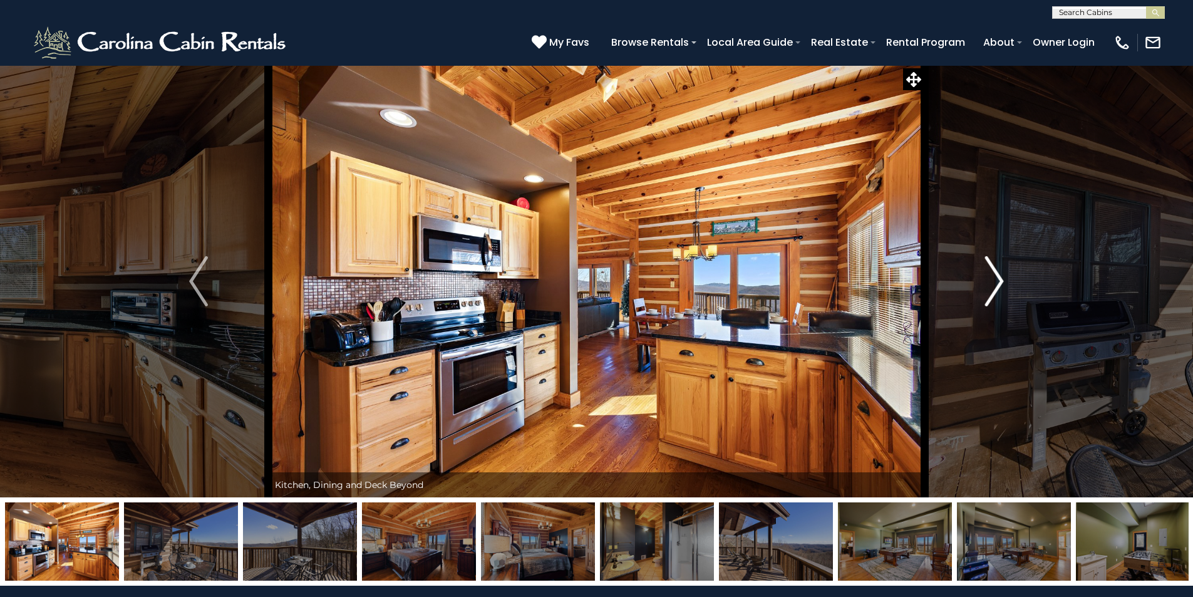
click at [986, 288] on img "Next" at bounding box center [994, 281] width 19 height 50
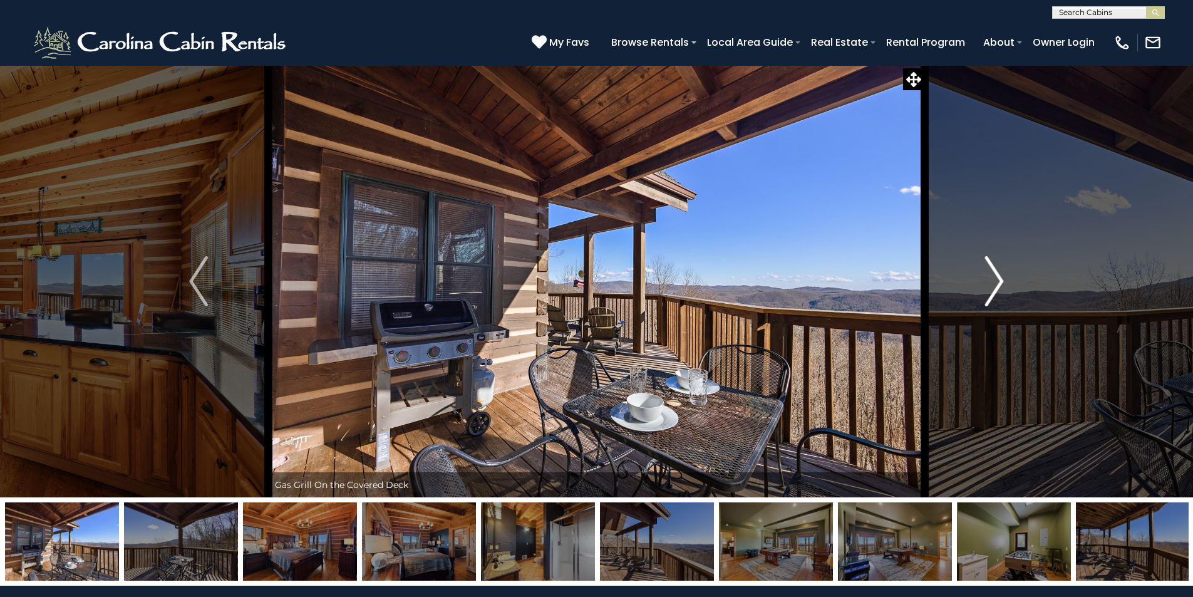
click at [985, 288] on img "Next" at bounding box center [994, 281] width 19 height 50
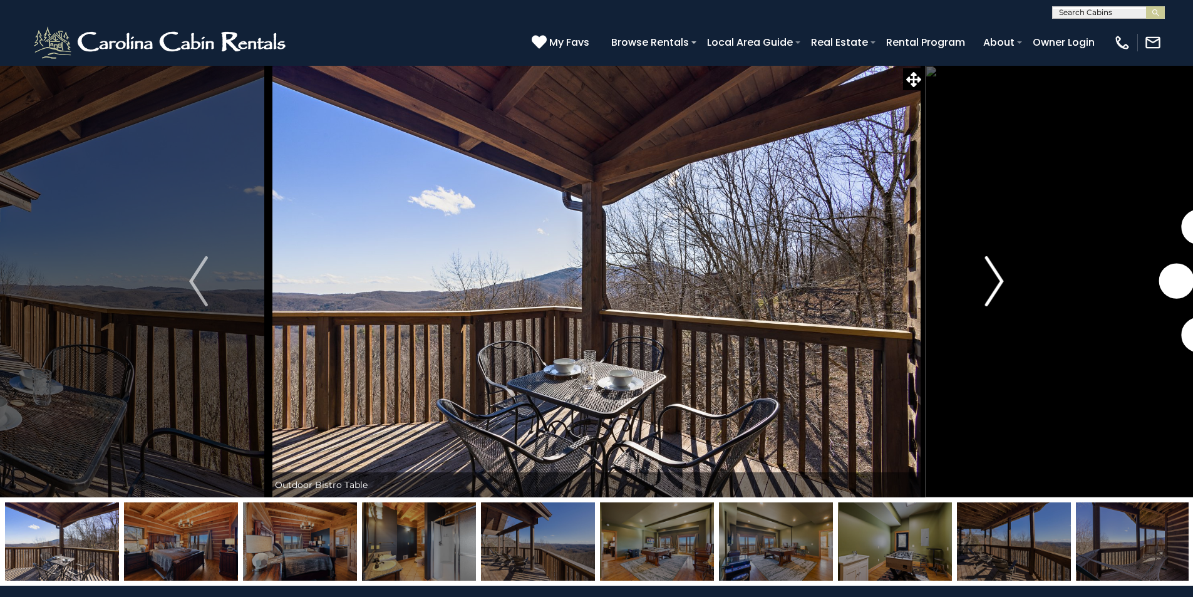
click at [985, 288] on img "Next" at bounding box center [994, 281] width 19 height 50
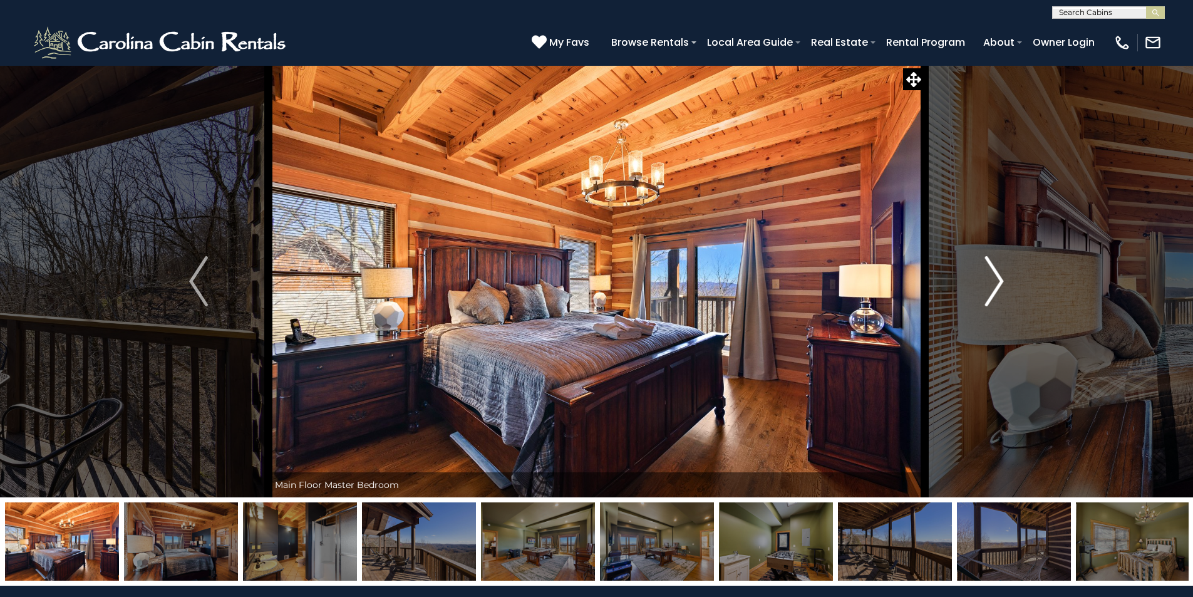
click at [985, 288] on img "Next" at bounding box center [994, 281] width 19 height 50
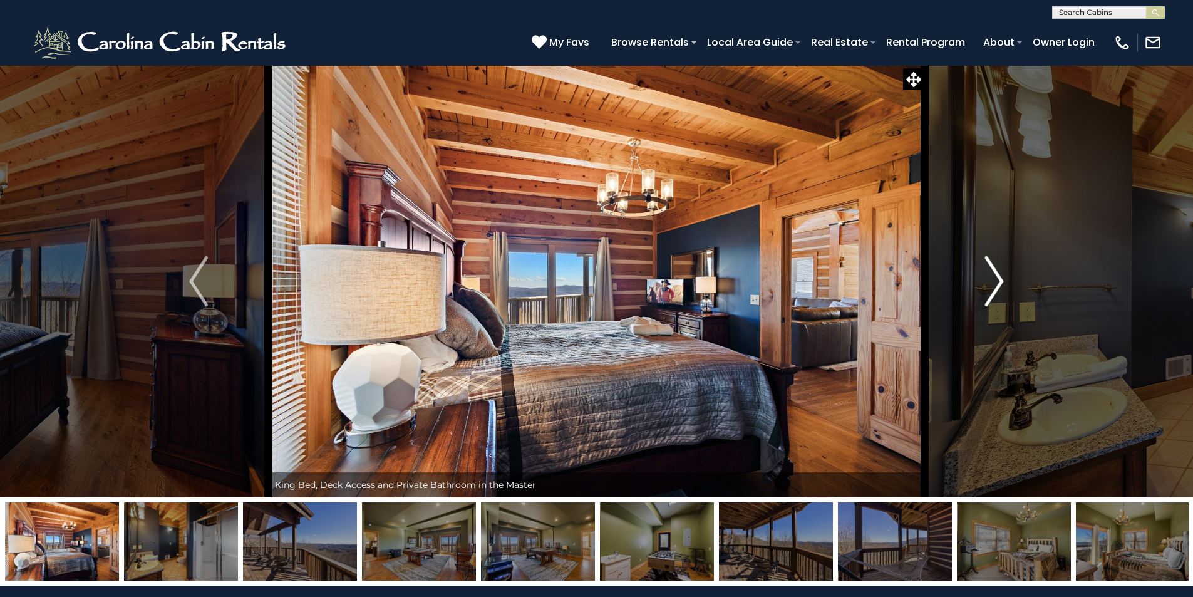
click at [989, 284] on img "Next" at bounding box center [994, 281] width 19 height 50
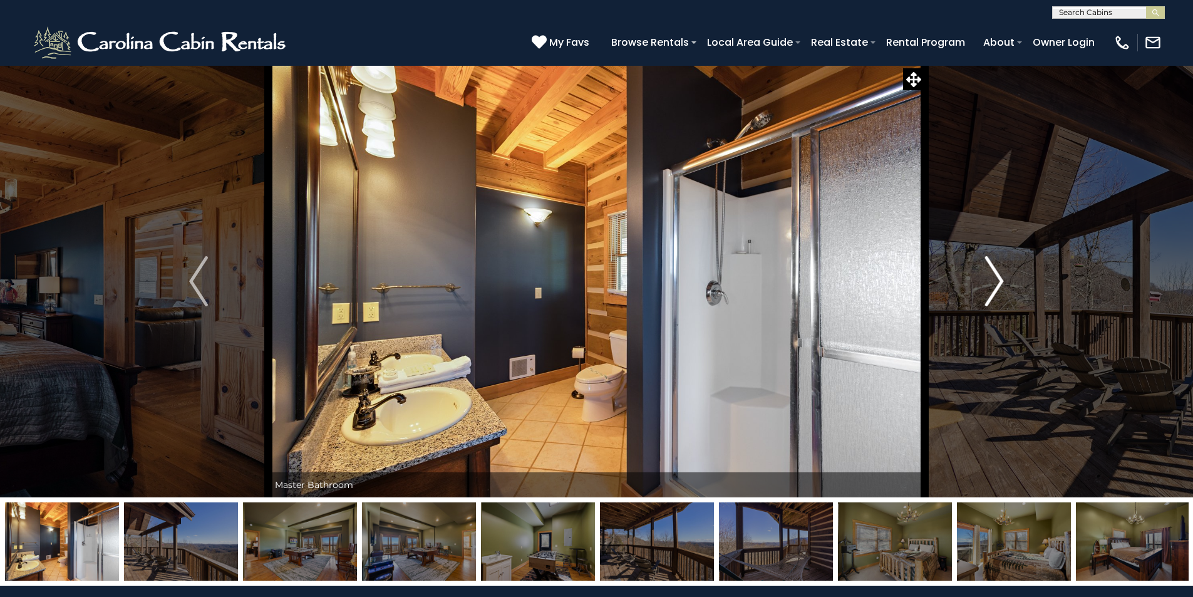
click at [989, 284] on img "Next" at bounding box center [994, 281] width 19 height 50
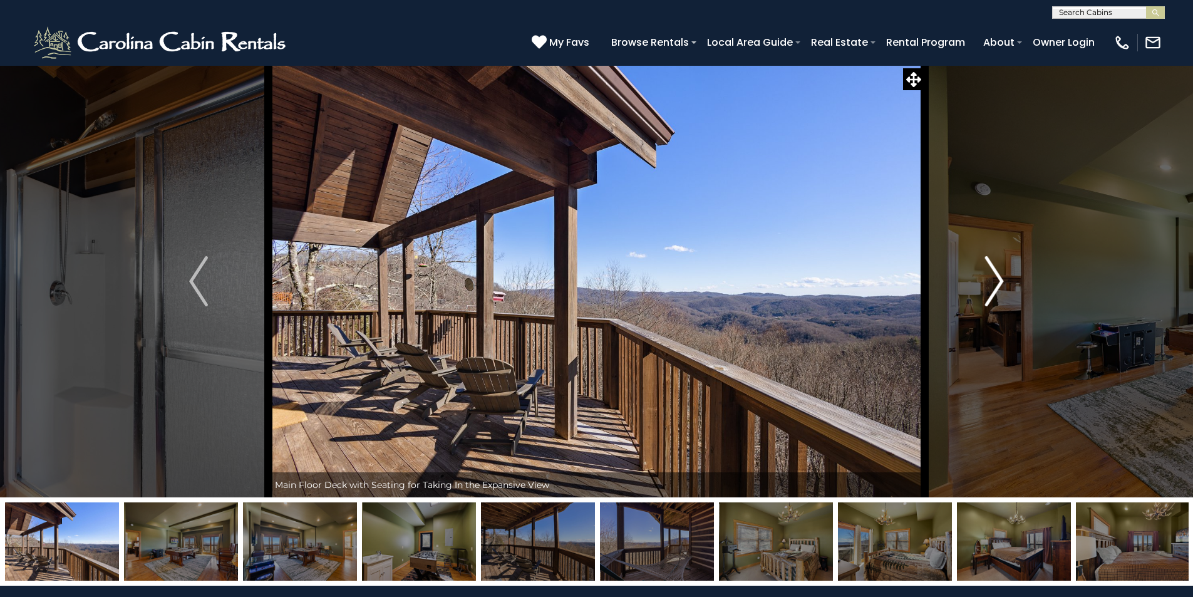
click at [989, 284] on img "Next" at bounding box center [994, 281] width 19 height 50
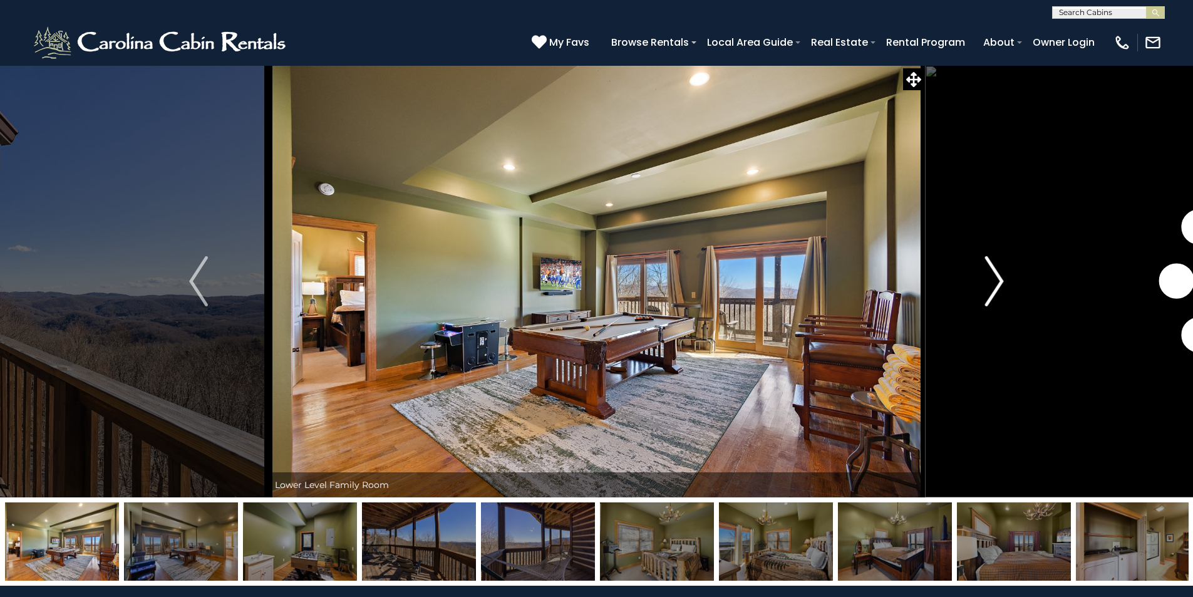
click at [989, 284] on img "Next" at bounding box center [994, 281] width 19 height 50
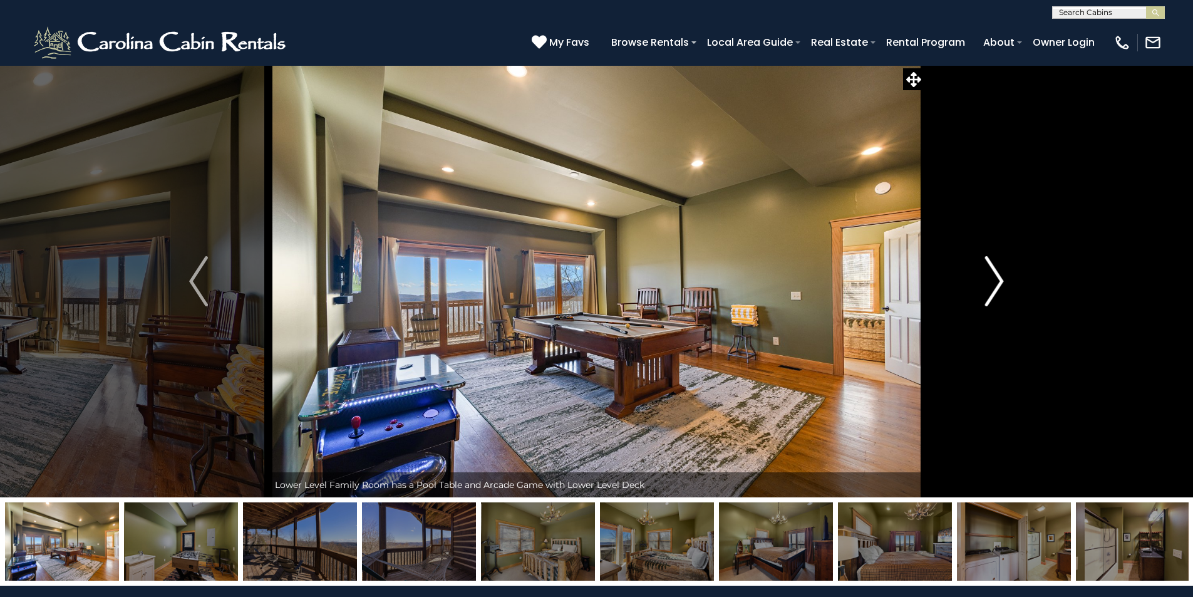
click at [989, 284] on img "Next" at bounding box center [994, 281] width 19 height 50
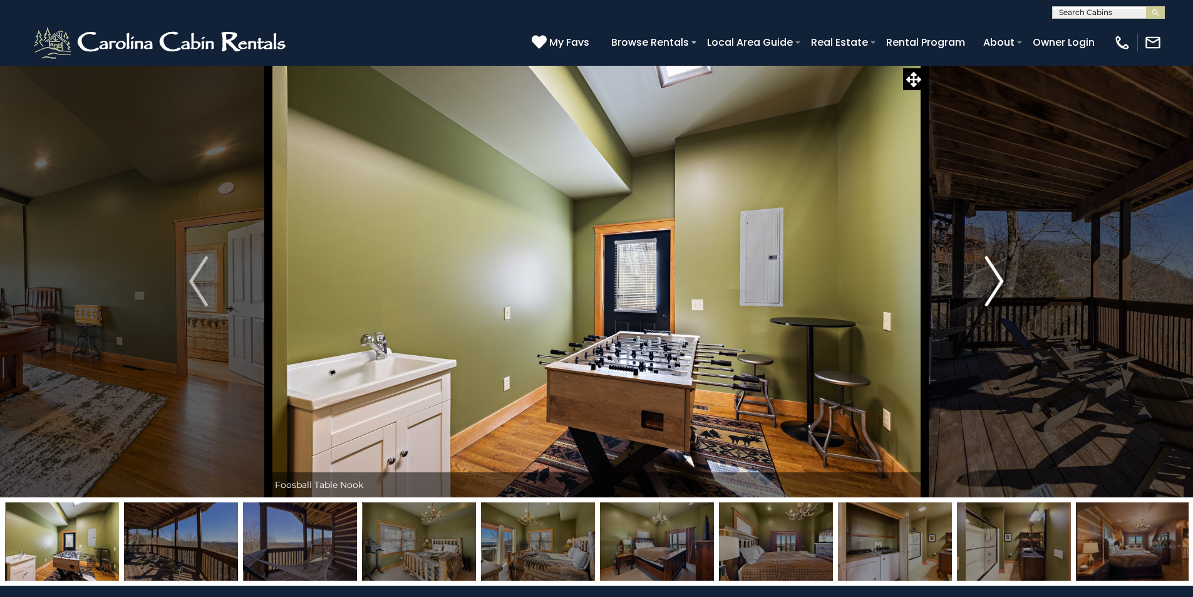
click at [989, 284] on img "Next" at bounding box center [994, 281] width 19 height 50
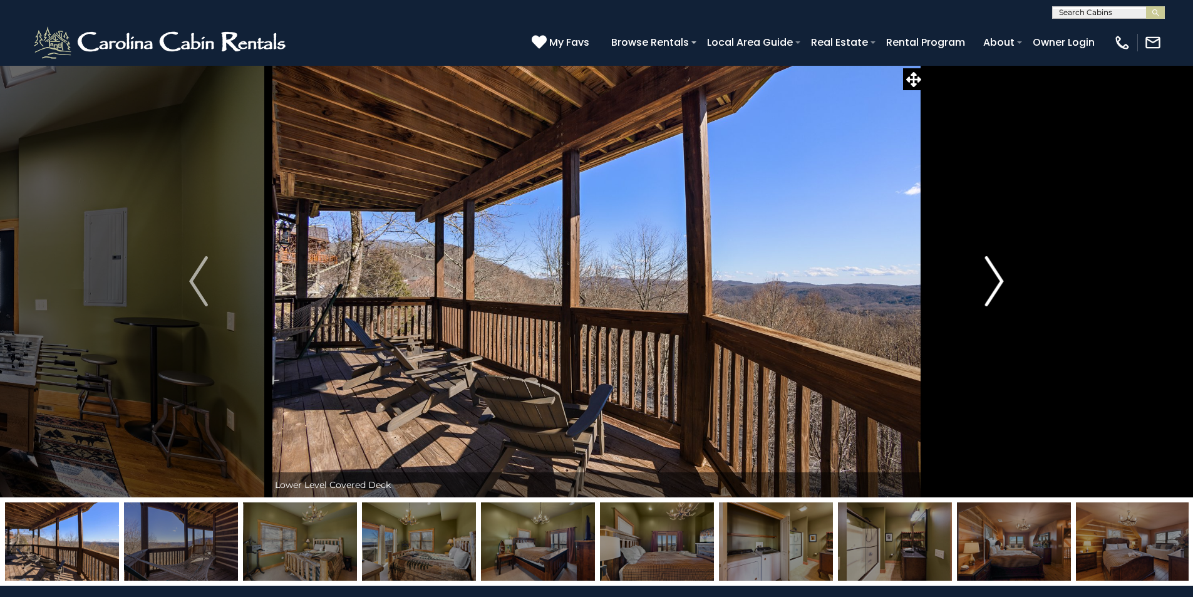
click at [989, 284] on img "Next" at bounding box center [994, 281] width 19 height 50
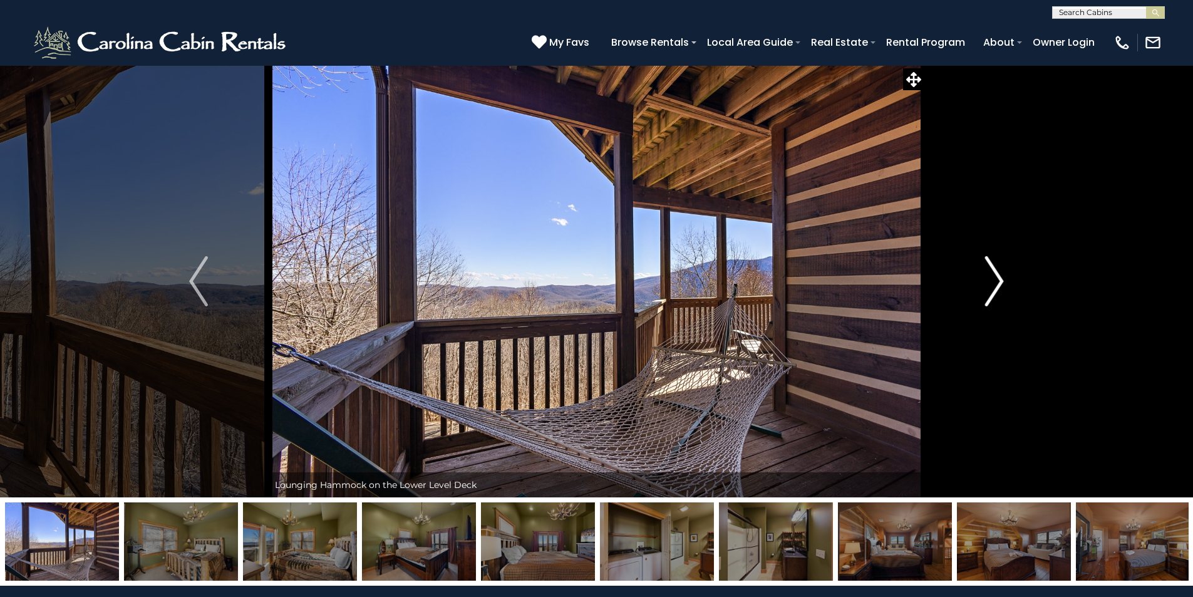
click at [990, 282] on img "Next" at bounding box center [994, 281] width 19 height 50
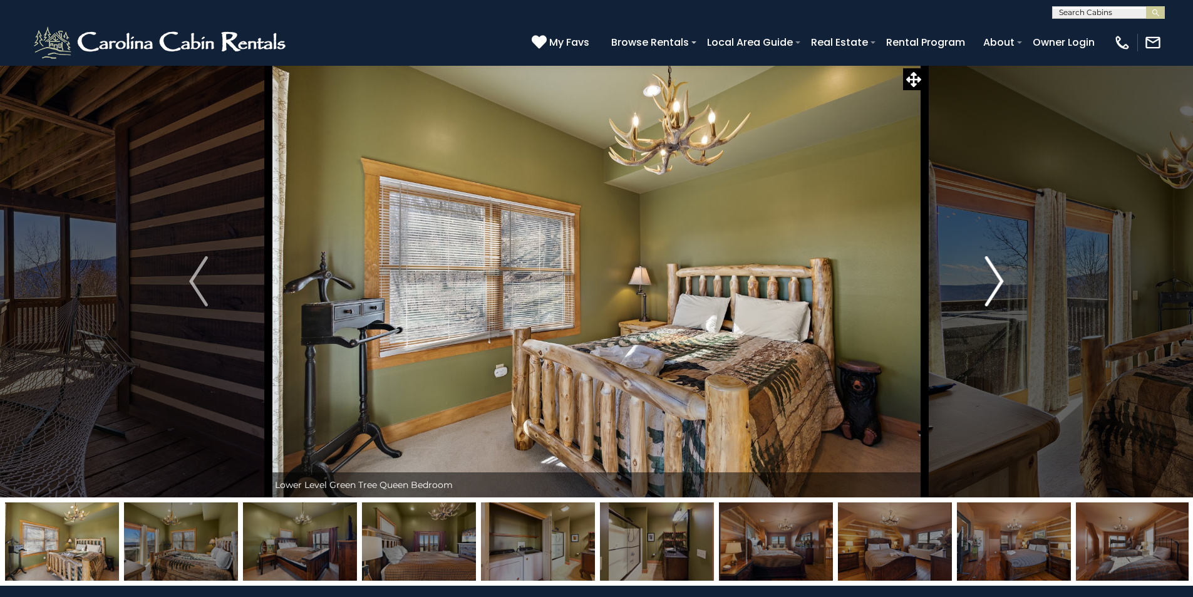
click at [990, 282] on img "Next" at bounding box center [994, 281] width 19 height 50
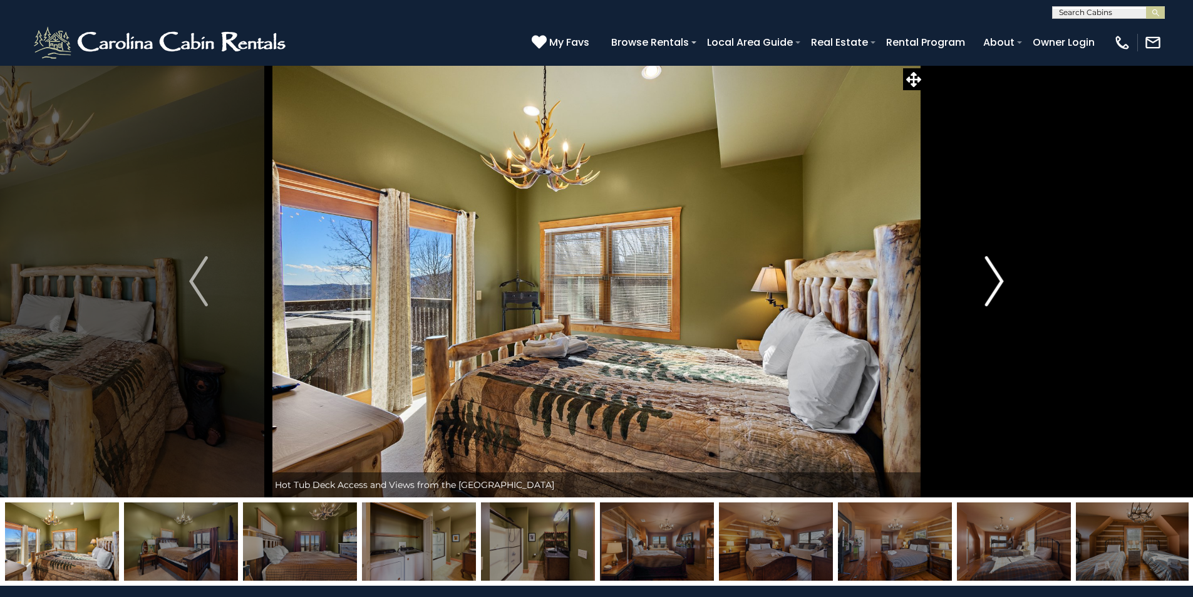
click at [990, 282] on img "Next" at bounding box center [994, 281] width 19 height 50
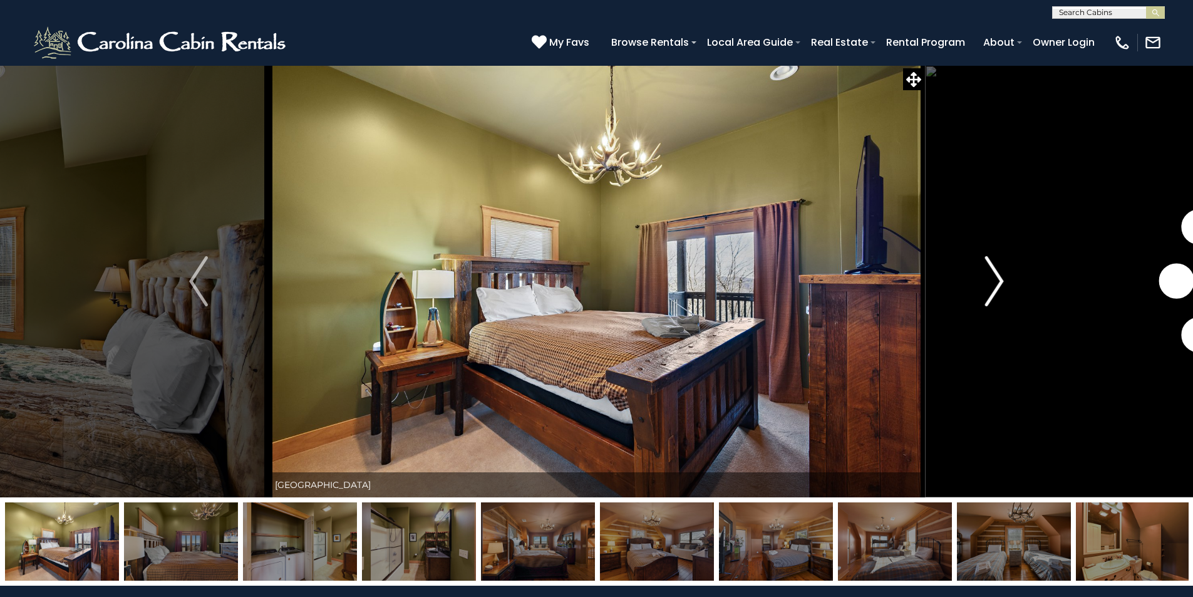
click at [990, 282] on img "Next" at bounding box center [994, 281] width 19 height 50
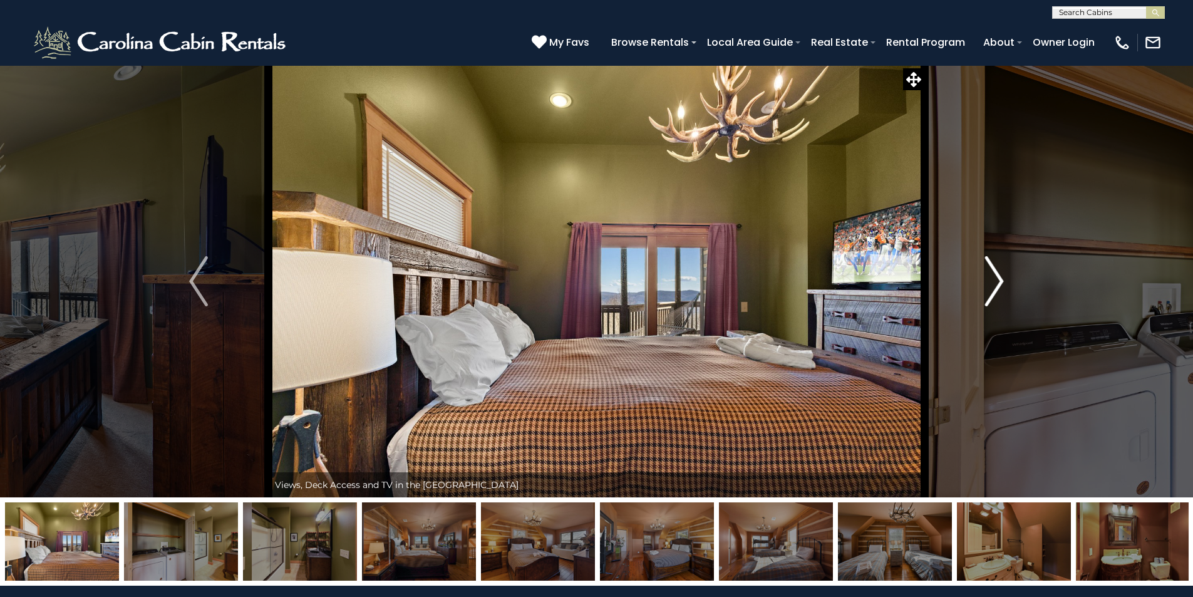
click at [990, 282] on img "Next" at bounding box center [994, 281] width 19 height 50
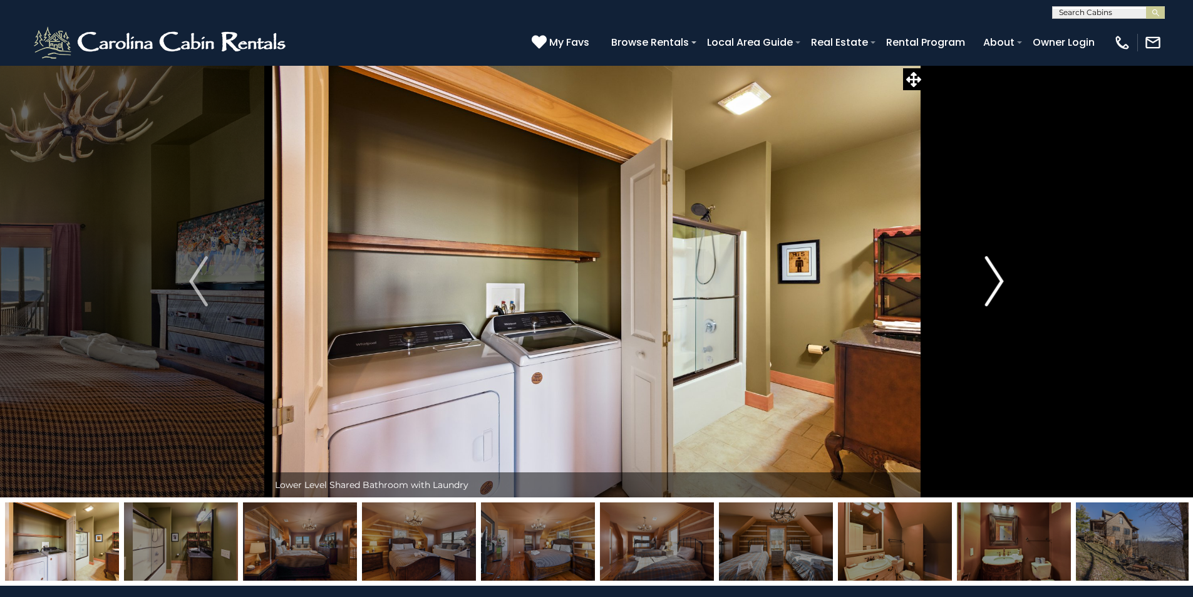
click at [990, 282] on img "Next" at bounding box center [994, 281] width 19 height 50
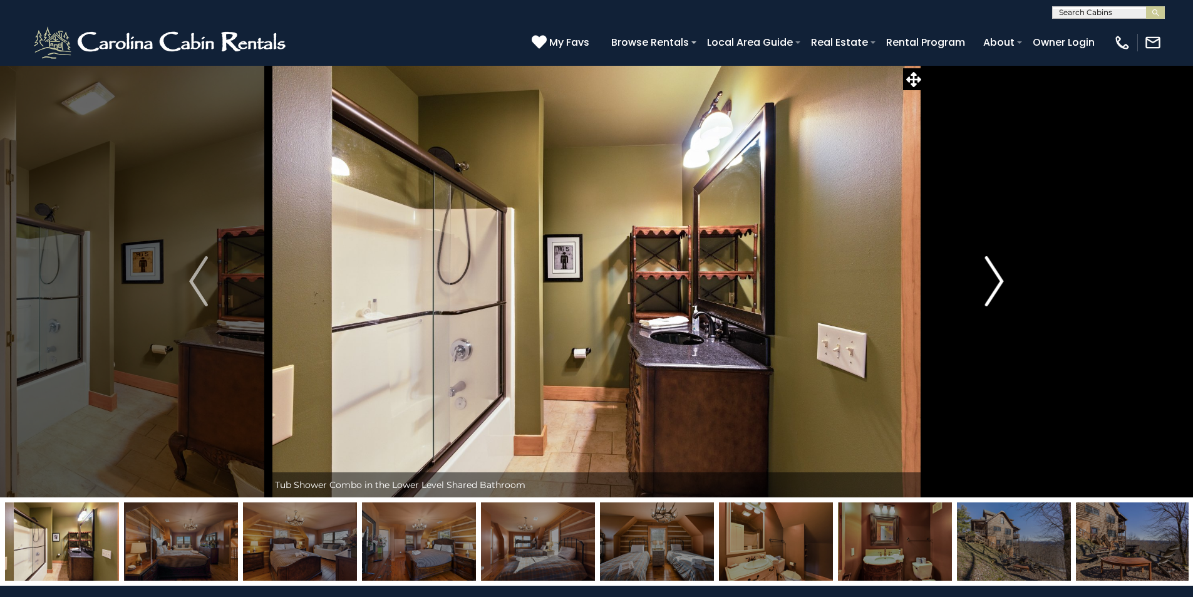
click at [990, 282] on img "Next" at bounding box center [994, 281] width 19 height 50
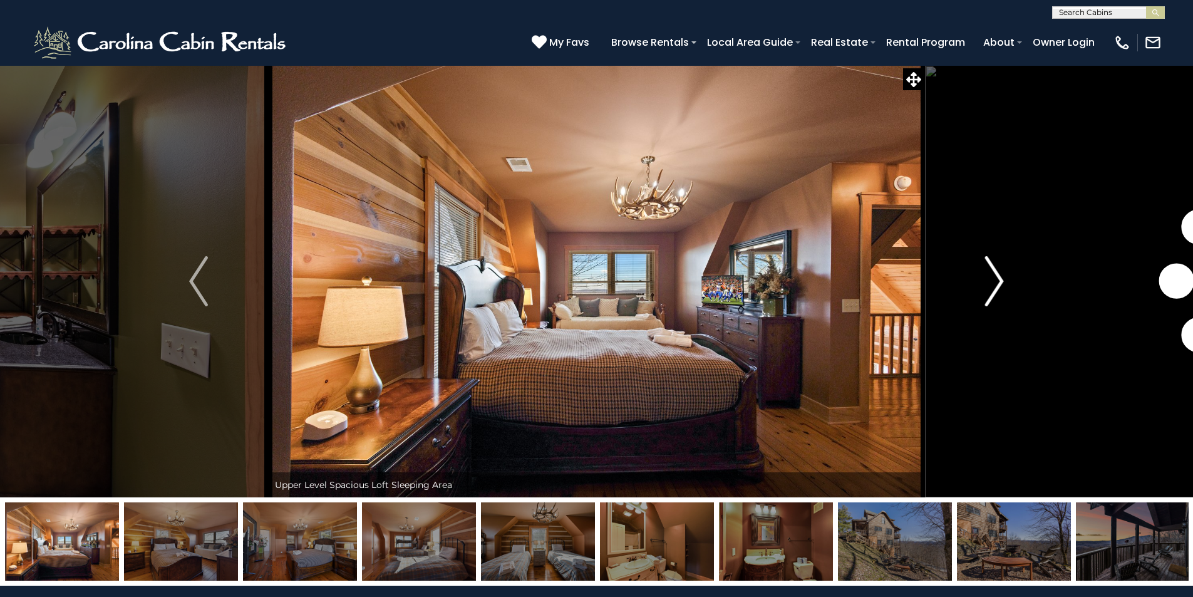
click at [990, 282] on img "Next" at bounding box center [994, 281] width 19 height 50
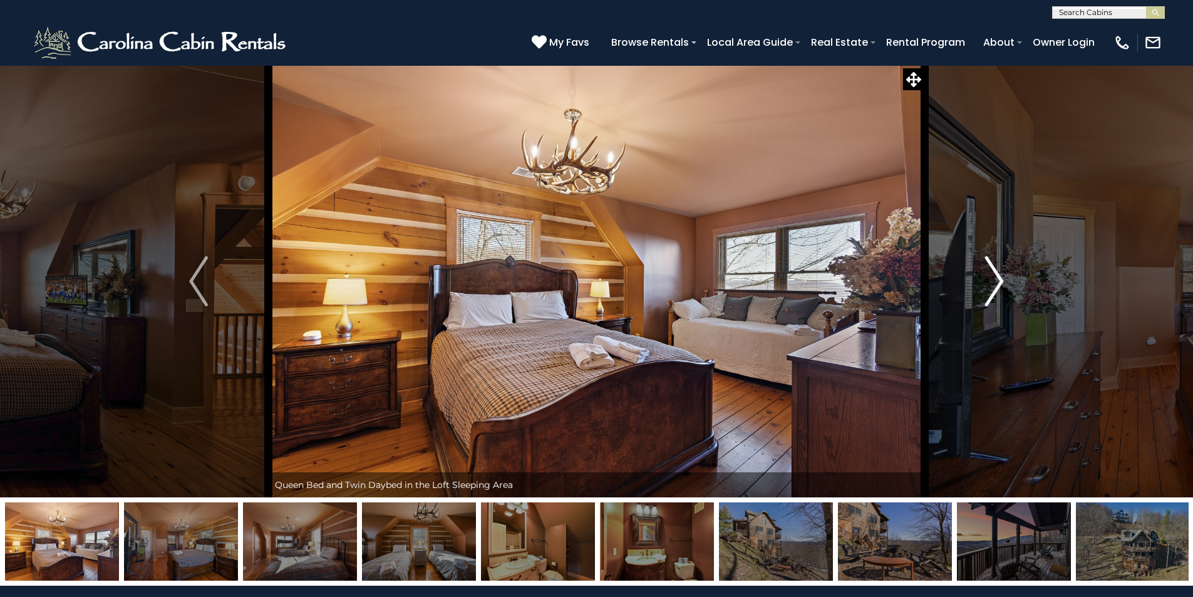
click at [989, 281] on img "Next" at bounding box center [994, 281] width 19 height 50
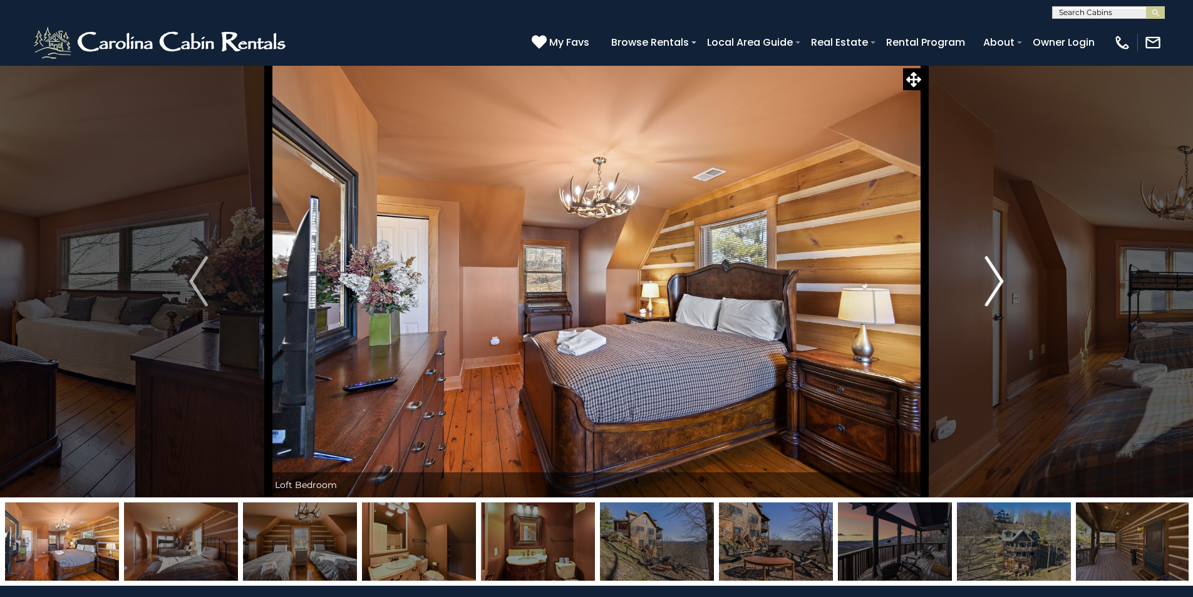
click at [989, 281] on img "Next" at bounding box center [994, 281] width 19 height 50
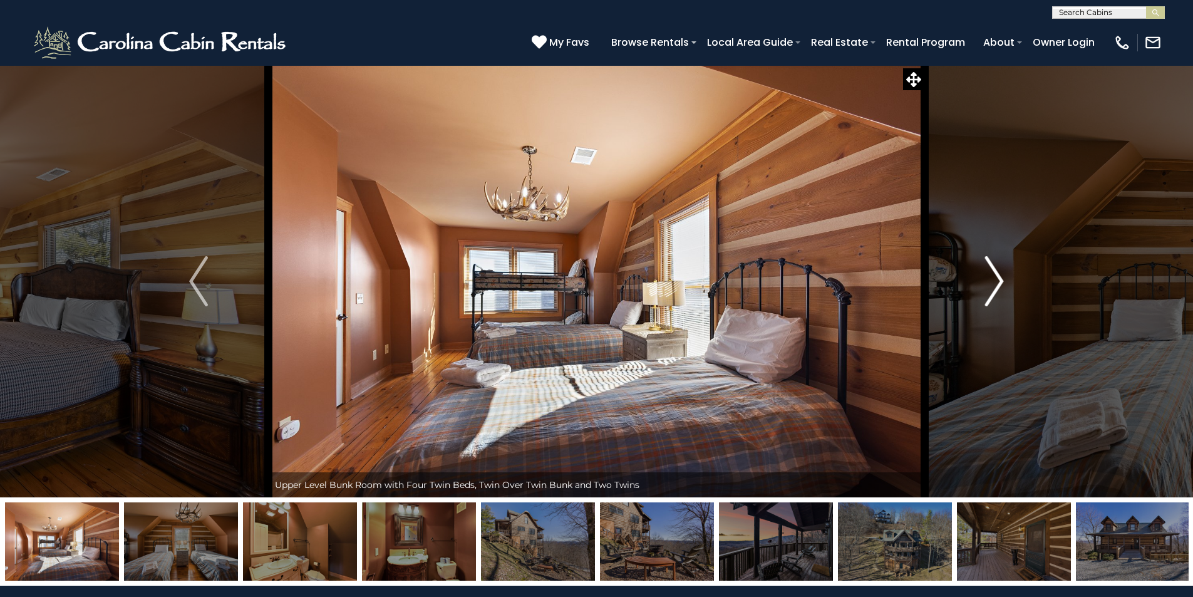
click at [989, 281] on img "Next" at bounding box center [994, 281] width 19 height 50
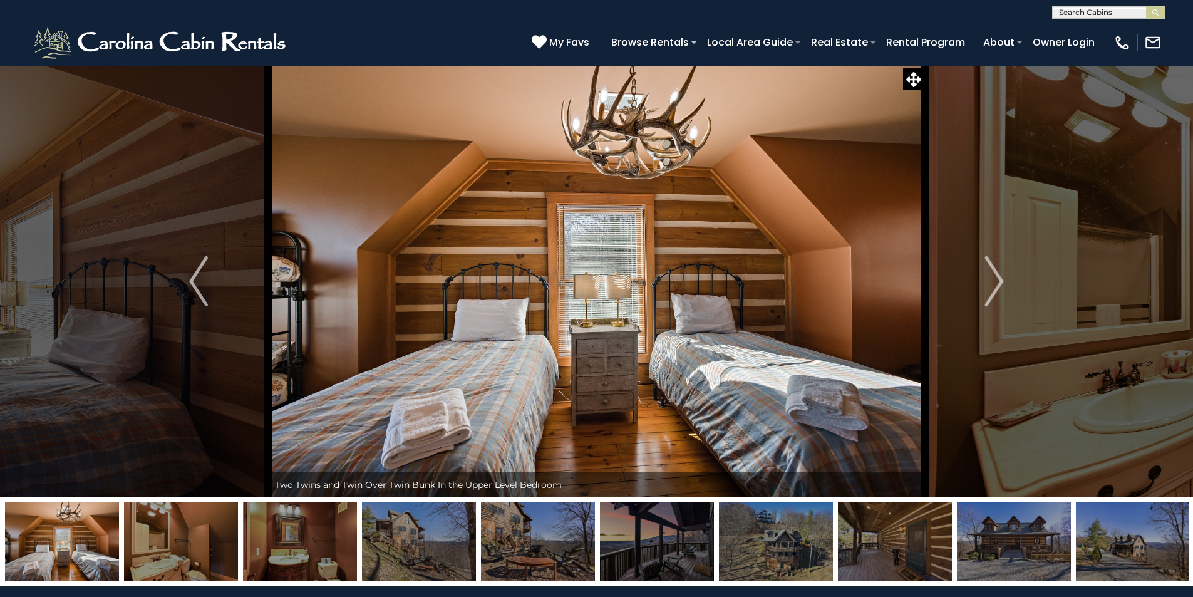
click at [395, 546] on img at bounding box center [419, 541] width 114 height 78
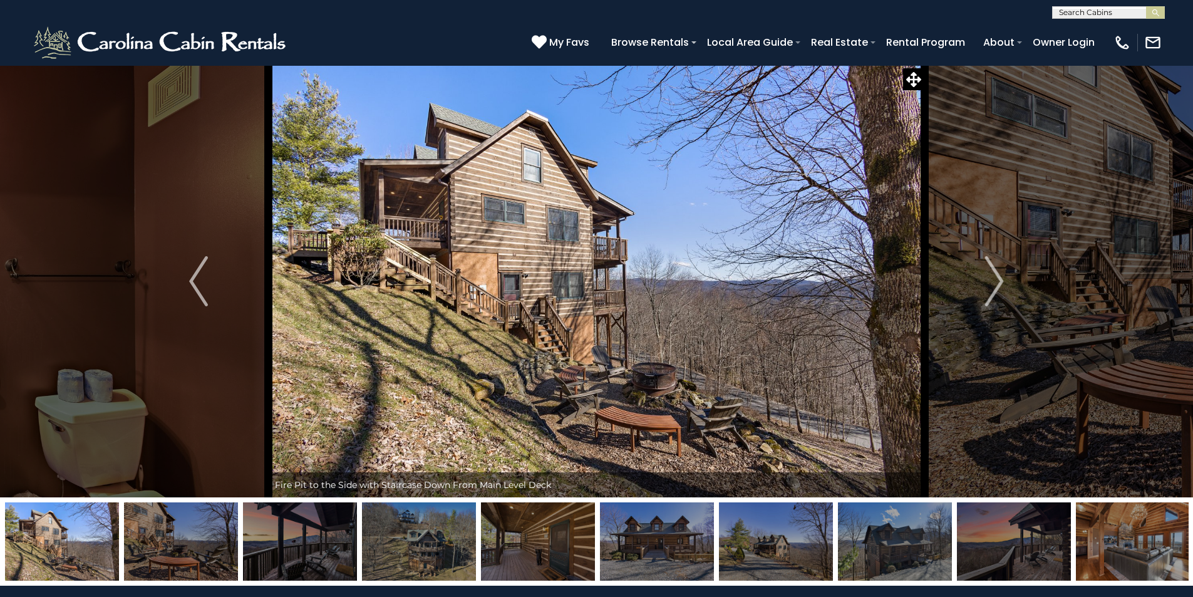
click at [516, 554] on img at bounding box center [538, 541] width 114 height 78
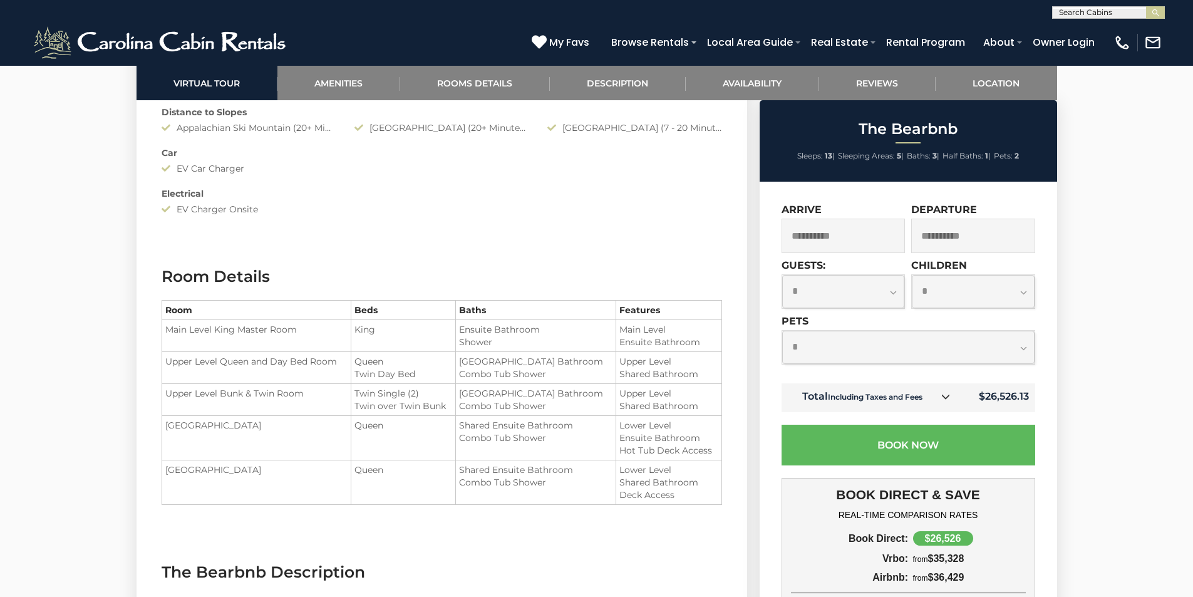
scroll to position [1315, 0]
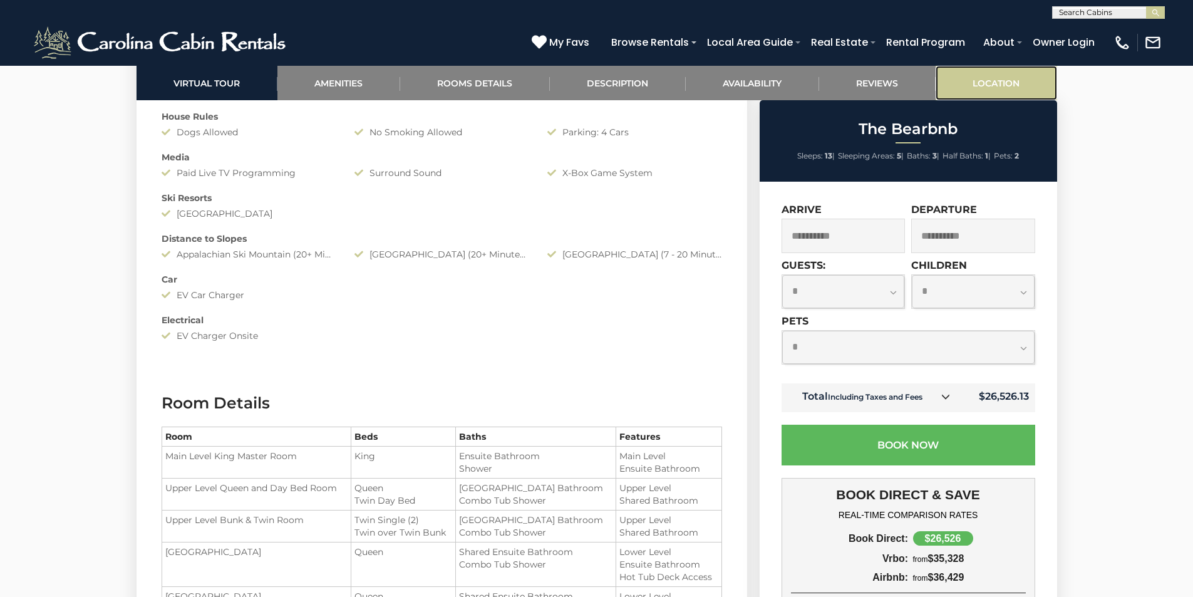
click at [1012, 86] on link "Location" at bounding box center [997, 83] width 122 height 34
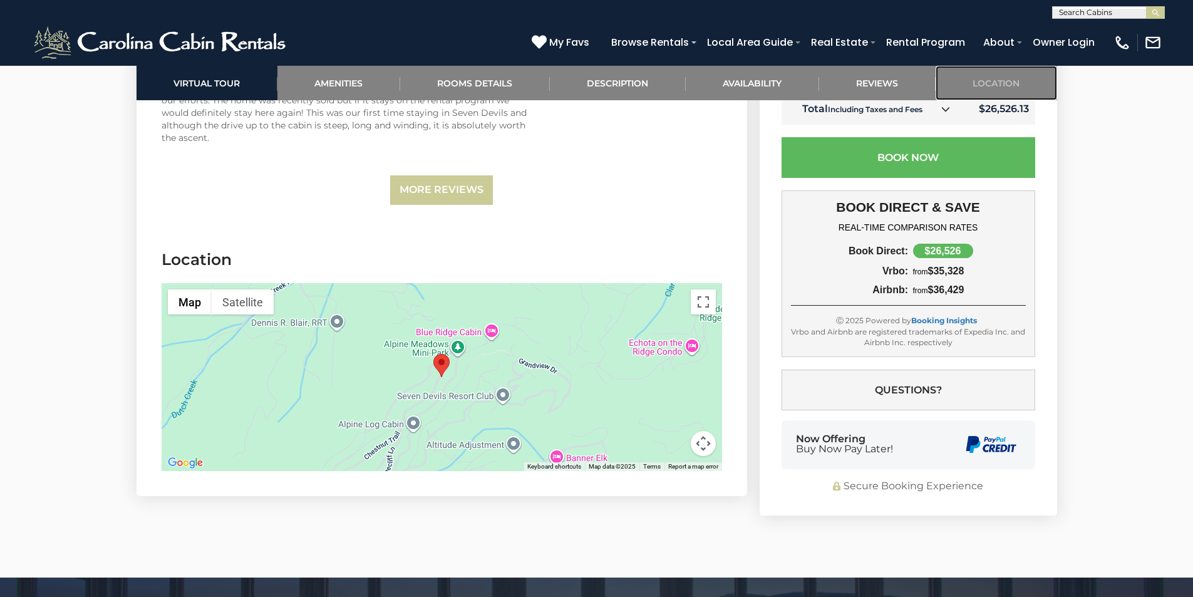
scroll to position [3540, 0]
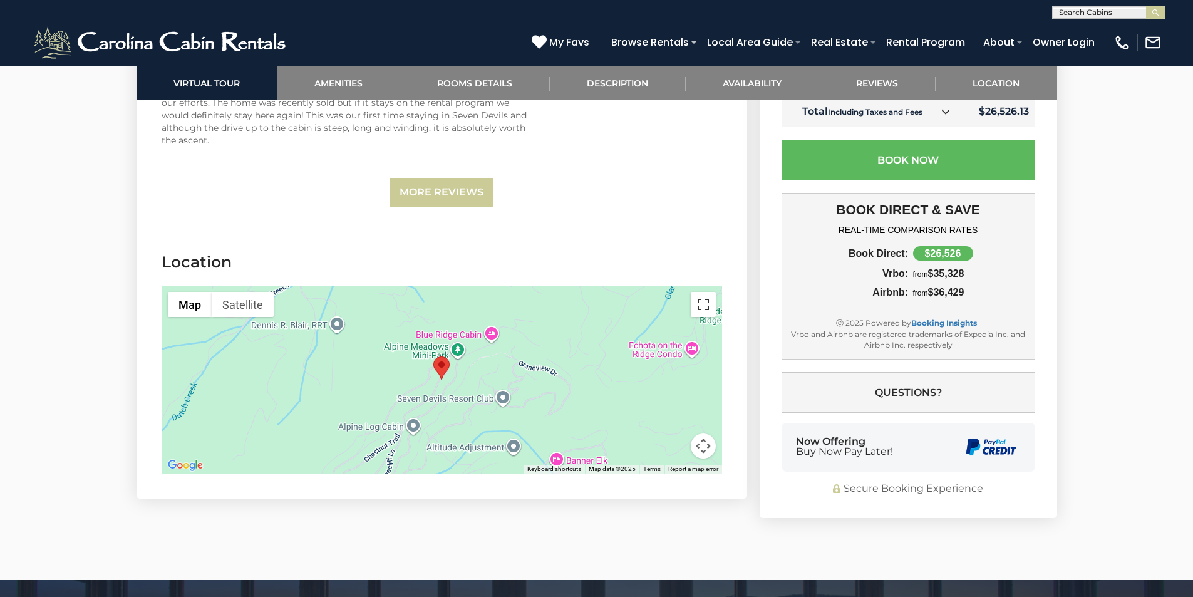
click at [705, 296] on button "Toggle fullscreen view" at bounding box center [703, 304] width 25 height 25
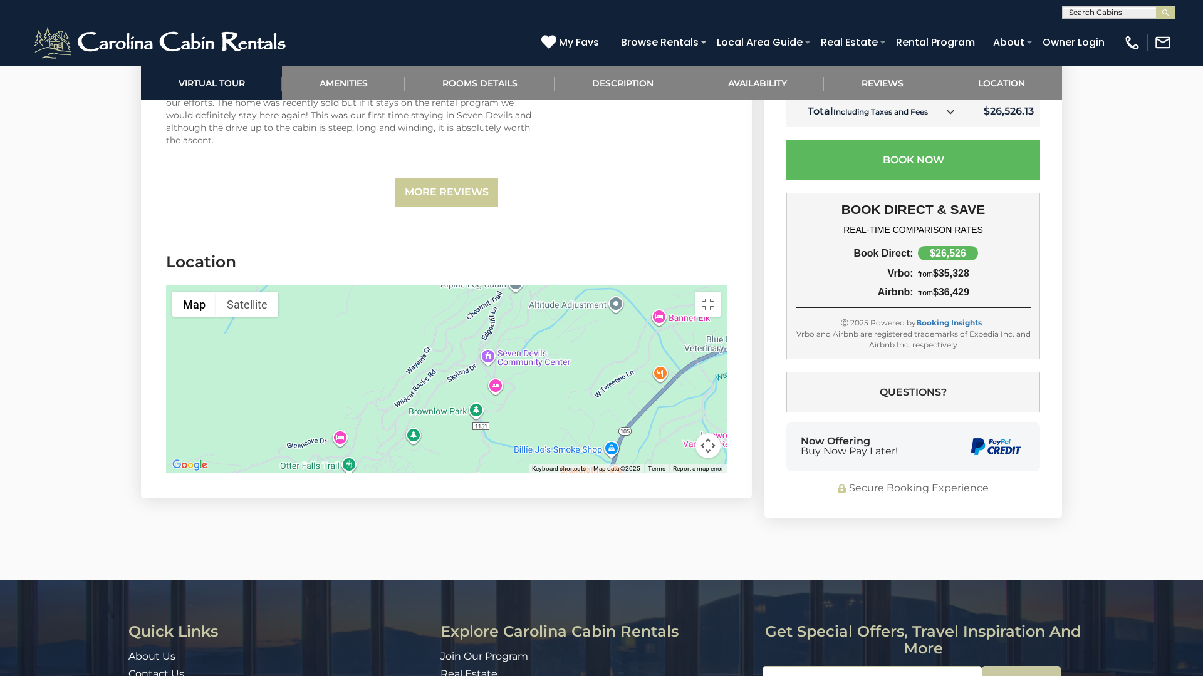
drag, startPoint x: 687, startPoint y: 440, endPoint x: 750, endPoint y: 371, distance: 94.0
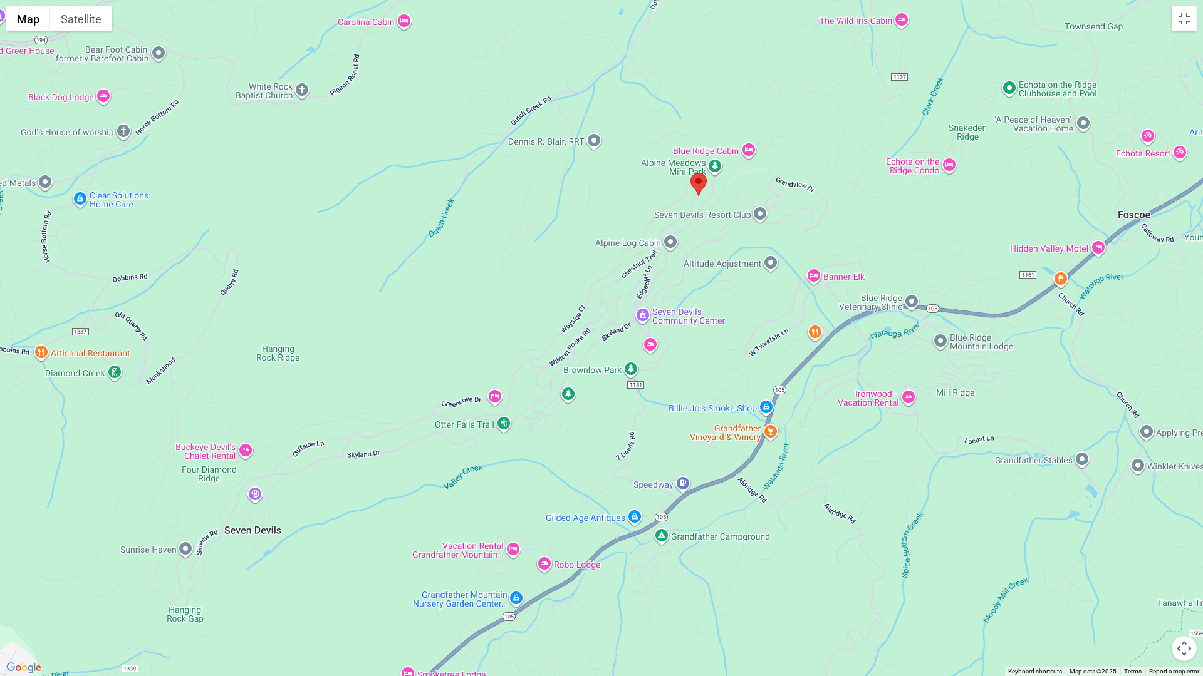
click at [785, 296] on div at bounding box center [601, 338] width 1203 height 676
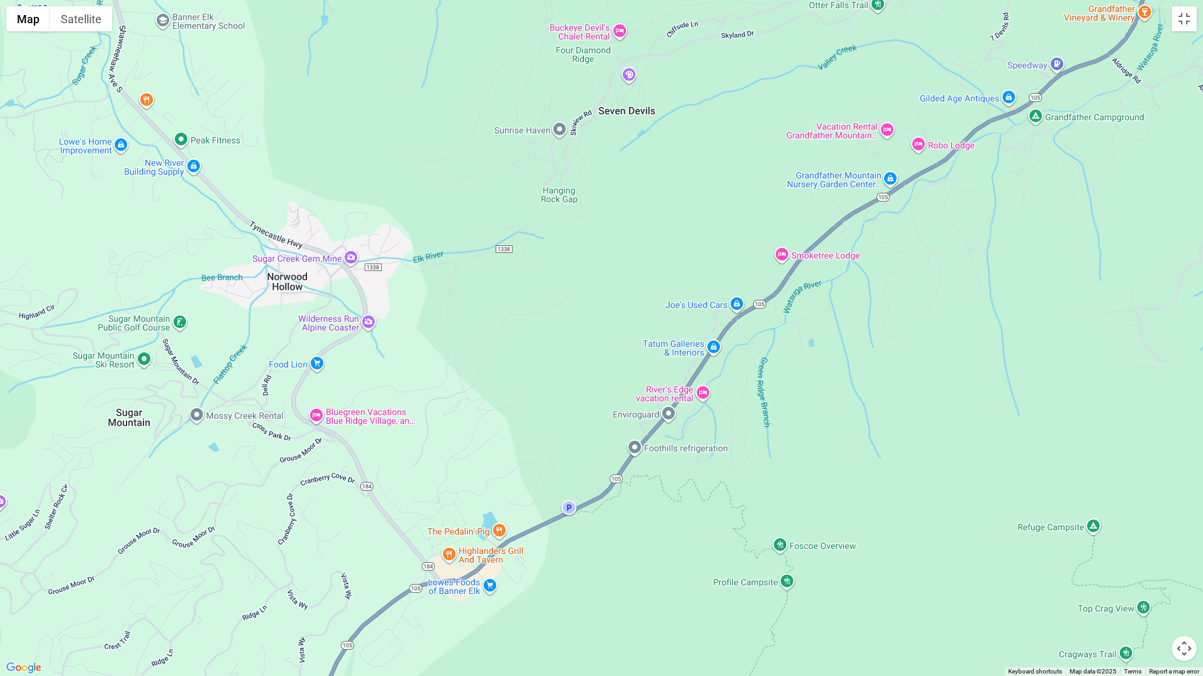
drag, startPoint x: 539, startPoint y: 477, endPoint x: 911, endPoint y: 66, distance: 554.7
click at [911, 66] on div at bounding box center [601, 338] width 1203 height 676
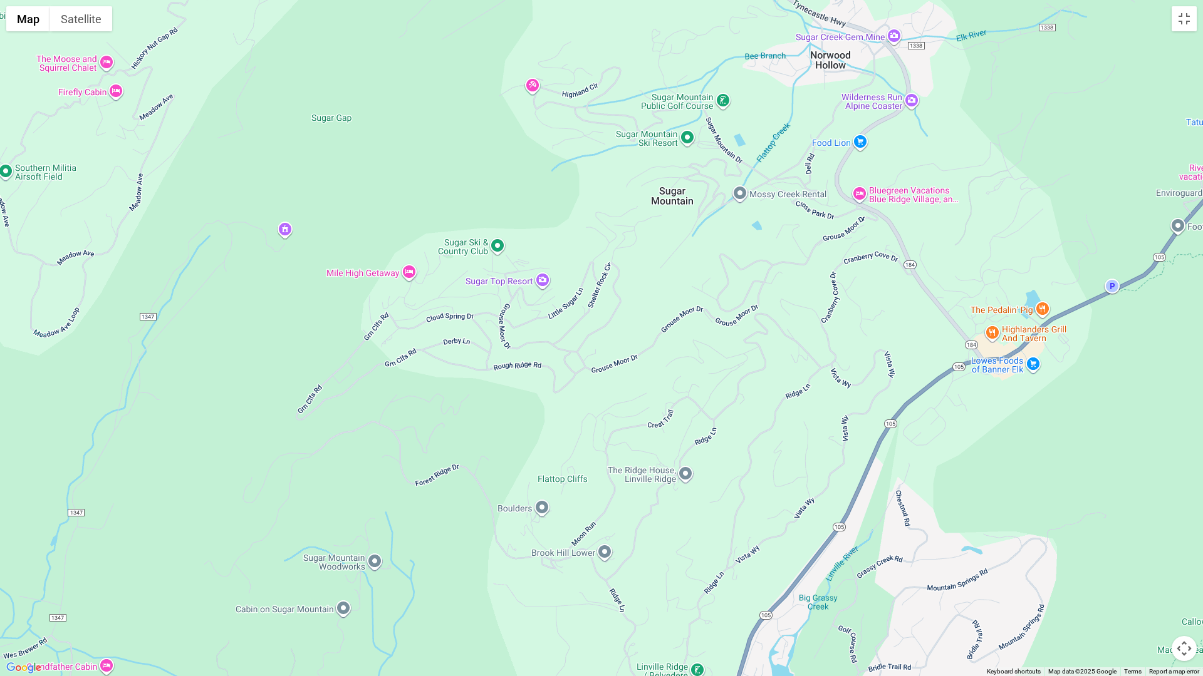
drag, startPoint x: 425, startPoint y: 323, endPoint x: 838, endPoint y: 125, distance: 458.4
click at [840, 128] on div at bounding box center [601, 338] width 1203 height 676
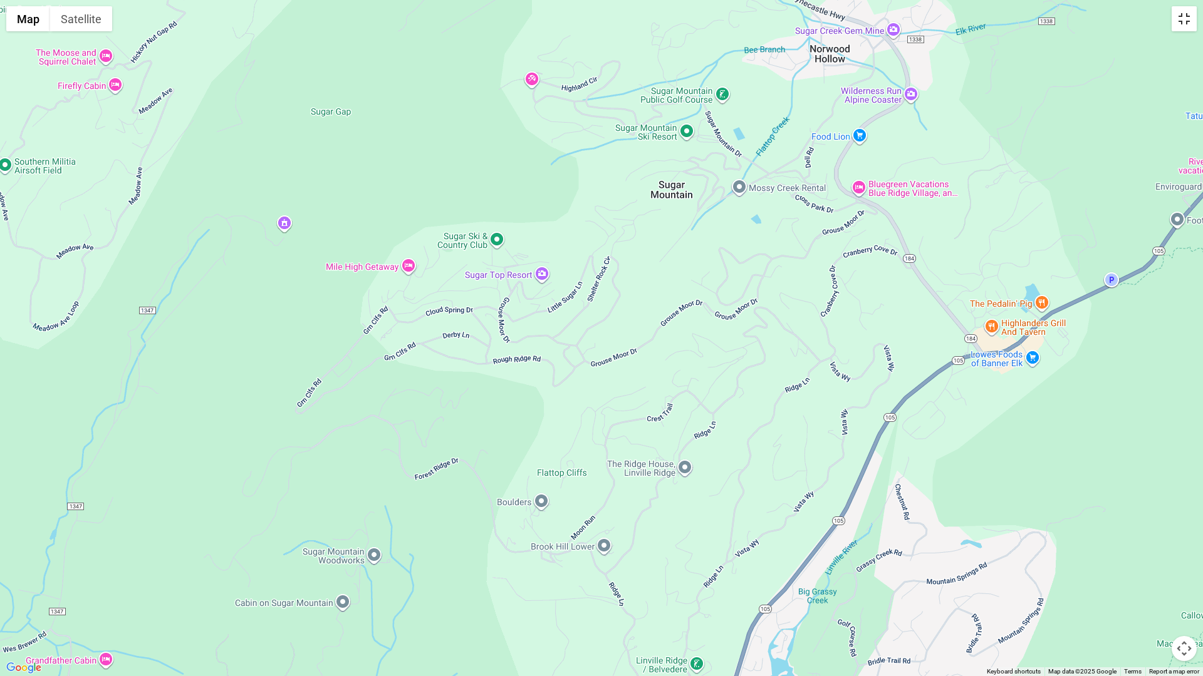
click at [1191, 17] on button "Toggle fullscreen view" at bounding box center [1183, 18] width 25 height 25
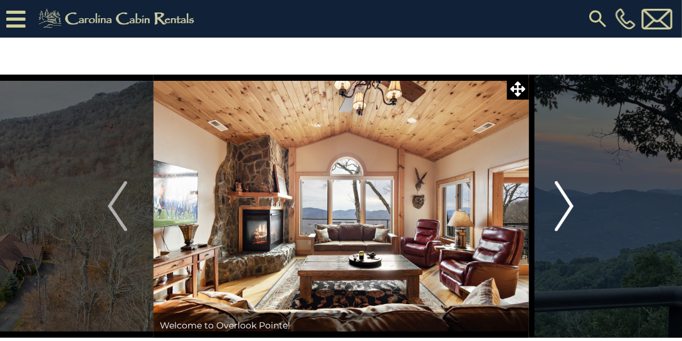
click at [566, 205] on img "Next" at bounding box center [563, 206] width 19 height 50
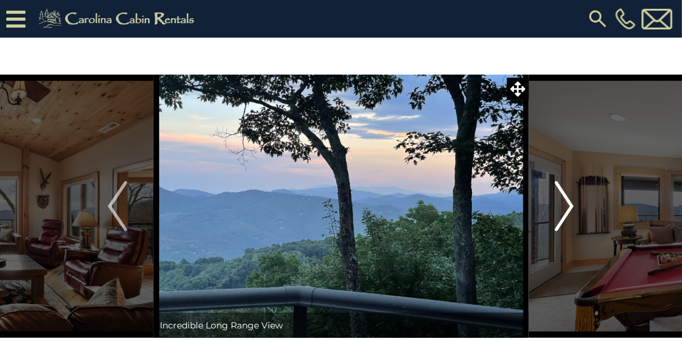
click at [566, 205] on img "Next" at bounding box center [563, 206] width 19 height 50
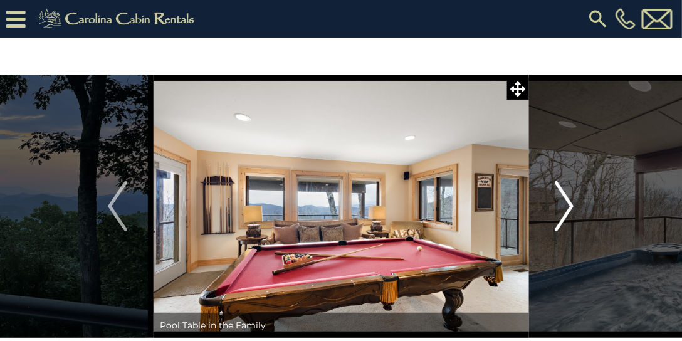
click at [566, 205] on img "Next" at bounding box center [563, 206] width 19 height 50
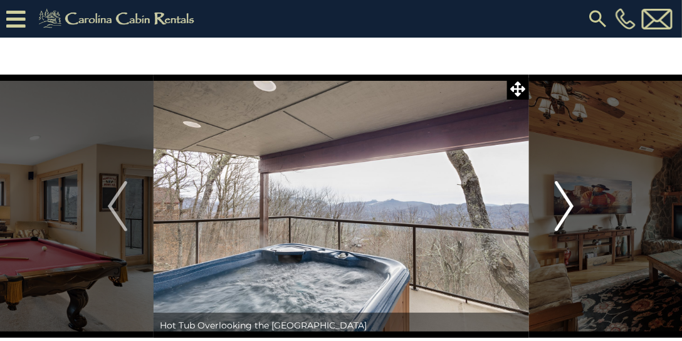
click at [566, 205] on img "Next" at bounding box center [563, 206] width 19 height 50
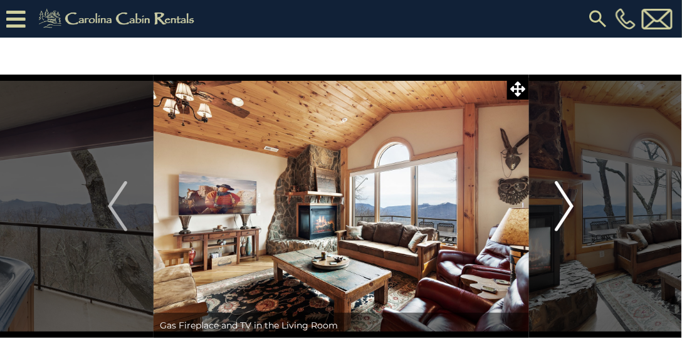
click at [566, 205] on img "Next" at bounding box center [563, 206] width 19 height 50
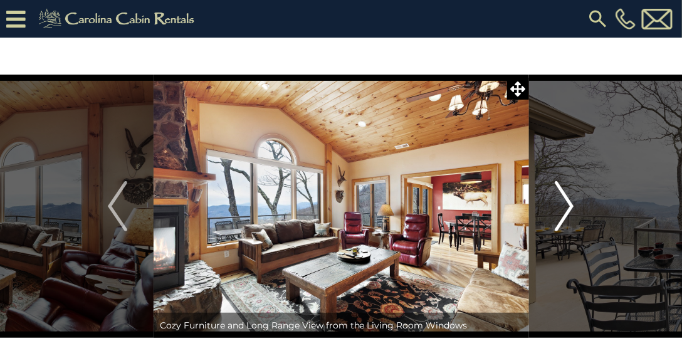
click at [566, 205] on img "Next" at bounding box center [563, 206] width 19 height 50
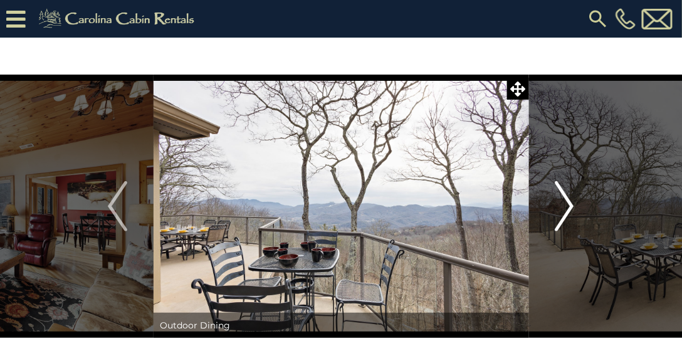
click at [566, 205] on img "Next" at bounding box center [563, 206] width 19 height 50
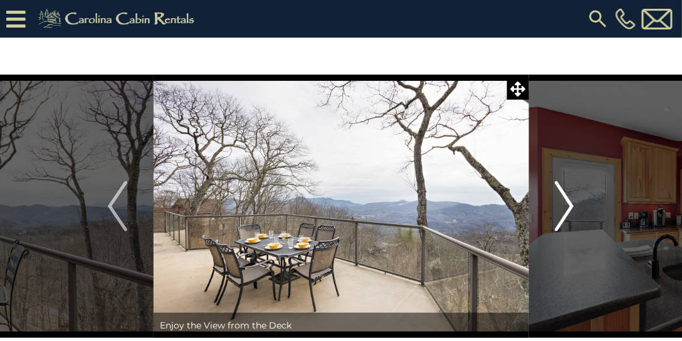
click at [566, 205] on img "Next" at bounding box center [563, 206] width 19 height 50
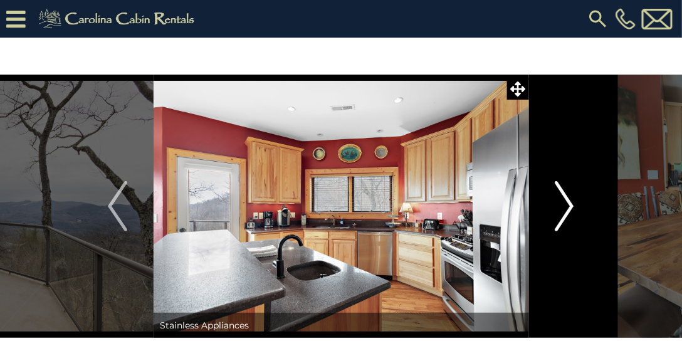
click at [566, 205] on img "Next" at bounding box center [563, 206] width 19 height 50
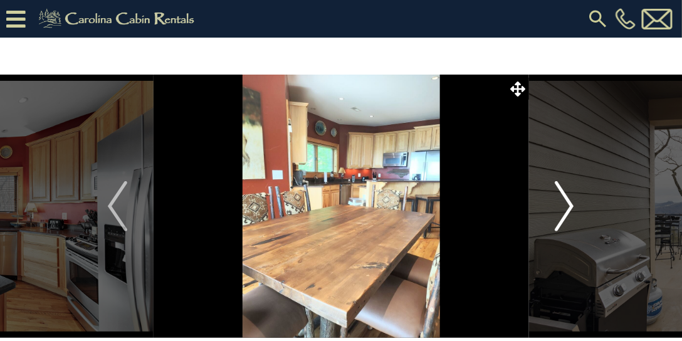
click at [566, 205] on img "Next" at bounding box center [563, 206] width 19 height 50
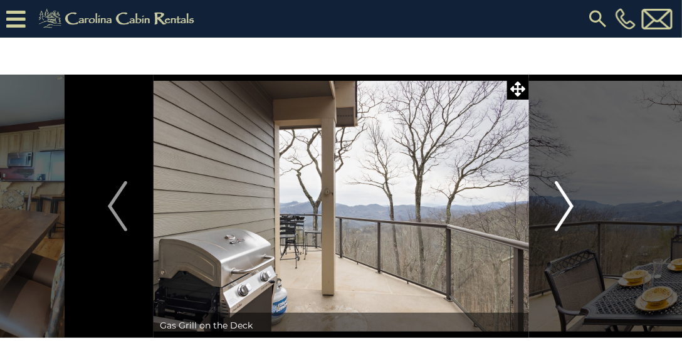
click at [566, 205] on img "Next" at bounding box center [563, 206] width 19 height 50
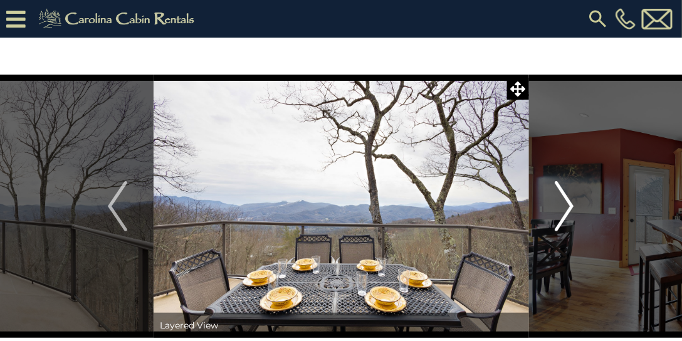
click at [566, 205] on img "Next" at bounding box center [563, 206] width 19 height 50
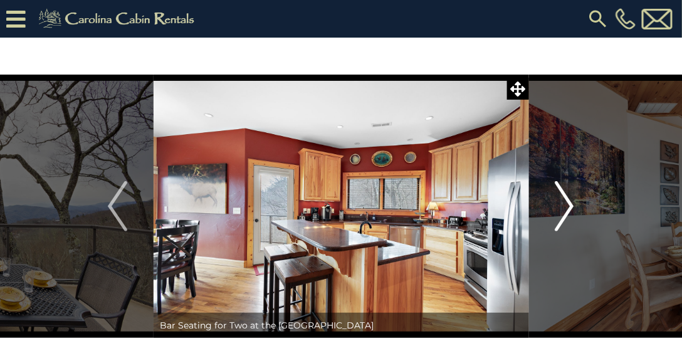
click at [566, 205] on img "Next" at bounding box center [563, 206] width 19 height 50
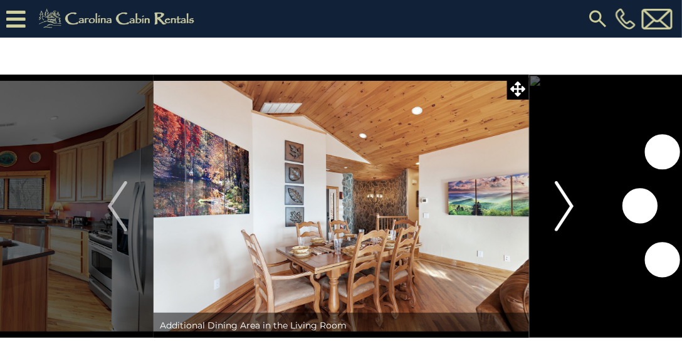
click at [566, 205] on img "Next" at bounding box center [563, 206] width 19 height 50
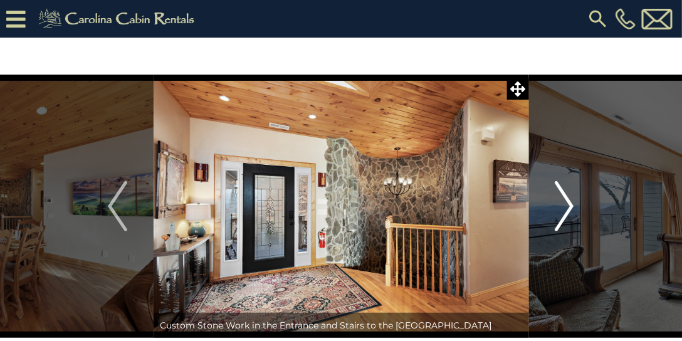
click at [566, 204] on img "Next" at bounding box center [563, 206] width 19 height 50
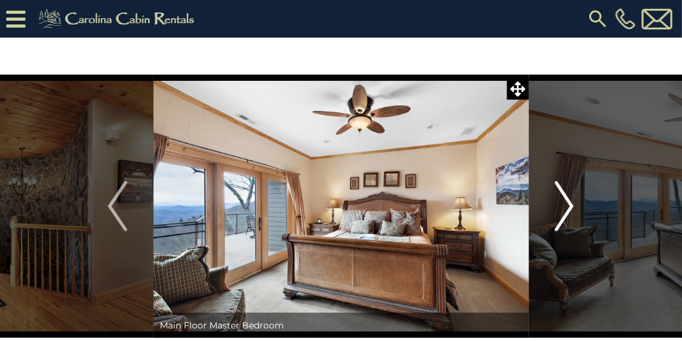
click at [566, 204] on img "Next" at bounding box center [563, 206] width 19 height 50
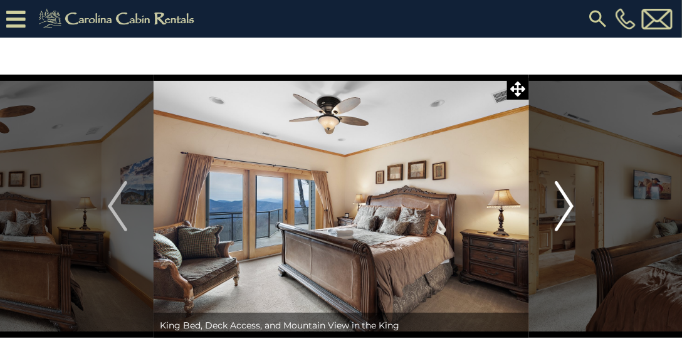
click at [566, 204] on img "Next" at bounding box center [563, 206] width 19 height 50
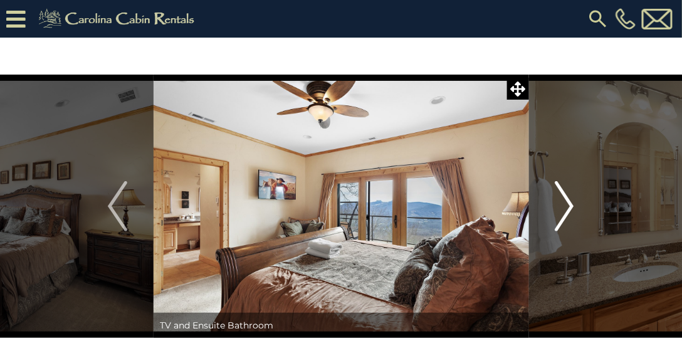
click at [566, 204] on img "Next" at bounding box center [563, 206] width 19 height 50
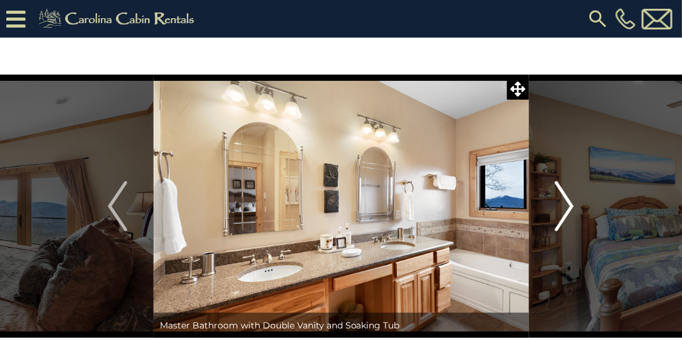
click at [566, 204] on img "Next" at bounding box center [563, 206] width 19 height 50
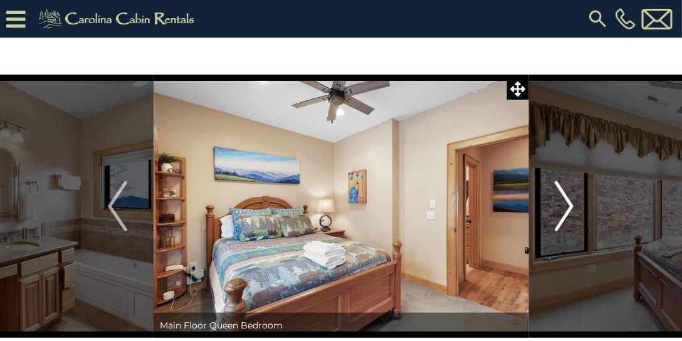
click at [565, 203] on img "Next" at bounding box center [563, 206] width 19 height 50
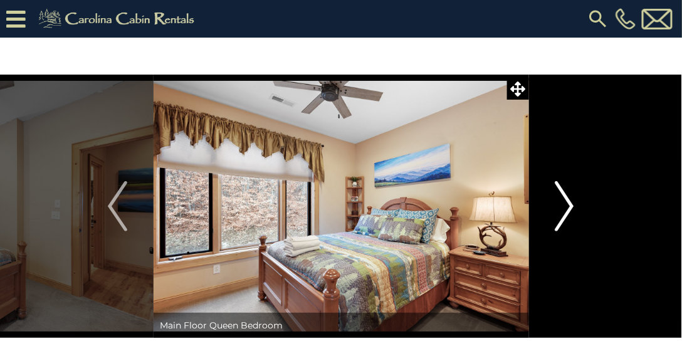
click at [565, 203] on img "Next" at bounding box center [563, 206] width 19 height 50
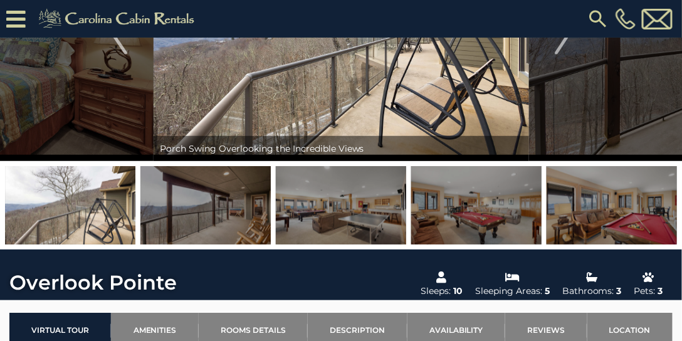
scroll to position [143, 0]
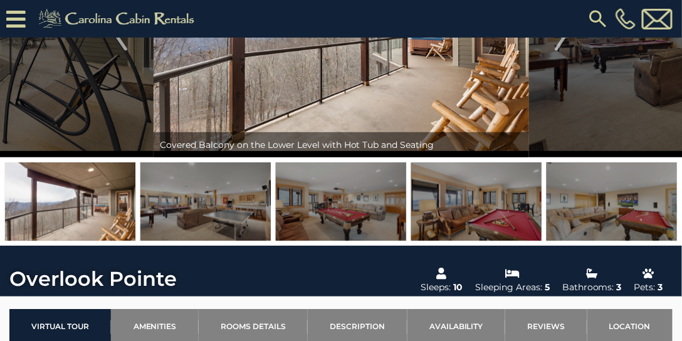
drag, startPoint x: 423, startPoint y: 197, endPoint x: 0, endPoint y: 195, distance: 423.4
click at [0, 195] on div at bounding box center [341, 201] width 682 height 88
click at [411, 215] on img at bounding box center [476, 201] width 130 height 78
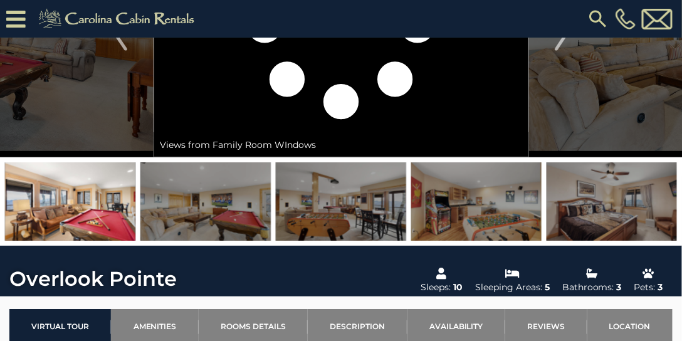
drag, startPoint x: 215, startPoint y: 187, endPoint x: 23, endPoint y: 167, distance: 193.4
click at [411, 177] on img at bounding box center [476, 201] width 130 height 78
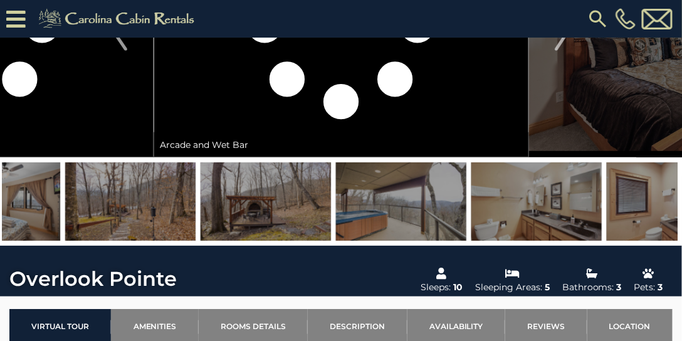
drag, startPoint x: 484, startPoint y: 194, endPoint x: 3, endPoint y: 168, distance: 481.7
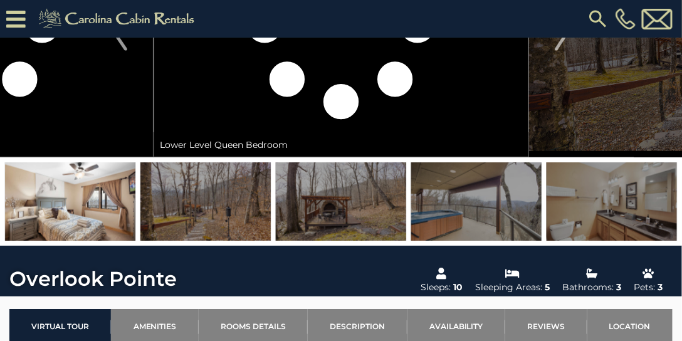
drag, startPoint x: 168, startPoint y: 184, endPoint x: 41, endPoint y: 167, distance: 128.3
click at [411, 172] on img at bounding box center [476, 201] width 130 height 78
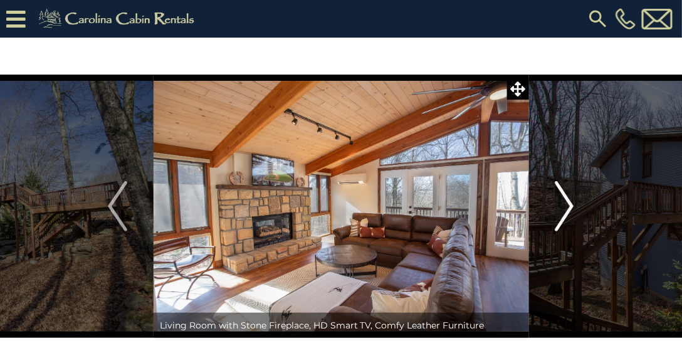
click at [562, 202] on img "Next" at bounding box center [563, 206] width 19 height 50
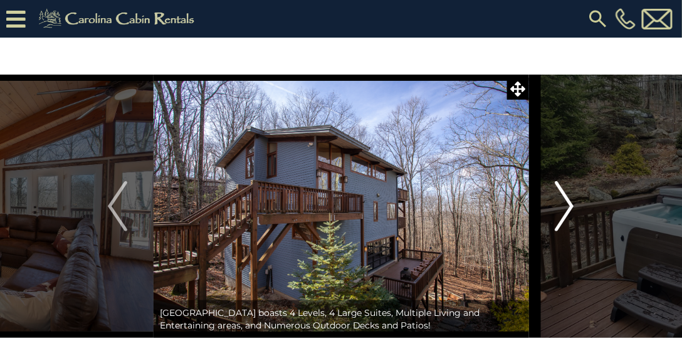
click at [560, 200] on img "Next" at bounding box center [563, 206] width 19 height 50
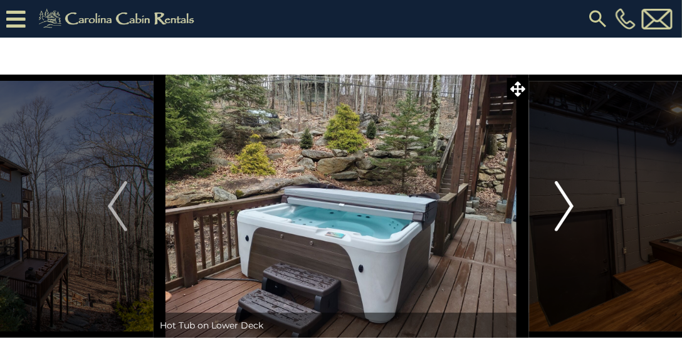
click at [559, 200] on img "Next" at bounding box center [563, 206] width 19 height 50
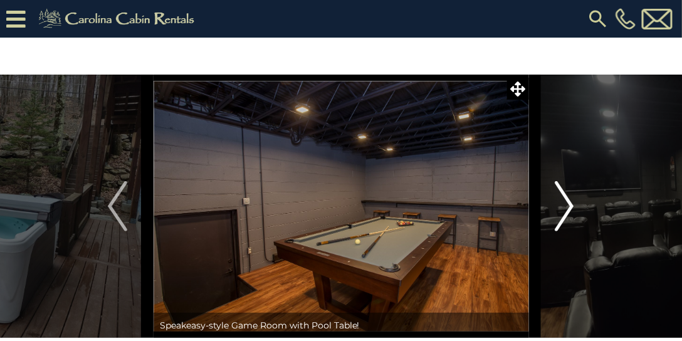
click at [559, 199] on img "Next" at bounding box center [563, 206] width 19 height 50
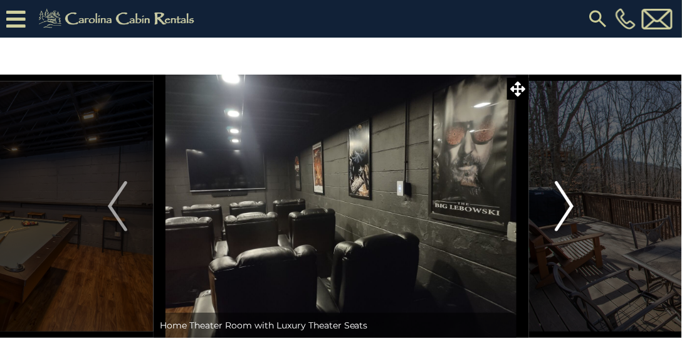
click at [557, 198] on img "Next" at bounding box center [563, 206] width 19 height 50
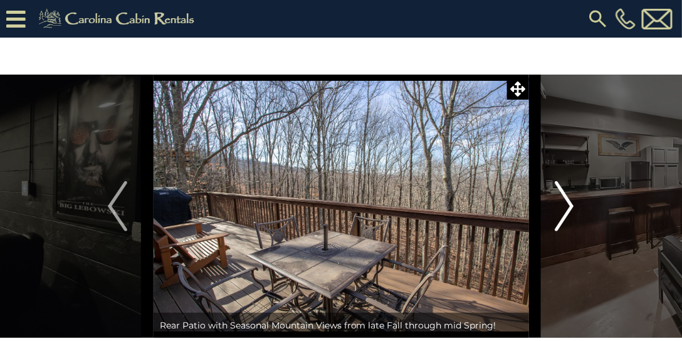
click at [563, 204] on img "Next" at bounding box center [563, 206] width 19 height 50
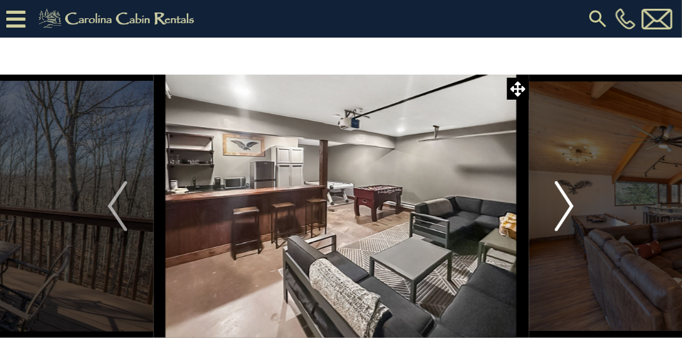
click at [563, 204] on img "Next" at bounding box center [563, 206] width 19 height 50
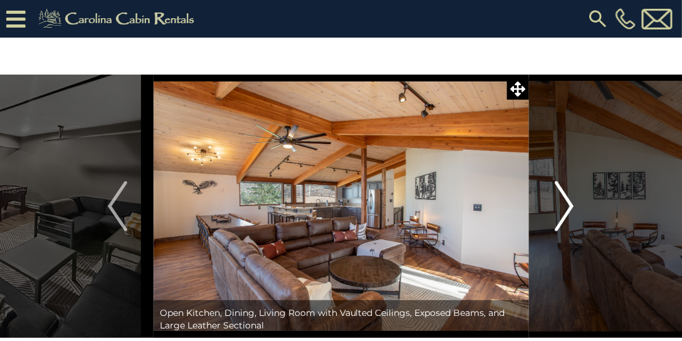
click at [563, 204] on img "Next" at bounding box center [563, 206] width 19 height 50
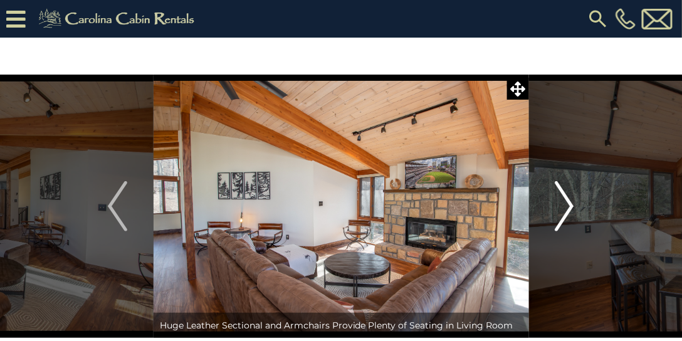
click at [563, 204] on img "Next" at bounding box center [563, 206] width 19 height 50
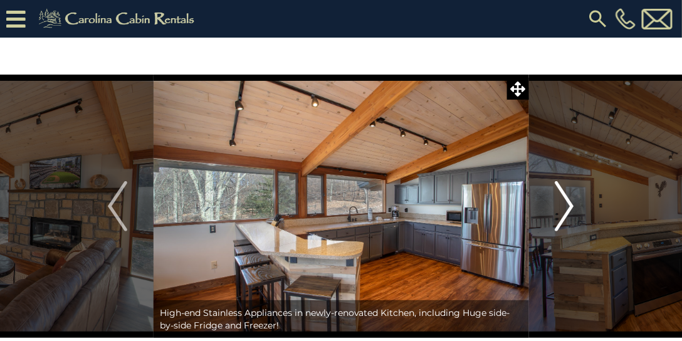
click at [563, 204] on img "Next" at bounding box center [563, 206] width 19 height 50
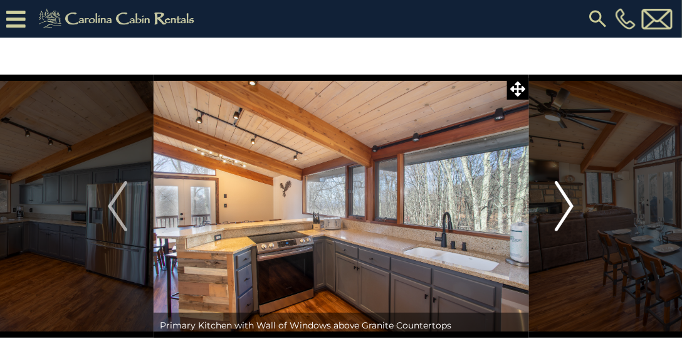
click at [563, 204] on img "Next" at bounding box center [563, 206] width 19 height 50
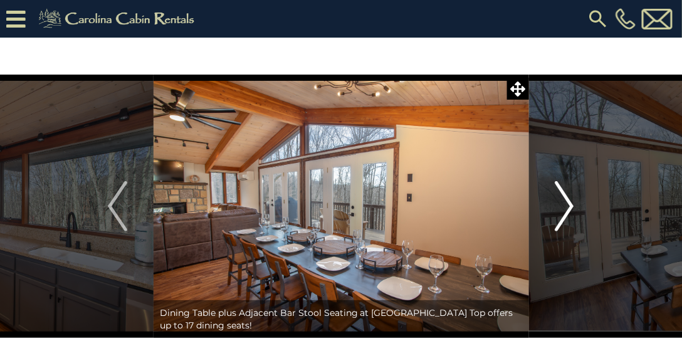
click at [563, 204] on img "Next" at bounding box center [563, 206] width 19 height 50
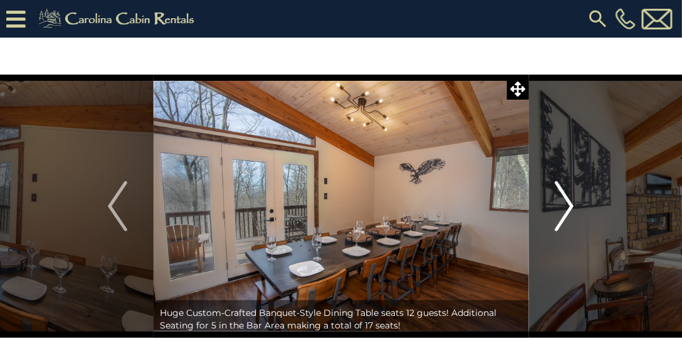
click at [563, 204] on img "Next" at bounding box center [563, 206] width 19 height 50
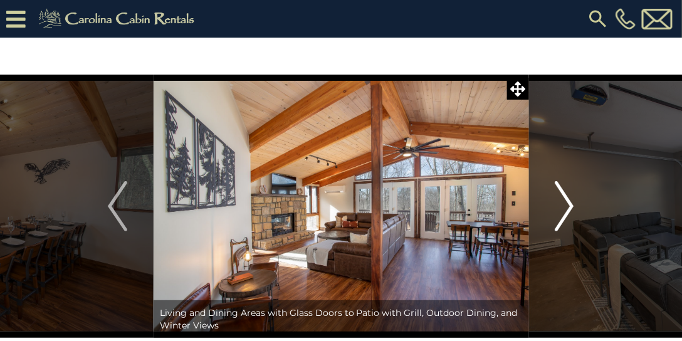
click at [563, 204] on img "Next" at bounding box center [563, 206] width 19 height 50
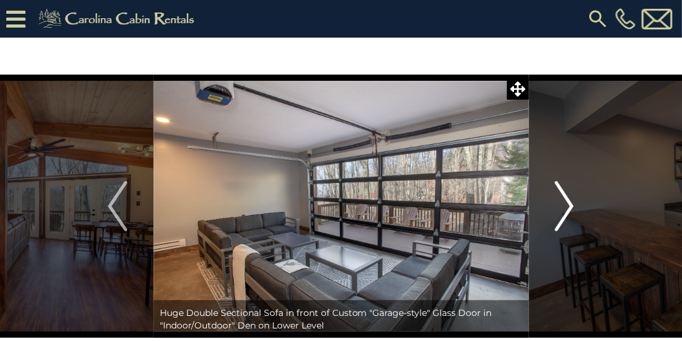
click at [563, 204] on img "Next" at bounding box center [563, 206] width 19 height 50
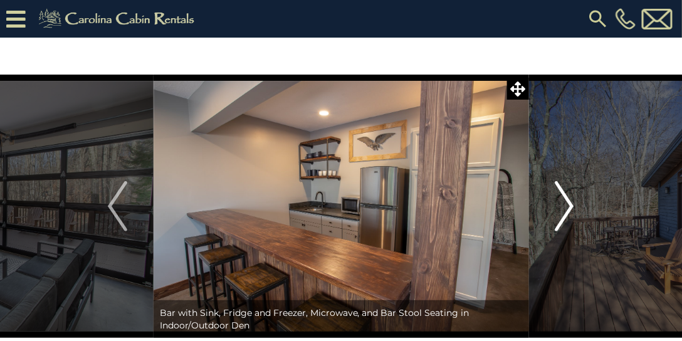
click at [563, 204] on img "Next" at bounding box center [563, 206] width 19 height 50
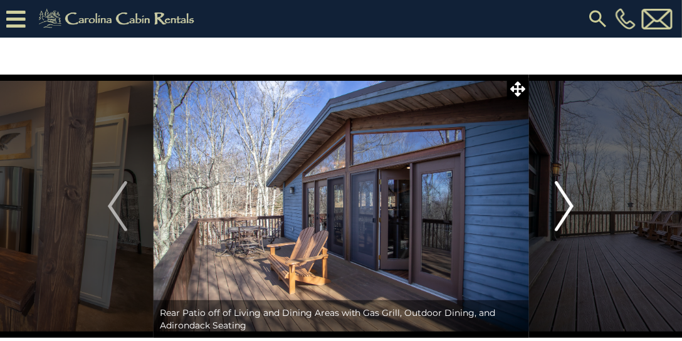
click at [563, 204] on img "Next" at bounding box center [563, 206] width 19 height 50
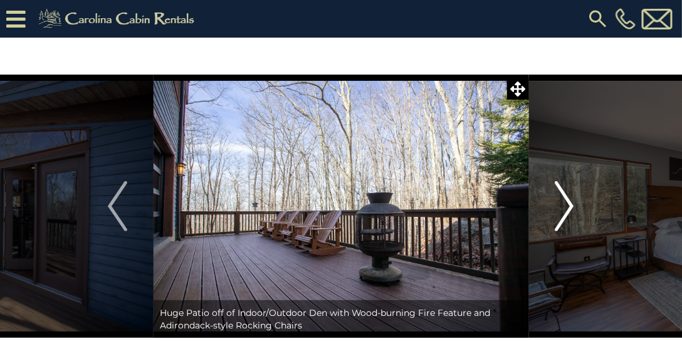
click at [563, 203] on img "Next" at bounding box center [563, 206] width 19 height 50
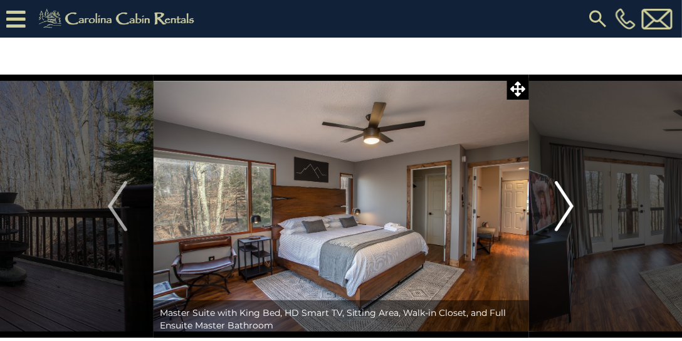
click at [563, 203] on img "Next" at bounding box center [563, 206] width 19 height 50
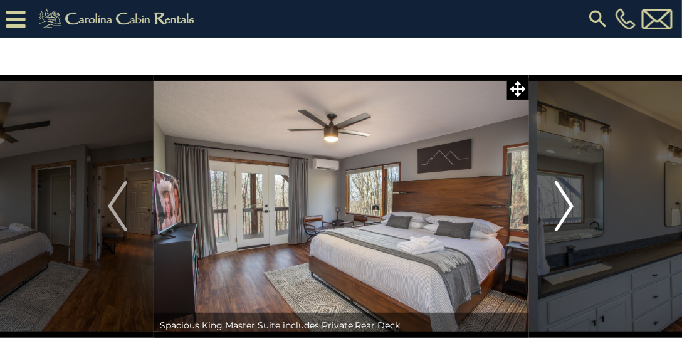
click at [562, 202] on img "Next" at bounding box center [563, 206] width 19 height 50
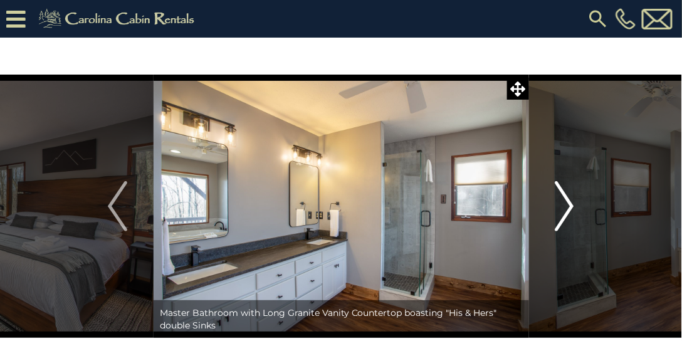
click at [561, 201] on img "Next" at bounding box center [563, 206] width 19 height 50
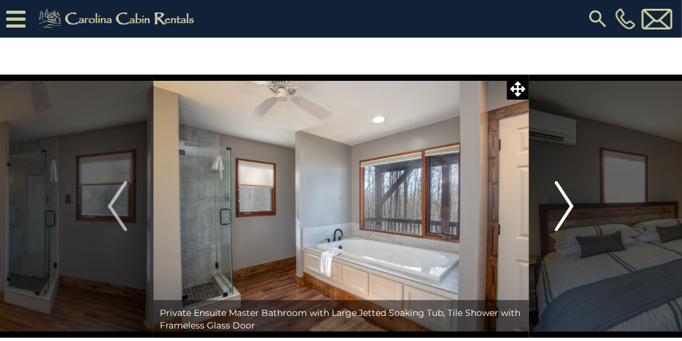
click at [561, 201] on img "Next" at bounding box center [563, 206] width 19 height 50
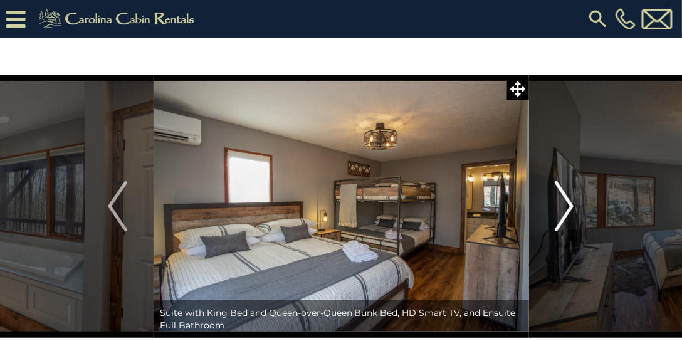
click at [556, 194] on img "Next" at bounding box center [563, 206] width 19 height 50
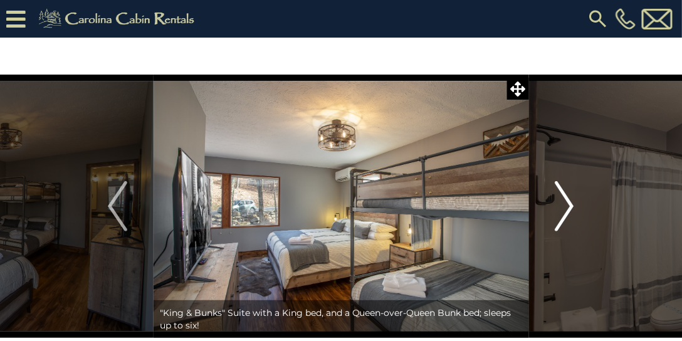
click at [556, 194] on img "Next" at bounding box center [563, 206] width 19 height 50
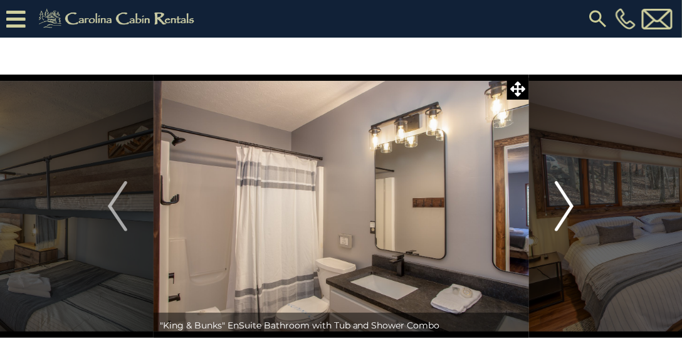
click at [556, 194] on img "Next" at bounding box center [563, 206] width 19 height 50
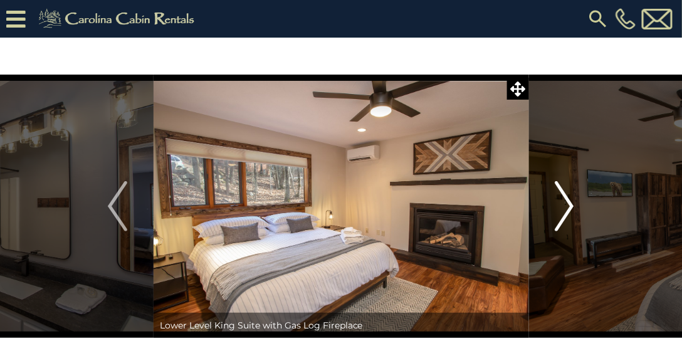
click at [556, 194] on img "Next" at bounding box center [563, 206] width 19 height 50
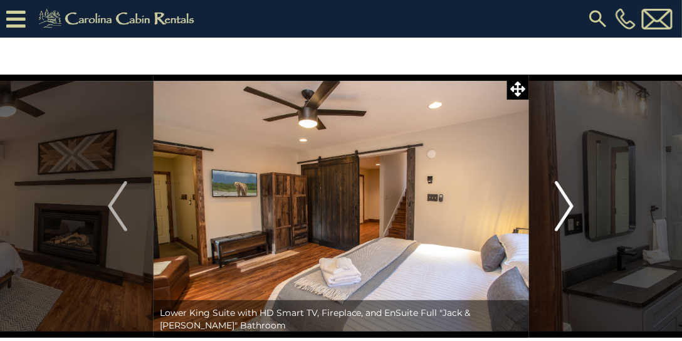
click at [556, 194] on img "Next" at bounding box center [563, 206] width 19 height 50
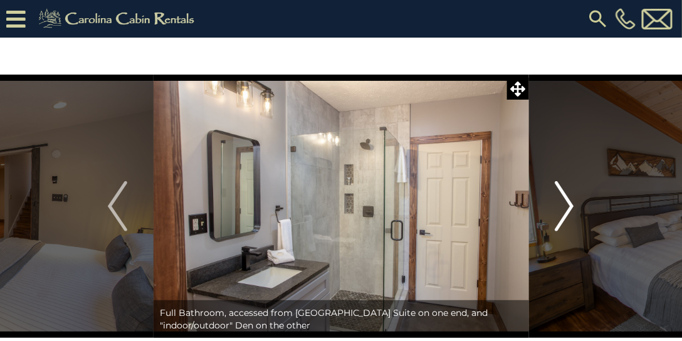
click at [556, 194] on img "Next" at bounding box center [563, 206] width 19 height 50
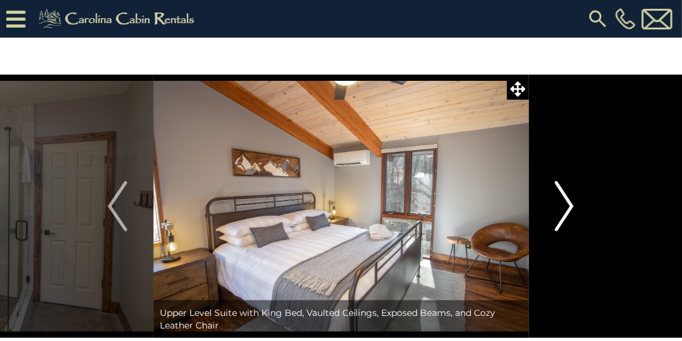
click at [556, 194] on img "Next" at bounding box center [563, 206] width 19 height 50
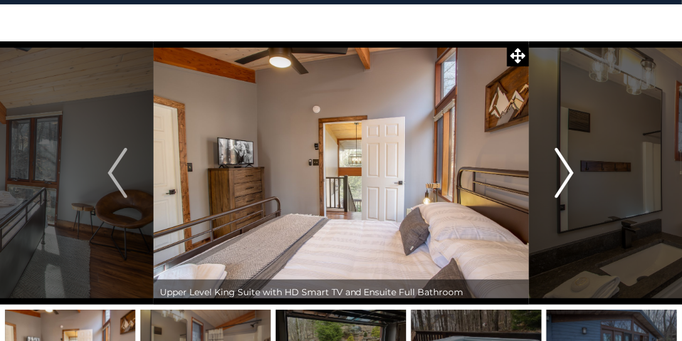
scroll to position [36, 0]
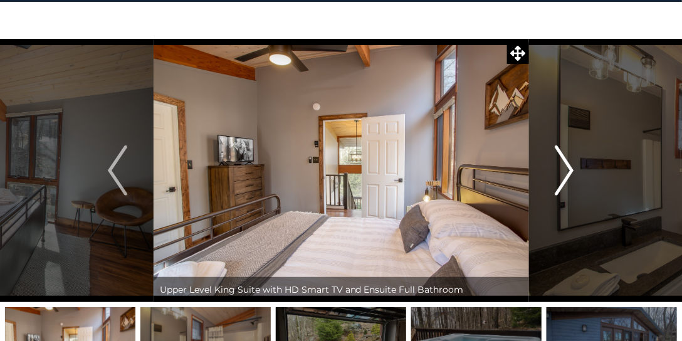
click at [562, 173] on img "Next" at bounding box center [563, 170] width 19 height 50
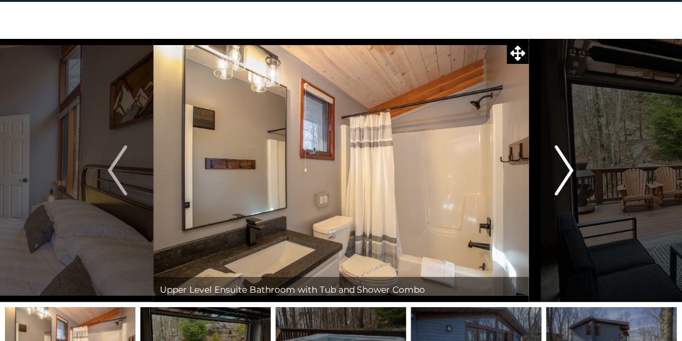
click at [562, 173] on img "Next" at bounding box center [563, 170] width 19 height 50
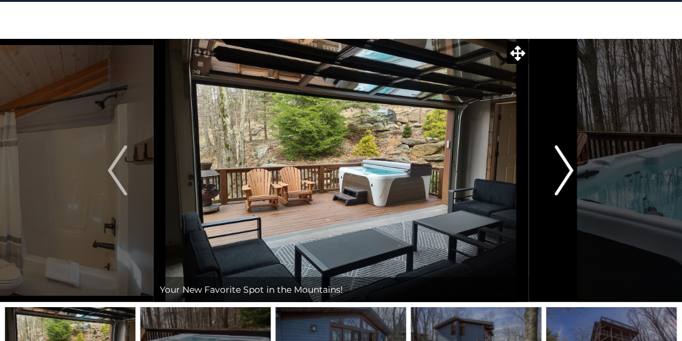
click at [562, 173] on img "Next" at bounding box center [563, 170] width 19 height 50
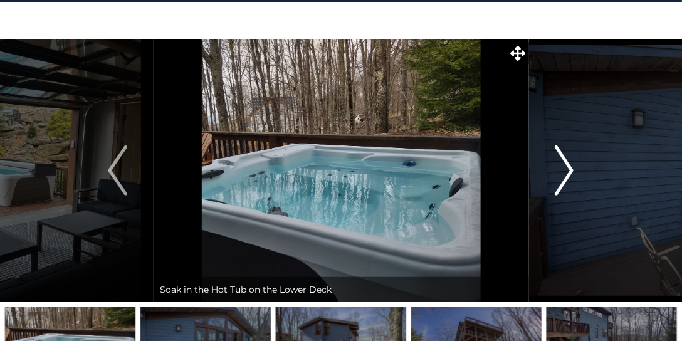
click at [562, 173] on img "Next" at bounding box center [563, 170] width 19 height 50
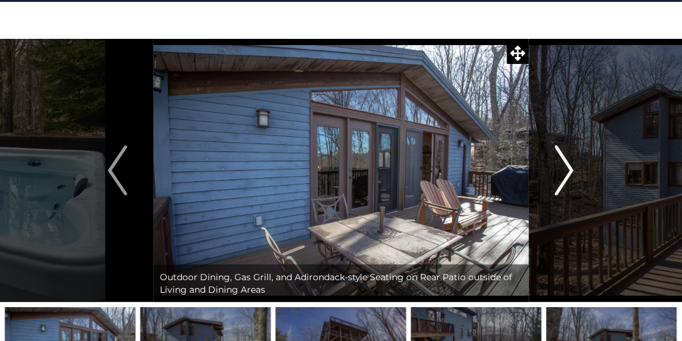
click at [562, 173] on img "Next" at bounding box center [563, 170] width 19 height 50
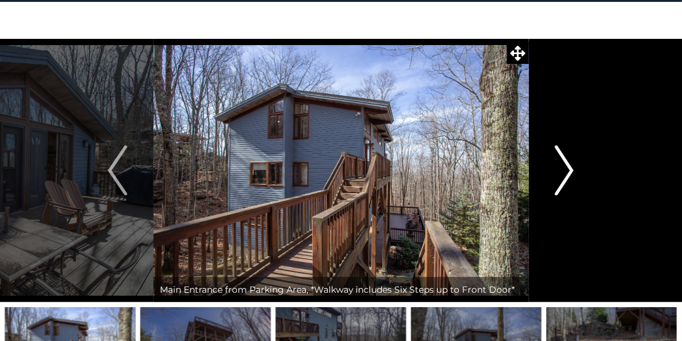
click at [562, 173] on img "Next" at bounding box center [563, 170] width 19 height 50
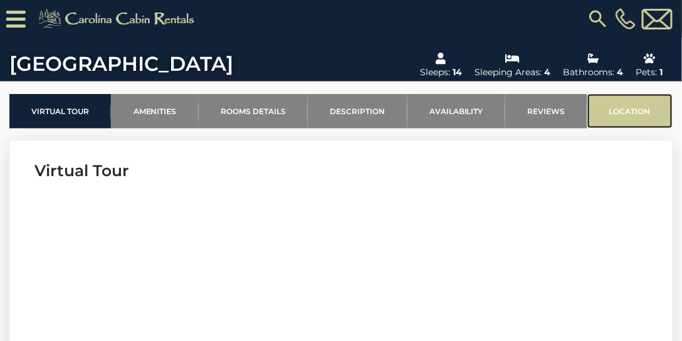
click at [621, 108] on link "Location" at bounding box center [629, 111] width 85 height 34
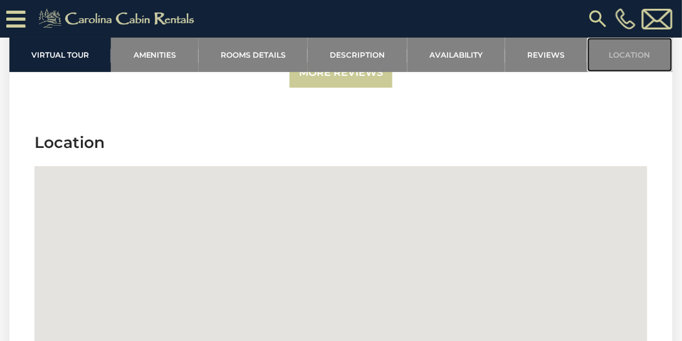
scroll to position [4894, 0]
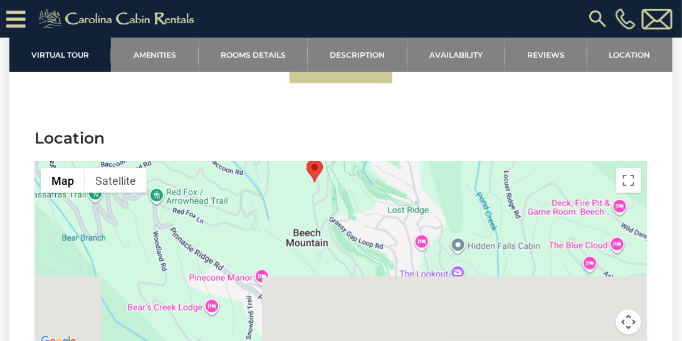
drag, startPoint x: 328, startPoint y: 262, endPoint x: 307, endPoint y: 186, distance: 78.7
click at [307, 186] on div at bounding box center [340, 256] width 613 height 188
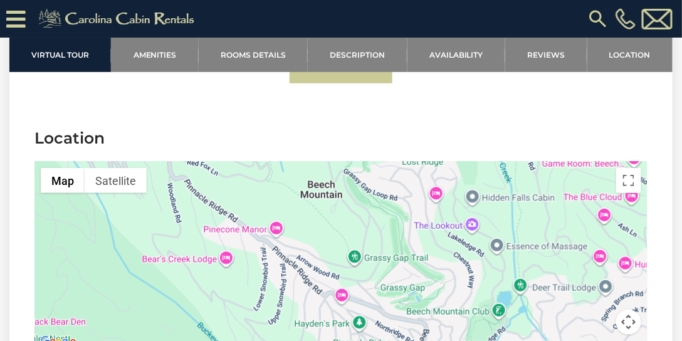
drag, startPoint x: 322, startPoint y: 276, endPoint x: 326, endPoint y: 219, distance: 57.7
click at [326, 219] on div at bounding box center [340, 256] width 613 height 188
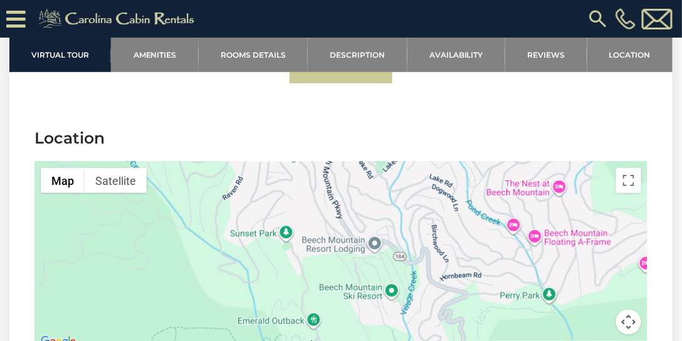
drag, startPoint x: 413, startPoint y: 321, endPoint x: 324, endPoint y: 142, distance: 200.8
click at [324, 142] on section "Location ← Move left → Move right ↑ Move up ↓ Move down + Zoom in - Zoom out Ho…" at bounding box center [340, 241] width 663 height 266
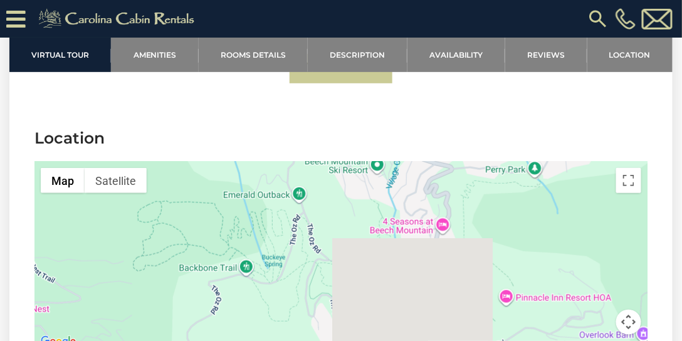
drag, startPoint x: 386, startPoint y: 276, endPoint x: 371, endPoint y: 149, distance: 128.0
click at [371, 162] on div at bounding box center [340, 256] width 613 height 188
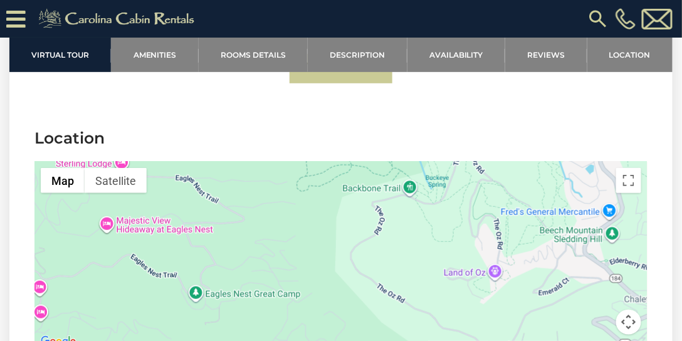
drag, startPoint x: 326, startPoint y: 237, endPoint x: 489, endPoint y: 158, distance: 180.1
click at [489, 162] on div at bounding box center [340, 256] width 613 height 188
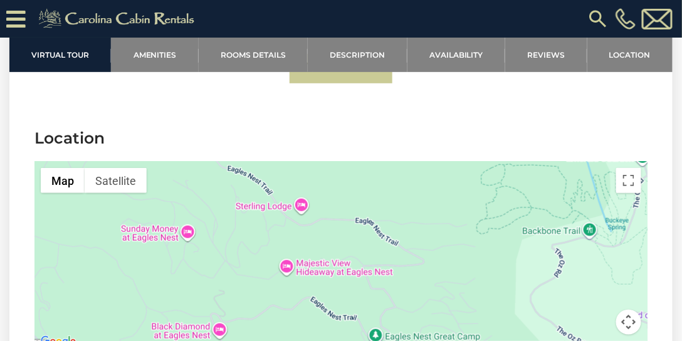
drag, startPoint x: 325, startPoint y: 197, endPoint x: 504, endPoint y: 241, distance: 184.4
click at [504, 241] on div at bounding box center [340, 256] width 613 height 188
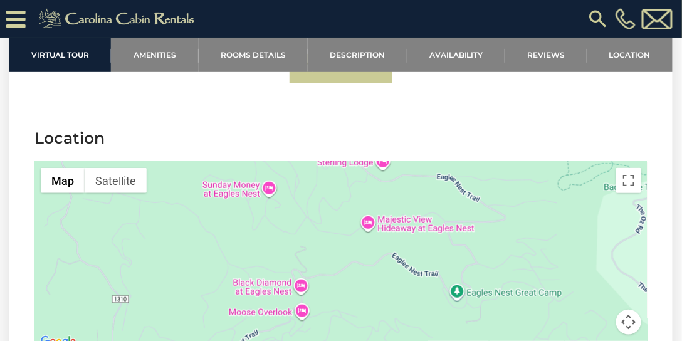
drag, startPoint x: 396, startPoint y: 265, endPoint x: 480, endPoint y: 219, distance: 95.6
click at [480, 219] on div at bounding box center [340, 256] width 613 height 188
click at [370, 209] on div at bounding box center [340, 256] width 613 height 188
click at [397, 212] on div at bounding box center [340, 256] width 613 height 188
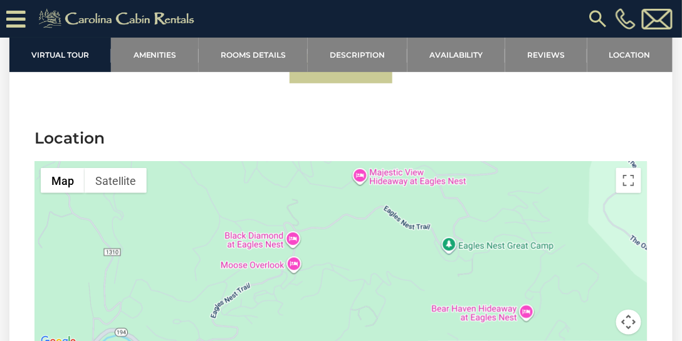
drag, startPoint x: 436, startPoint y: 257, endPoint x: 365, endPoint y: 162, distance: 118.6
click at [365, 162] on div at bounding box center [340, 256] width 613 height 188
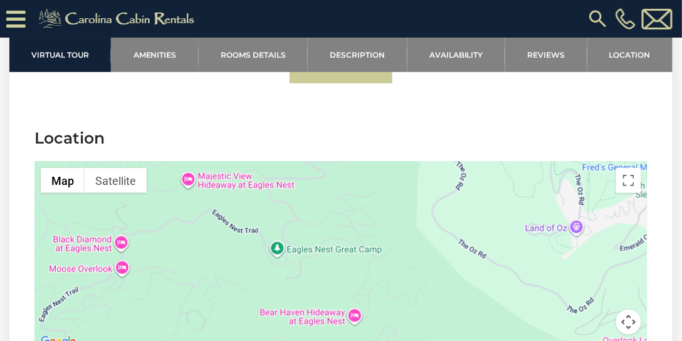
drag, startPoint x: 475, startPoint y: 270, endPoint x: 408, endPoint y: 336, distance: 94.3
click at [408, 338] on section "Location ← Move left → Move right ↑ Move up ↓ Move down + Zoom in - Zoom out Ho…" at bounding box center [340, 241] width 663 height 266
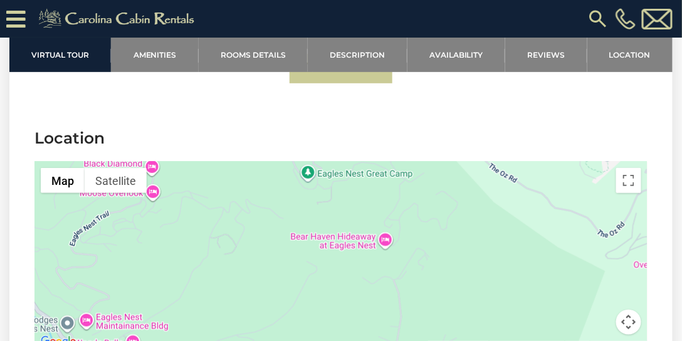
drag, startPoint x: 440, startPoint y: 222, endPoint x: 432, endPoint y: 184, distance: 39.6
click at [437, 189] on div at bounding box center [340, 256] width 613 height 188
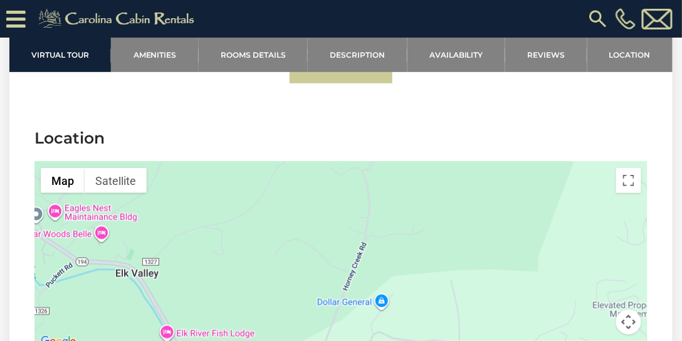
drag, startPoint x: 490, startPoint y: 226, endPoint x: 469, endPoint y: 196, distance: 36.8
click at [469, 196] on div at bounding box center [340, 256] width 613 height 188
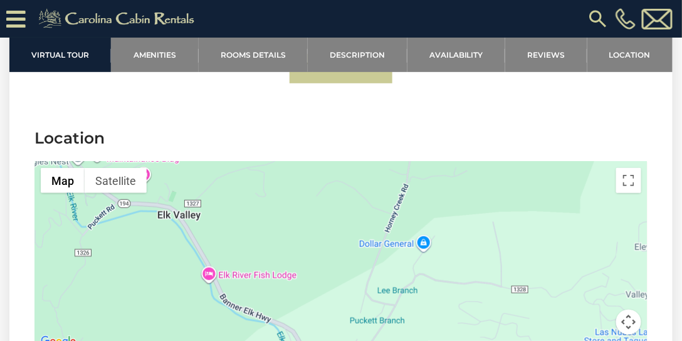
drag, startPoint x: 487, startPoint y: 251, endPoint x: 530, endPoint y: 190, distance: 73.7
click at [530, 190] on div at bounding box center [340, 256] width 613 height 188
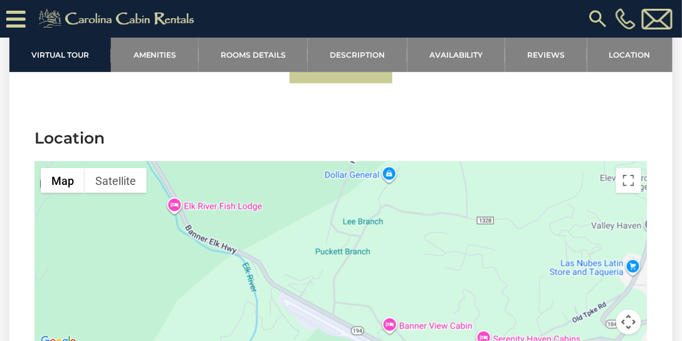
drag, startPoint x: 527, startPoint y: 243, endPoint x: 476, endPoint y: 224, distance: 54.9
click at [481, 185] on div at bounding box center [340, 256] width 613 height 188
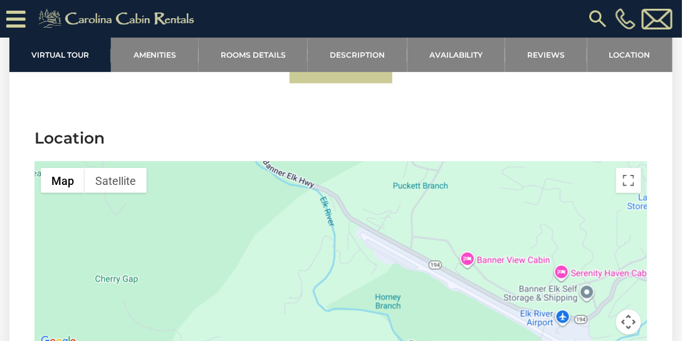
drag, startPoint x: 466, startPoint y: 225, endPoint x: 544, endPoint y: 186, distance: 86.8
click at [544, 186] on div at bounding box center [340, 256] width 613 height 188
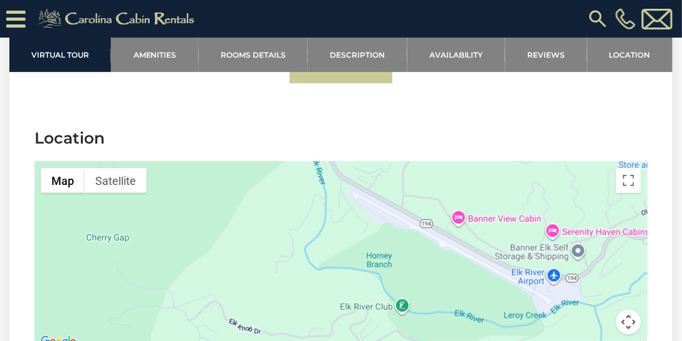
drag, startPoint x: 525, startPoint y: 208, endPoint x: 509, endPoint y: 200, distance: 18.2
click at [509, 200] on div at bounding box center [340, 256] width 613 height 188
